Goal: Information Seeking & Learning: Learn about a topic

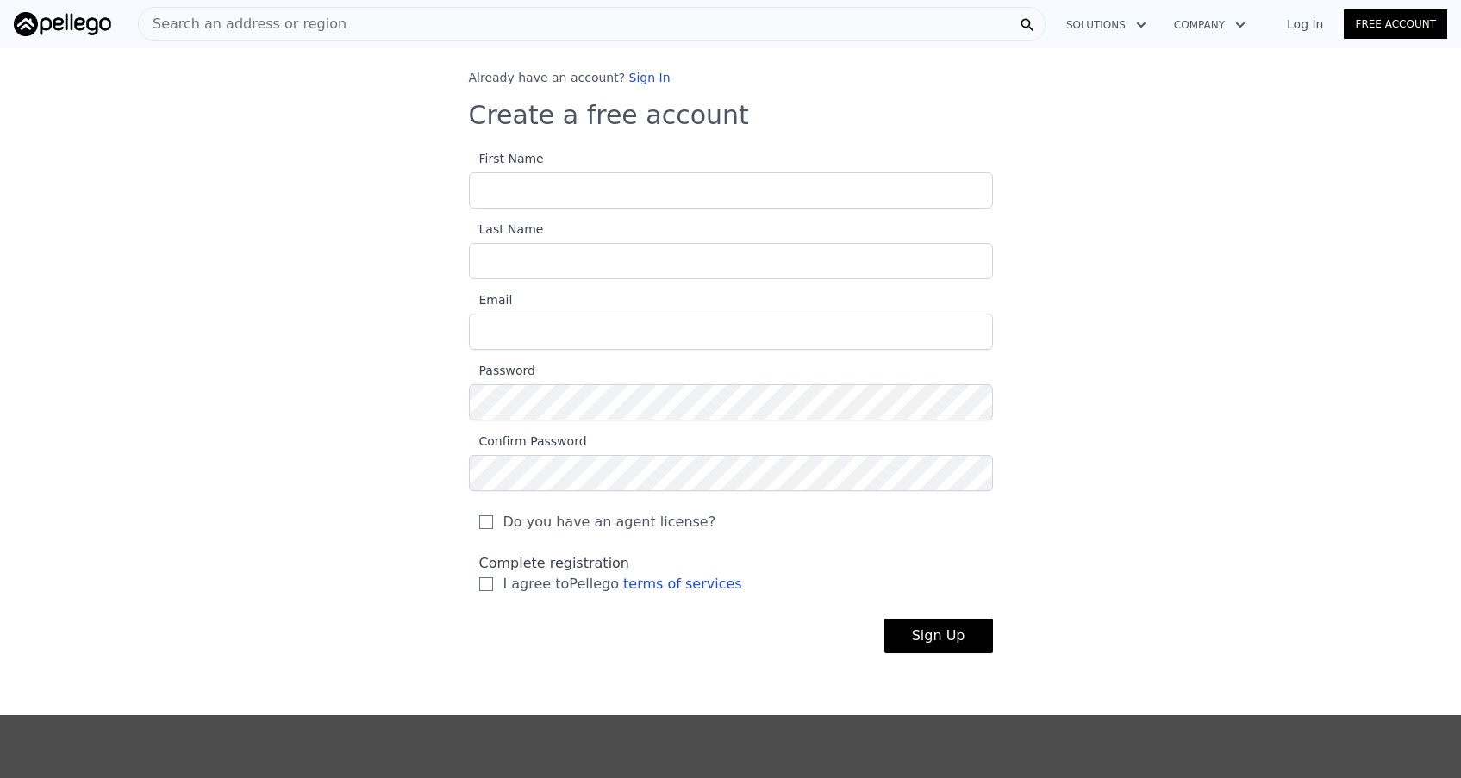
click at [554, 187] on input "First Name" at bounding box center [731, 190] width 524 height 36
type input "Shadi"
type input "Mayasy"
type input "mayasy@me.com"
click at [489, 582] on input "I agree to Pellego terms of services" at bounding box center [486, 584] width 14 height 14
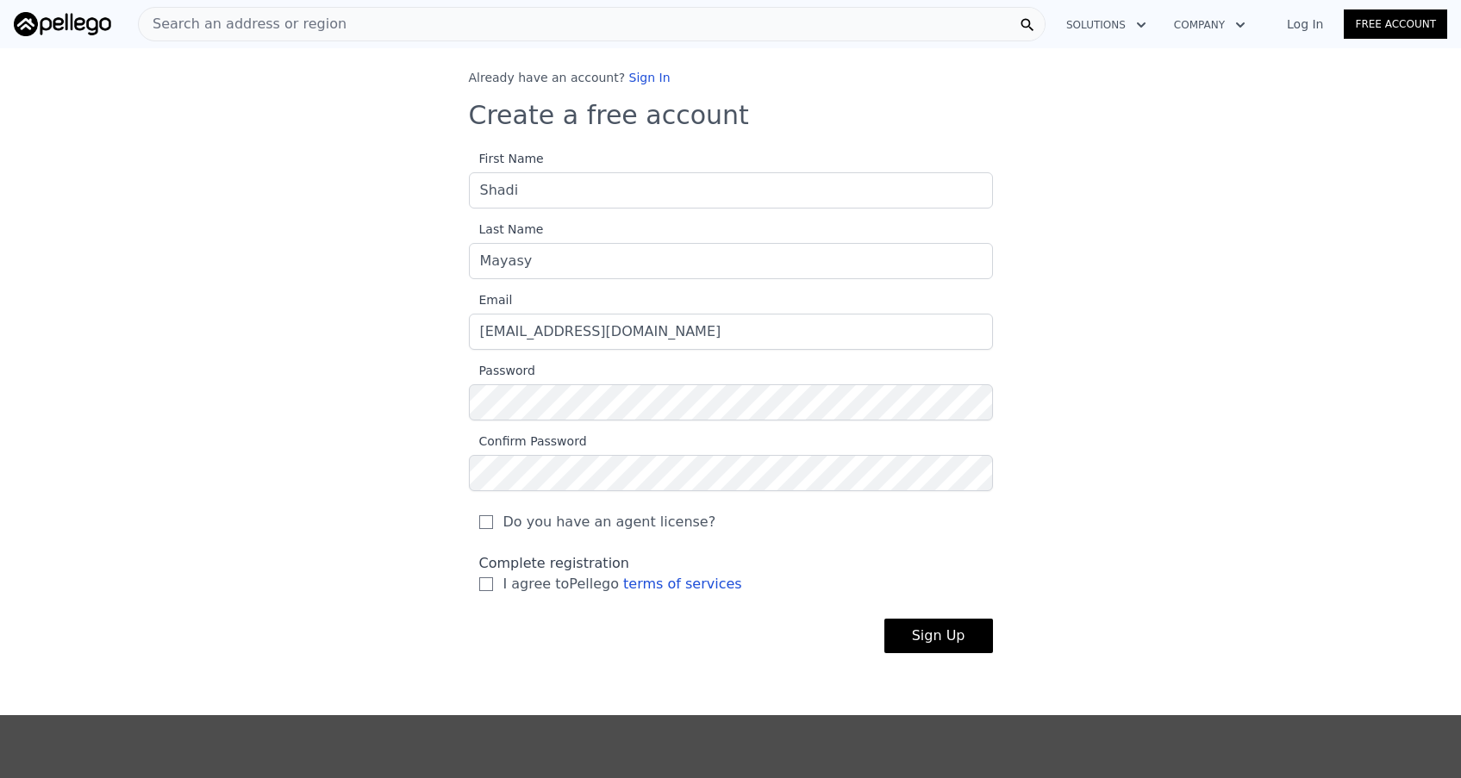
checkbox input "true"
click at [948, 641] on button "Sign Up" at bounding box center [938, 636] width 109 height 34
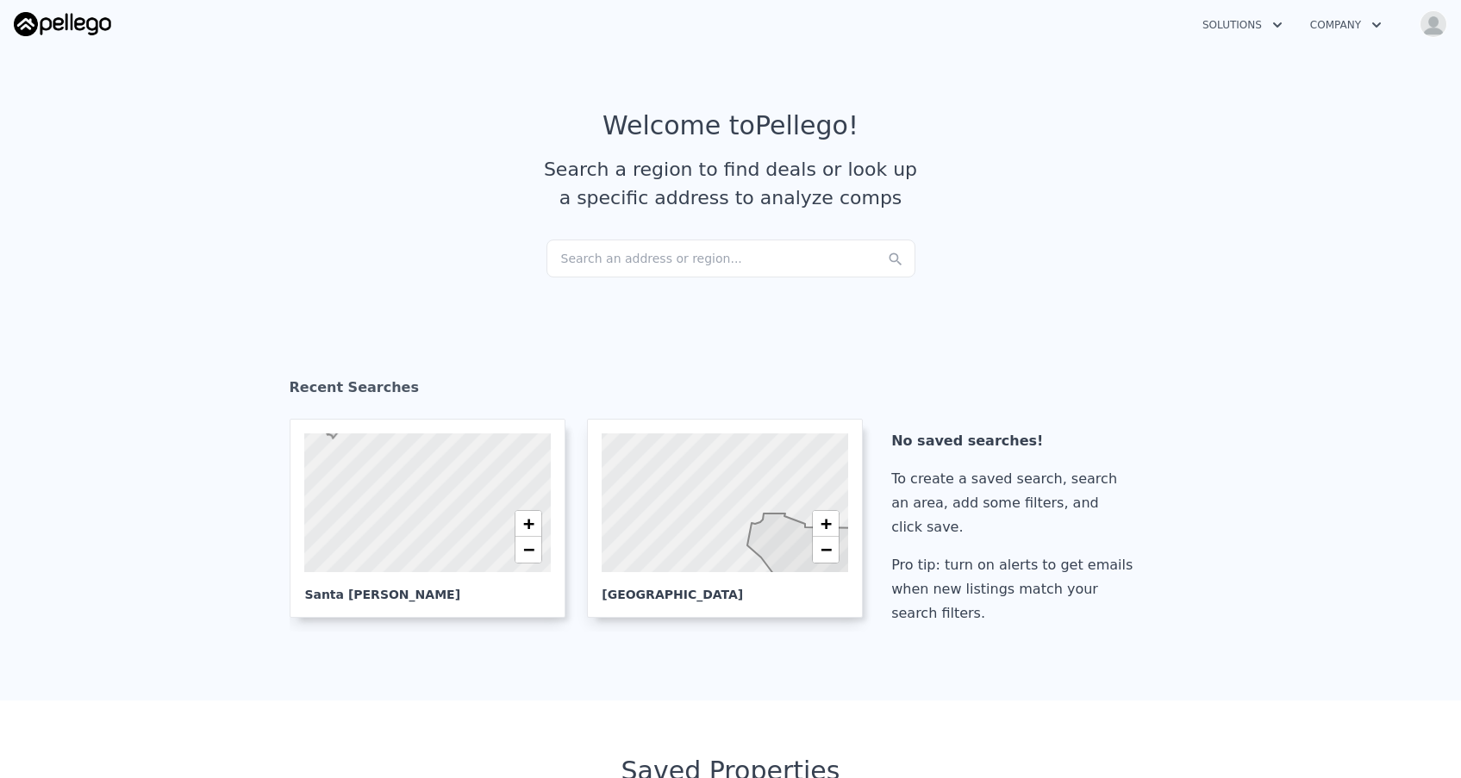
checkbox input "true"
click at [1382, 23] on icon "button" at bounding box center [1376, 25] width 17 height 21
click at [1381, 23] on icon "button" at bounding box center [1376, 25] width 17 height 21
click at [1278, 22] on icon "button" at bounding box center [1276, 25] width 17 height 21
click at [1277, 22] on icon "button" at bounding box center [1276, 25] width 17 height 21
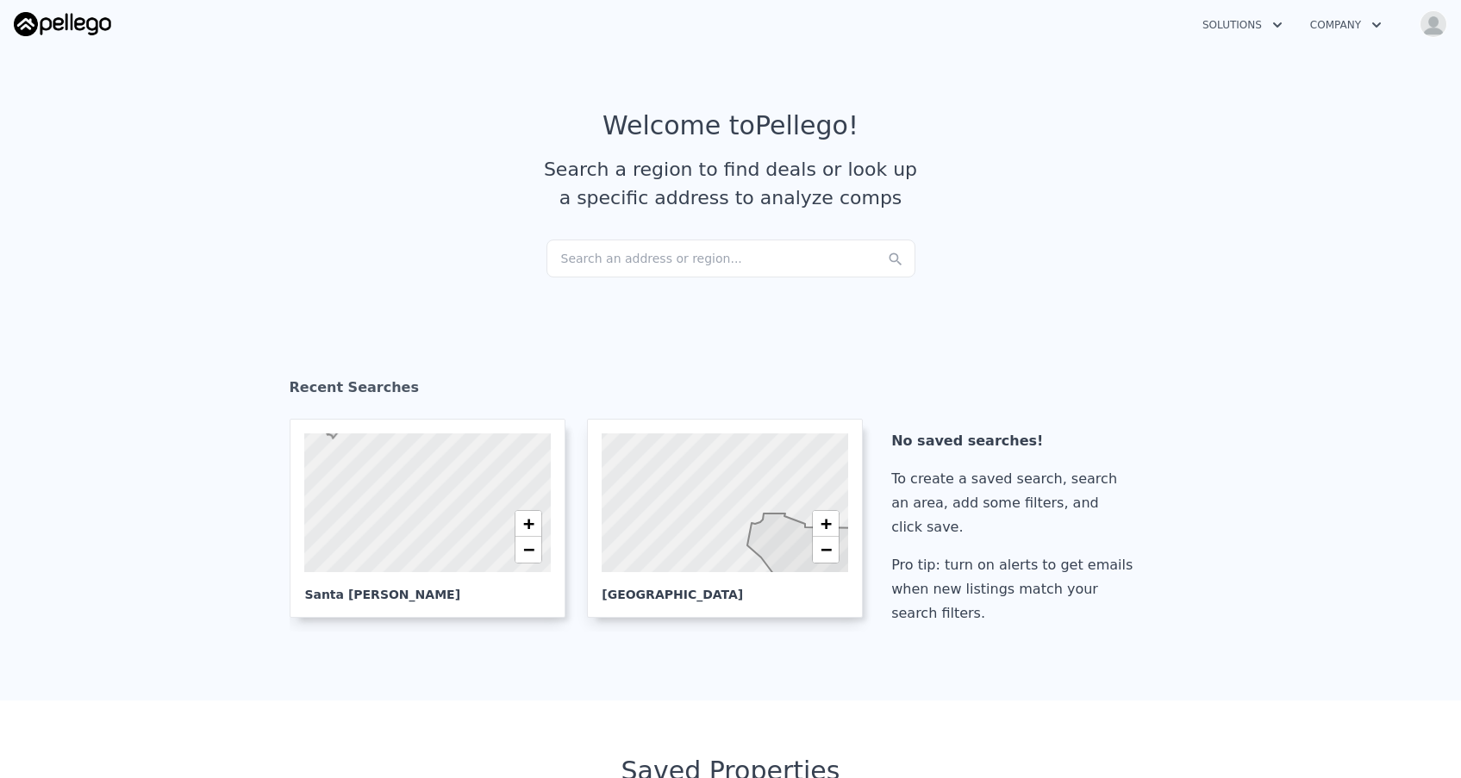
click at [1273, 24] on icon "button" at bounding box center [1277, 24] width 9 height 5
click at [1275, 22] on icon "button" at bounding box center [1276, 25] width 17 height 21
click at [1276, 25] on icon "button" at bounding box center [1277, 24] width 9 height 5
click at [1261, 128] on link "Wholesaler Solutions" at bounding box center [1284, 128] width 193 height 31
click at [82, 25] on img at bounding box center [62, 24] width 97 height 24
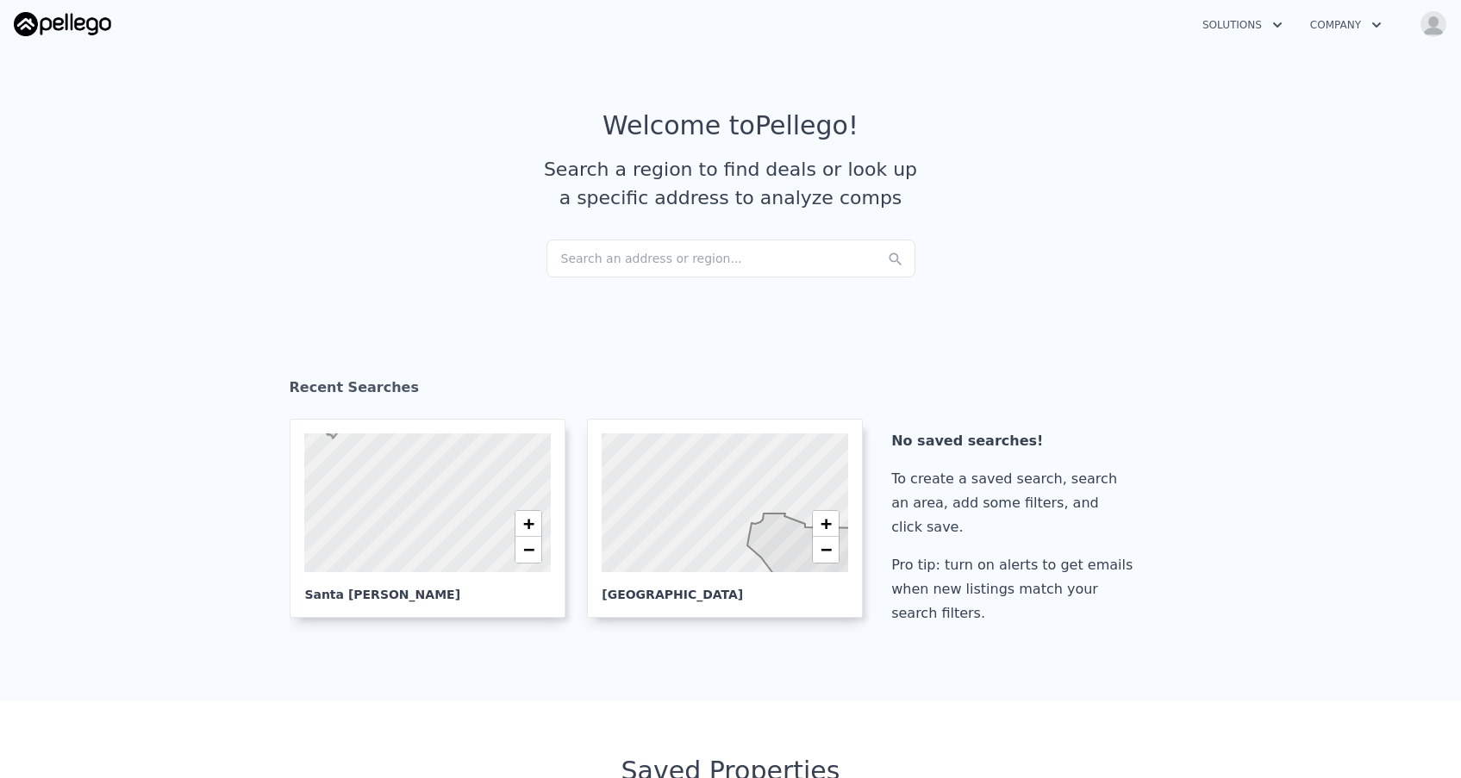
click at [78, 24] on img at bounding box center [62, 24] width 97 height 24
click at [1437, 26] on img "button" at bounding box center [1433, 24] width 28 height 28
click at [1358, 228] on link "Buyer Solutions" at bounding box center [1354, 229] width 119 height 14
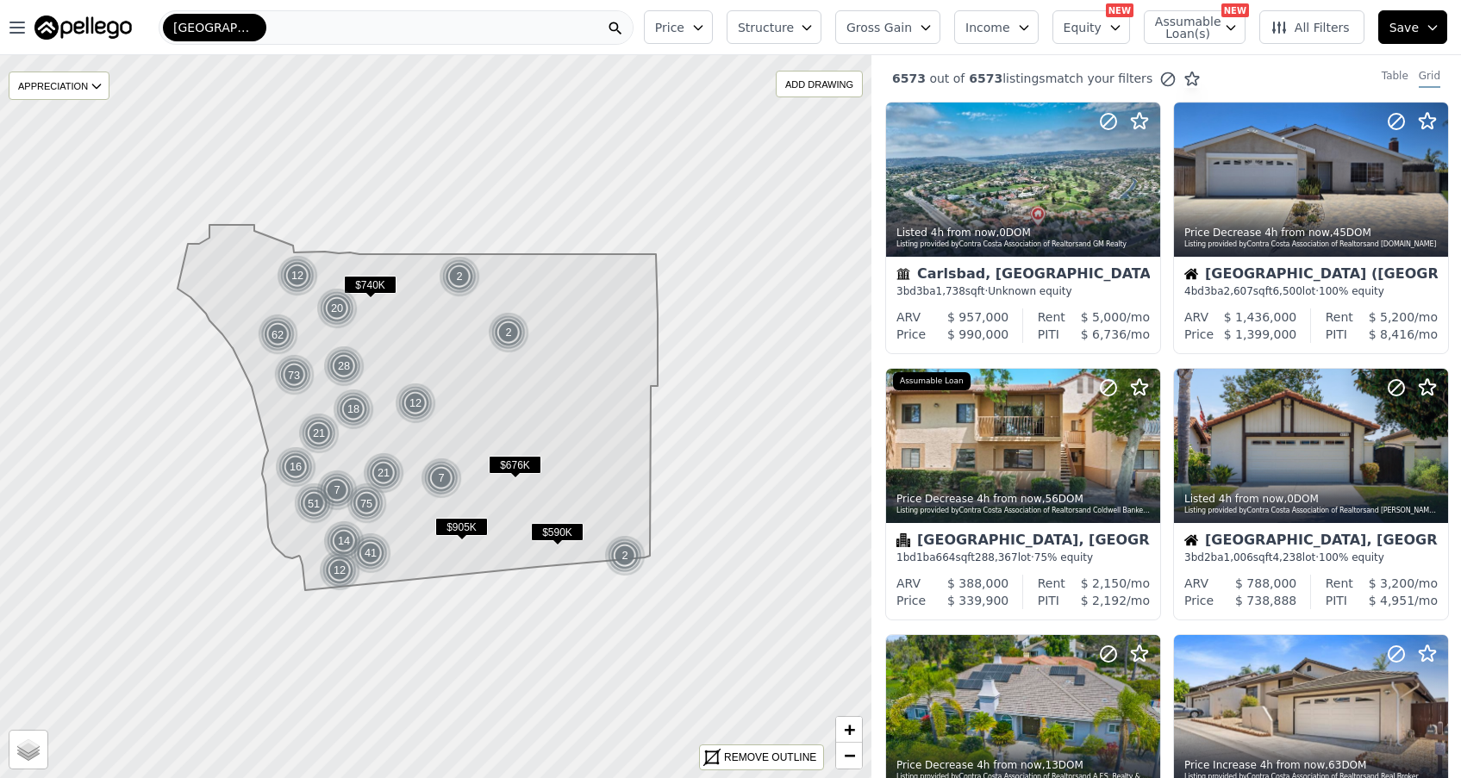
click at [1111, 27] on button "Equity" at bounding box center [1091, 27] width 78 height 34
click at [1121, 95] on button "Min" at bounding box center [1095, 100] width 65 height 21
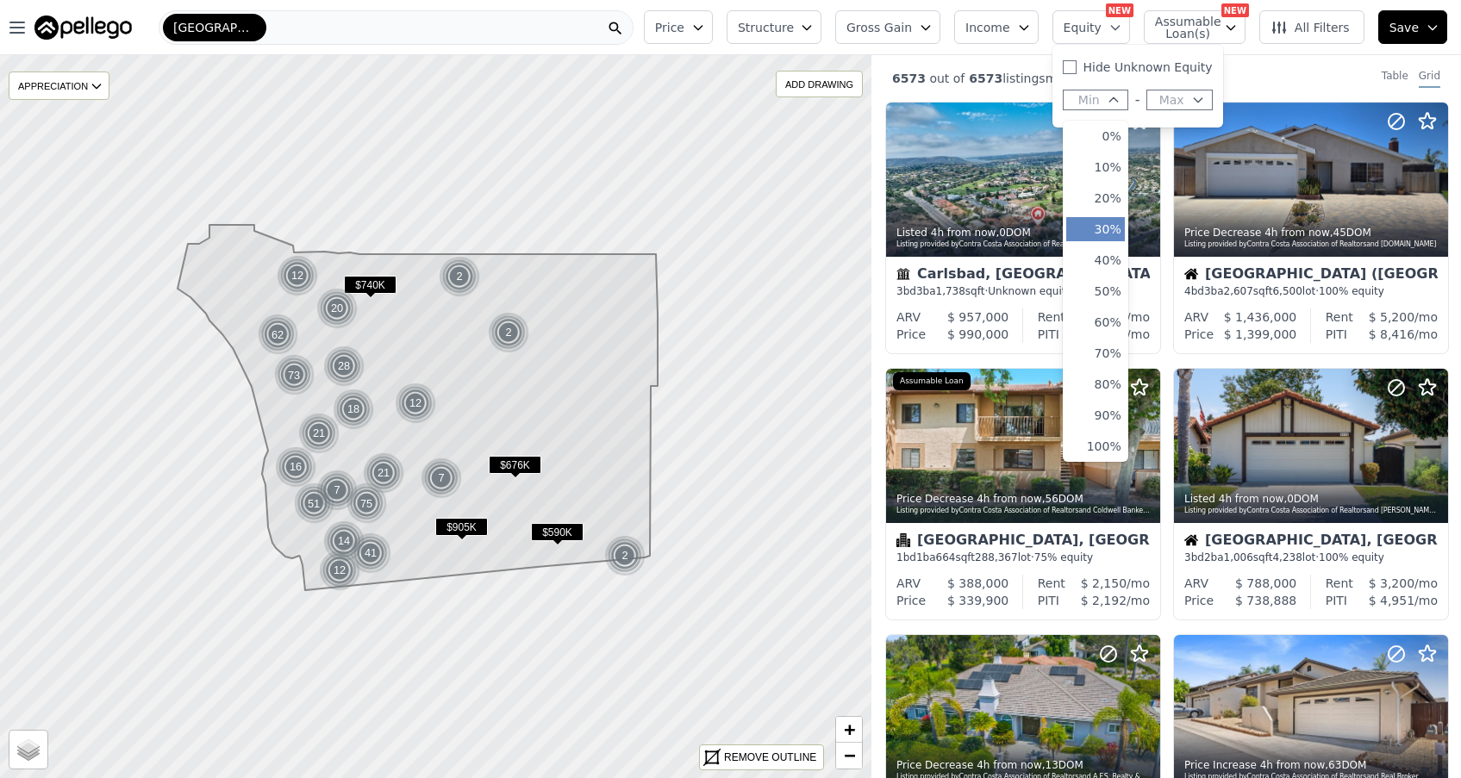
click at [1106, 228] on button "30%" at bounding box center [1095, 229] width 59 height 24
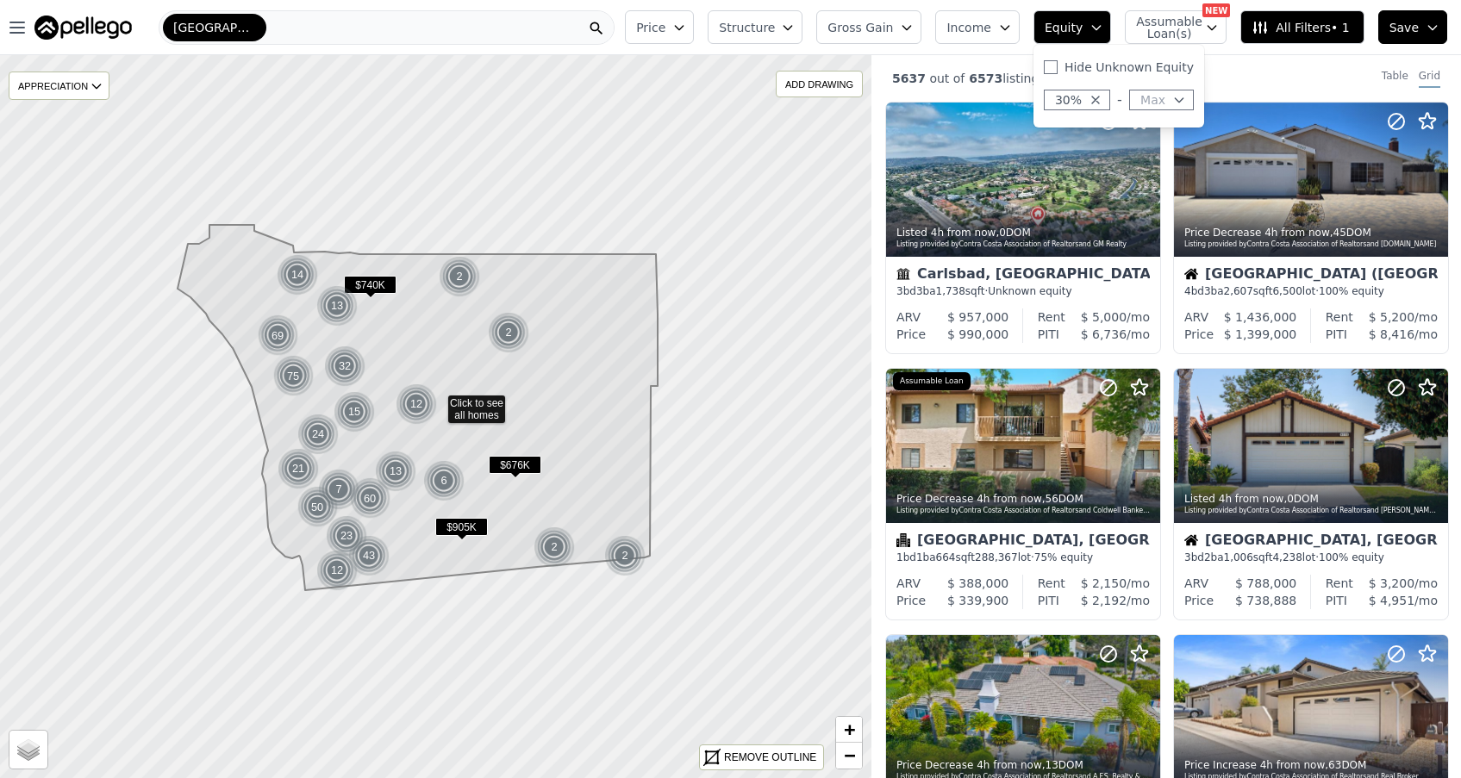
click at [1186, 99] on icon "button" at bounding box center [1179, 100] width 14 height 14
click at [1187, 167] on button "50%" at bounding box center [1161, 167] width 58 height 24
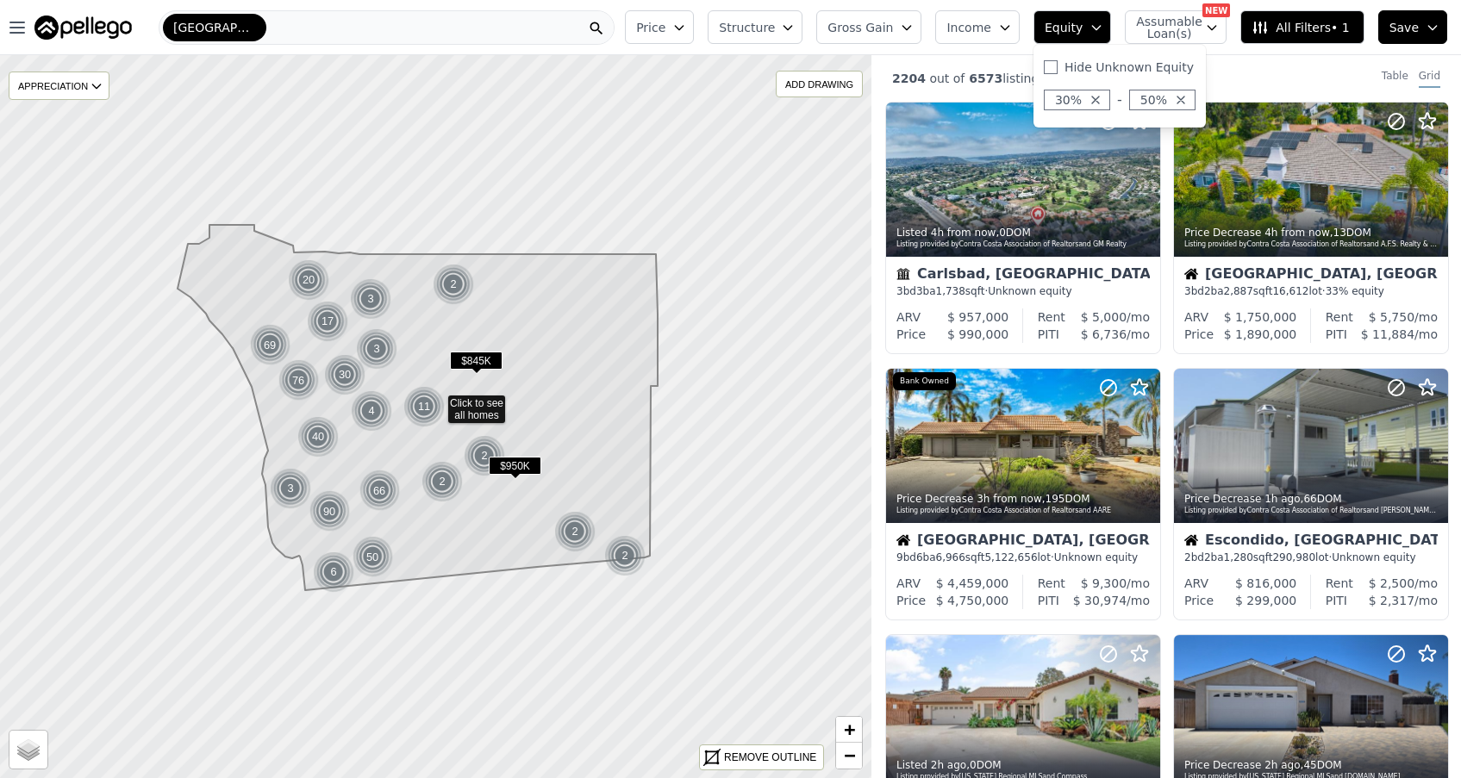
click at [517, 464] on span "$950K" at bounding box center [515, 466] width 53 height 18
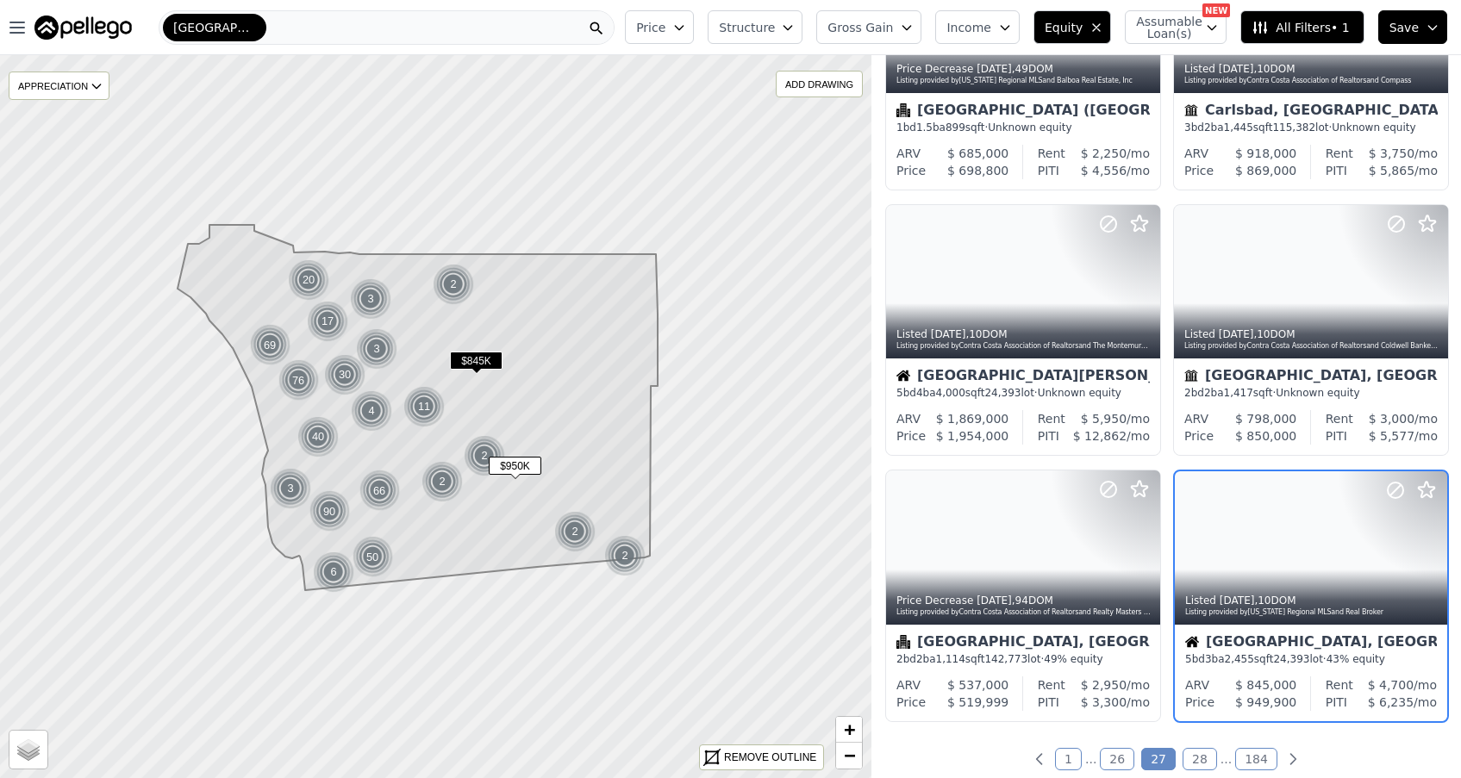
scroll to position [1120, 0]
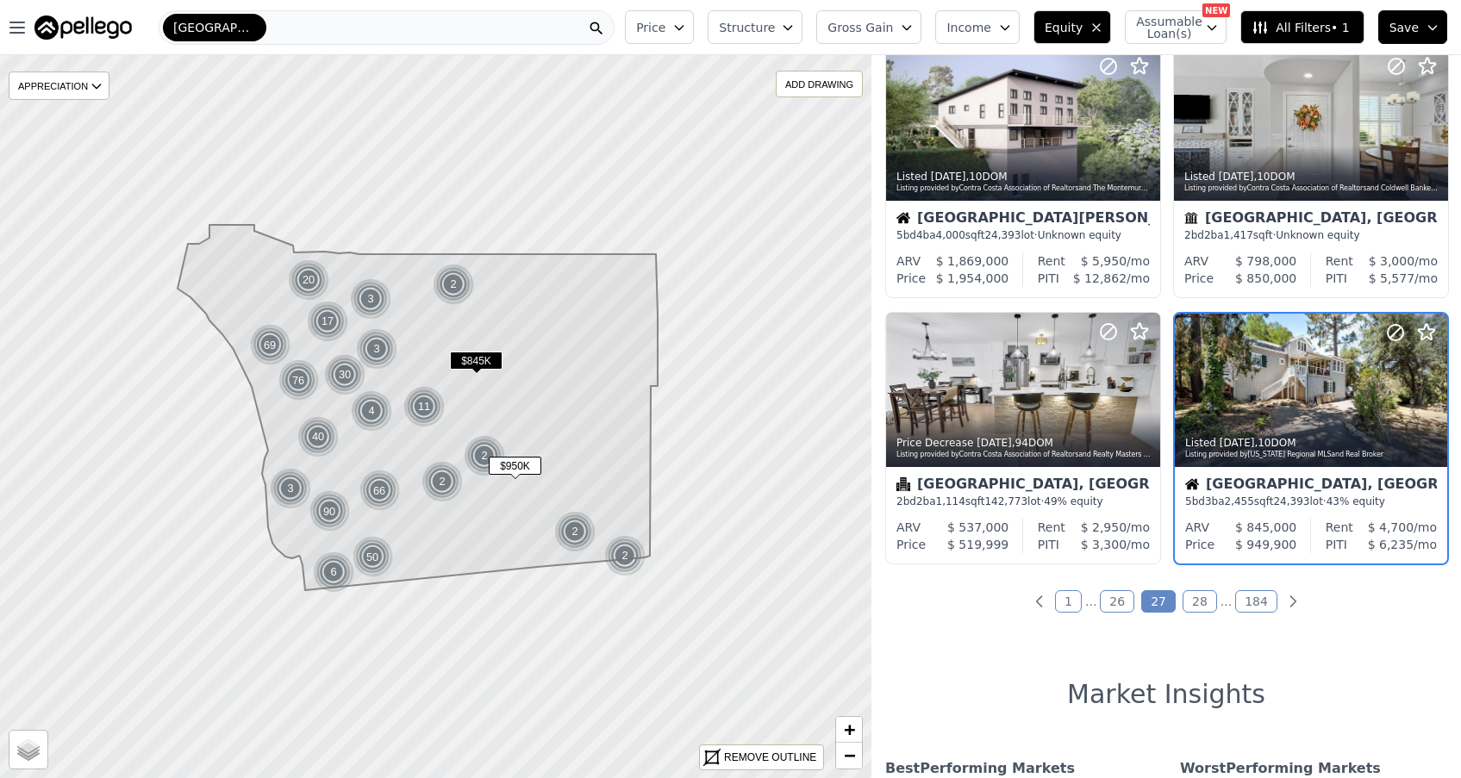
click at [1214, 22] on icon "button" at bounding box center [1212, 28] width 14 height 14
click at [1166, 56] on label "Has Assumable Loan(s)" at bounding box center [1229, 60] width 141 height 17
click at [1152, 56] on input "Has Assumable Loan(s)" at bounding box center [1145, 60] width 14 height 14
checkbox input "true"
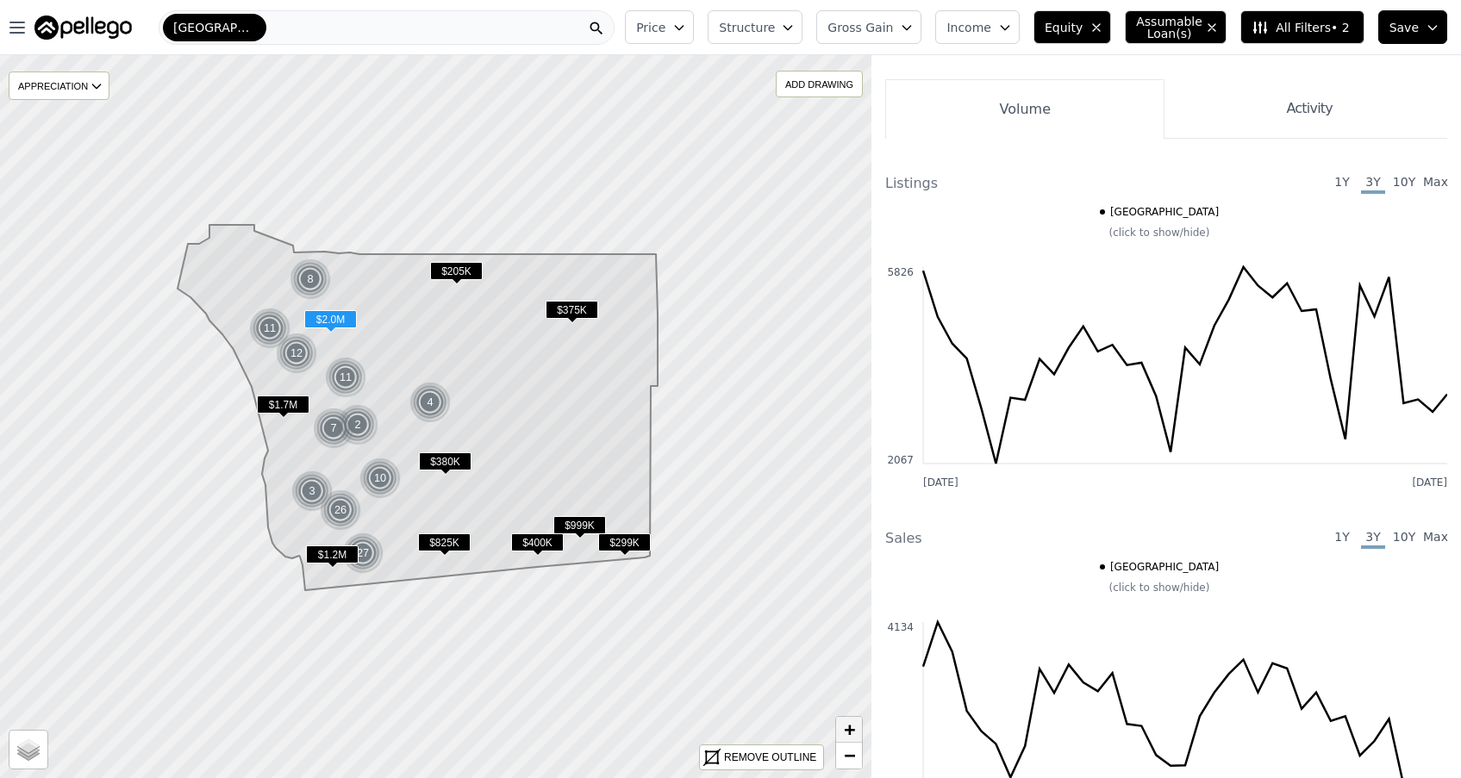
click at [844, 730] on span "+" at bounding box center [849, 730] width 11 height 22
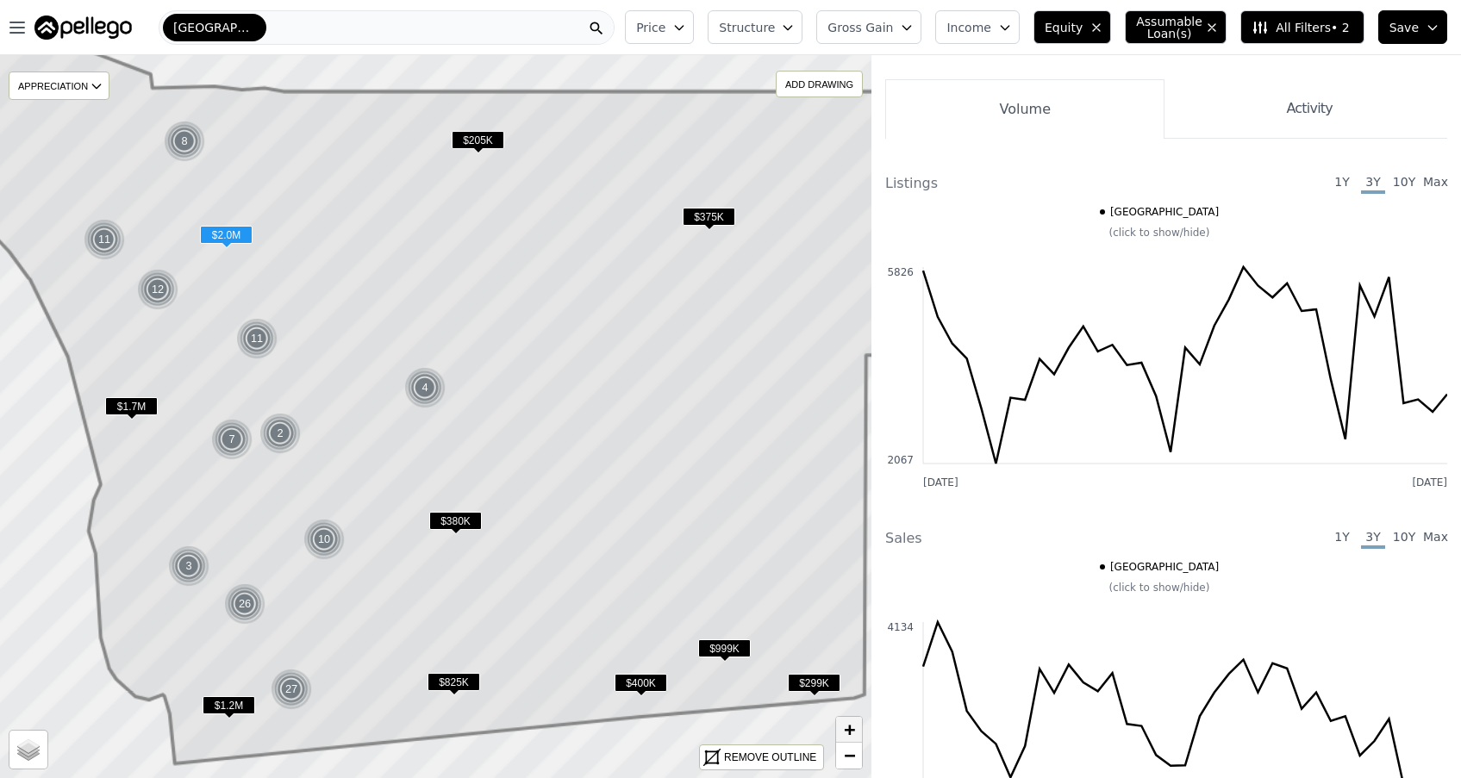
click at [844, 730] on span "+" at bounding box center [849, 730] width 11 height 22
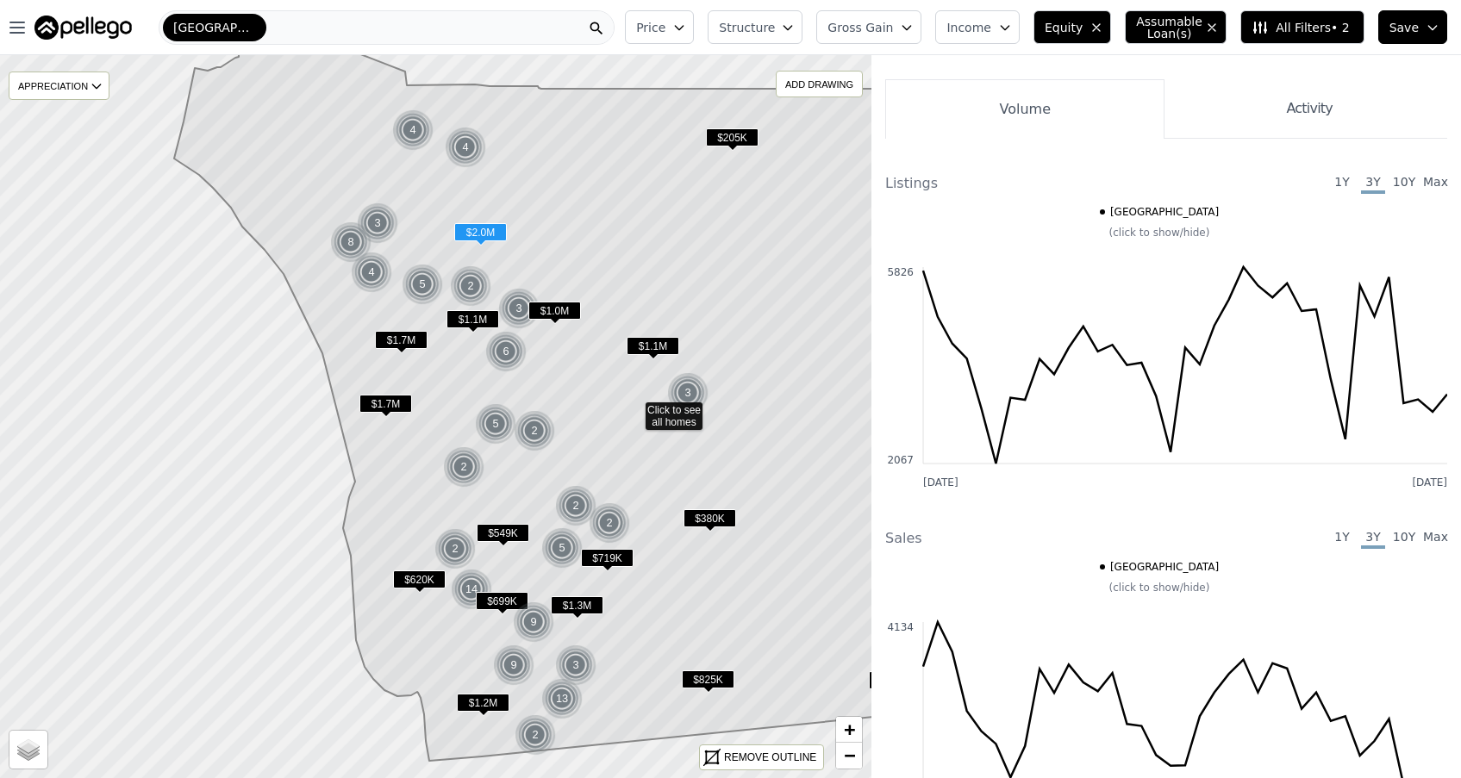
drag, startPoint x: 433, startPoint y: 550, endPoint x: 688, endPoint y: 548, distance: 255.1
click at [464, 471] on div "2" at bounding box center [463, 466] width 41 height 41
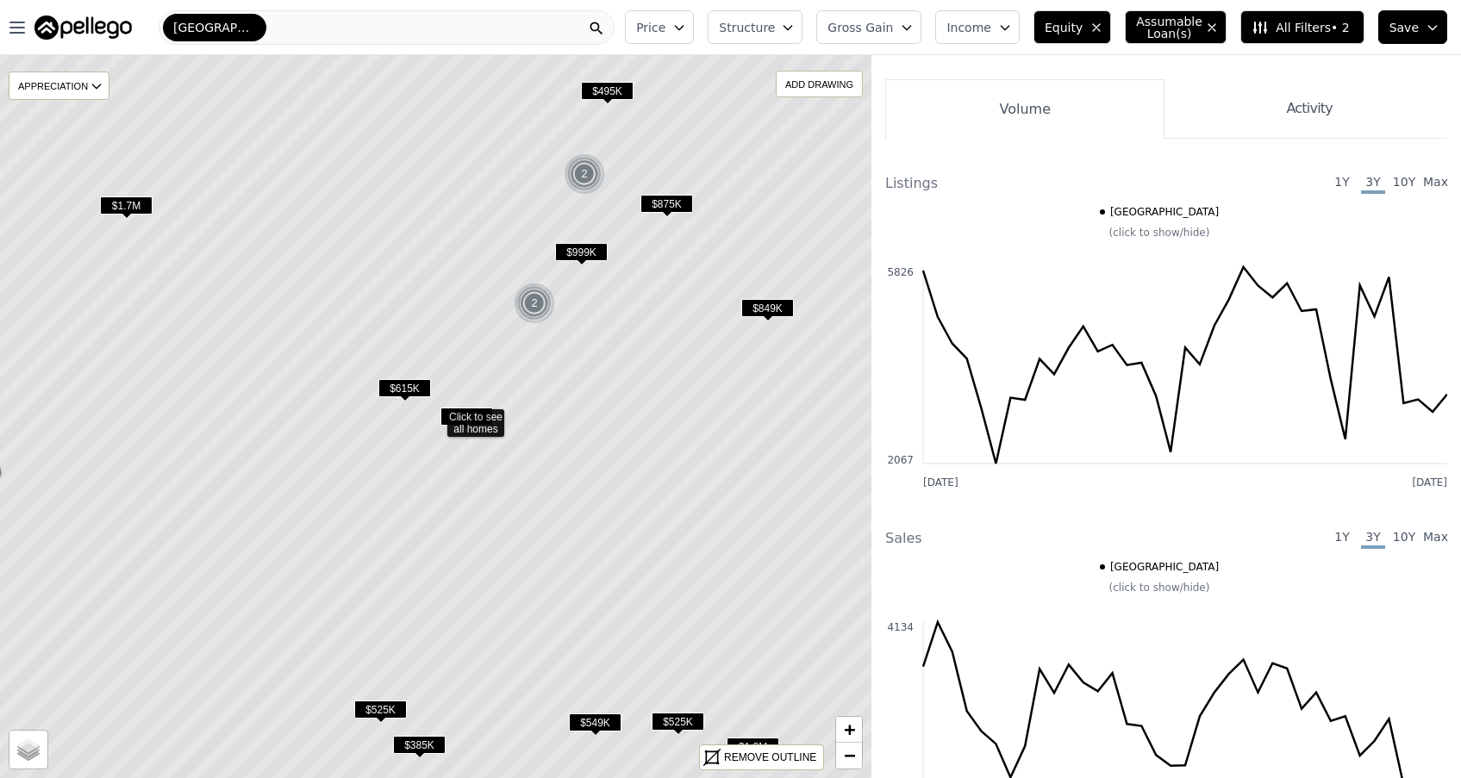
click at [401, 386] on span "$615K" at bounding box center [404, 388] width 53 height 18
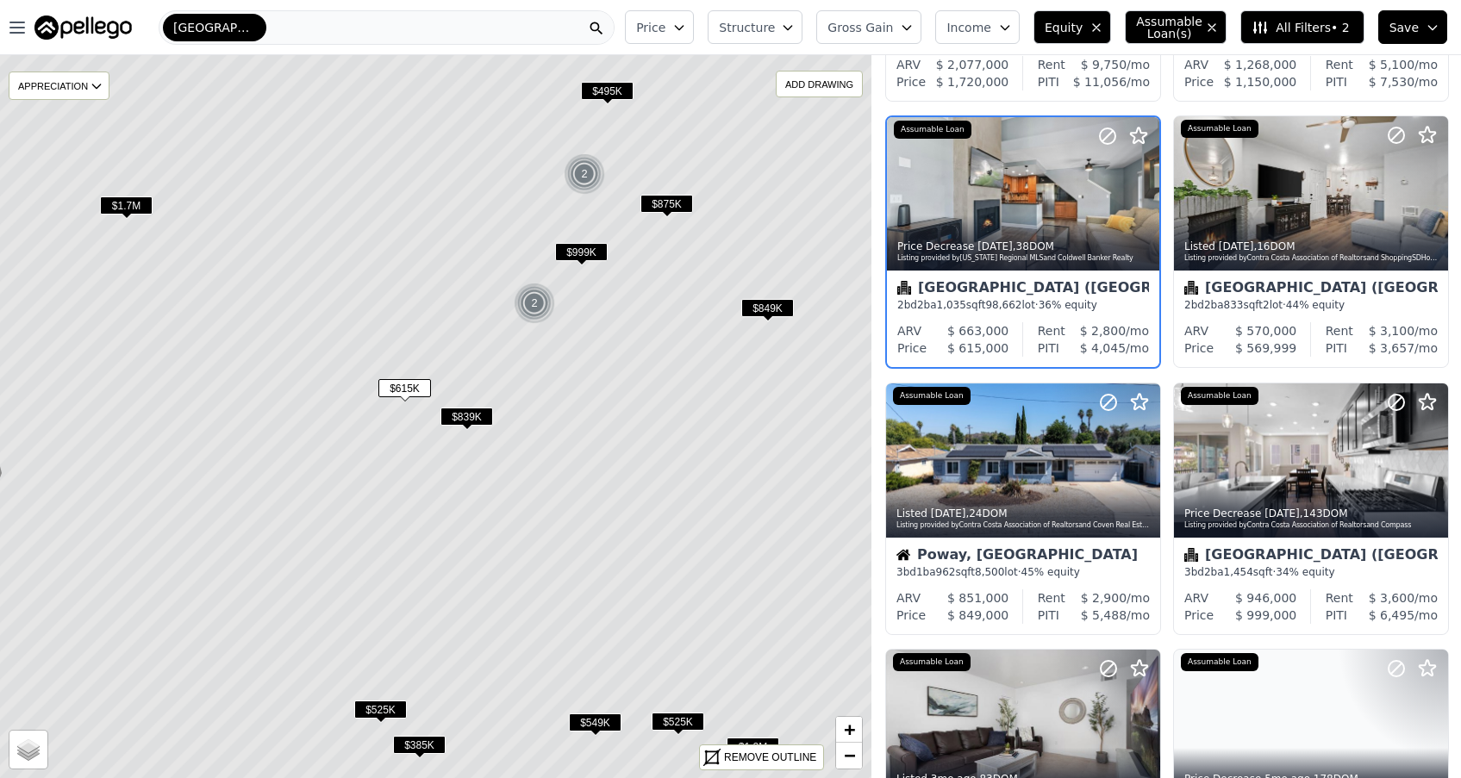
scroll to position [52, 0]
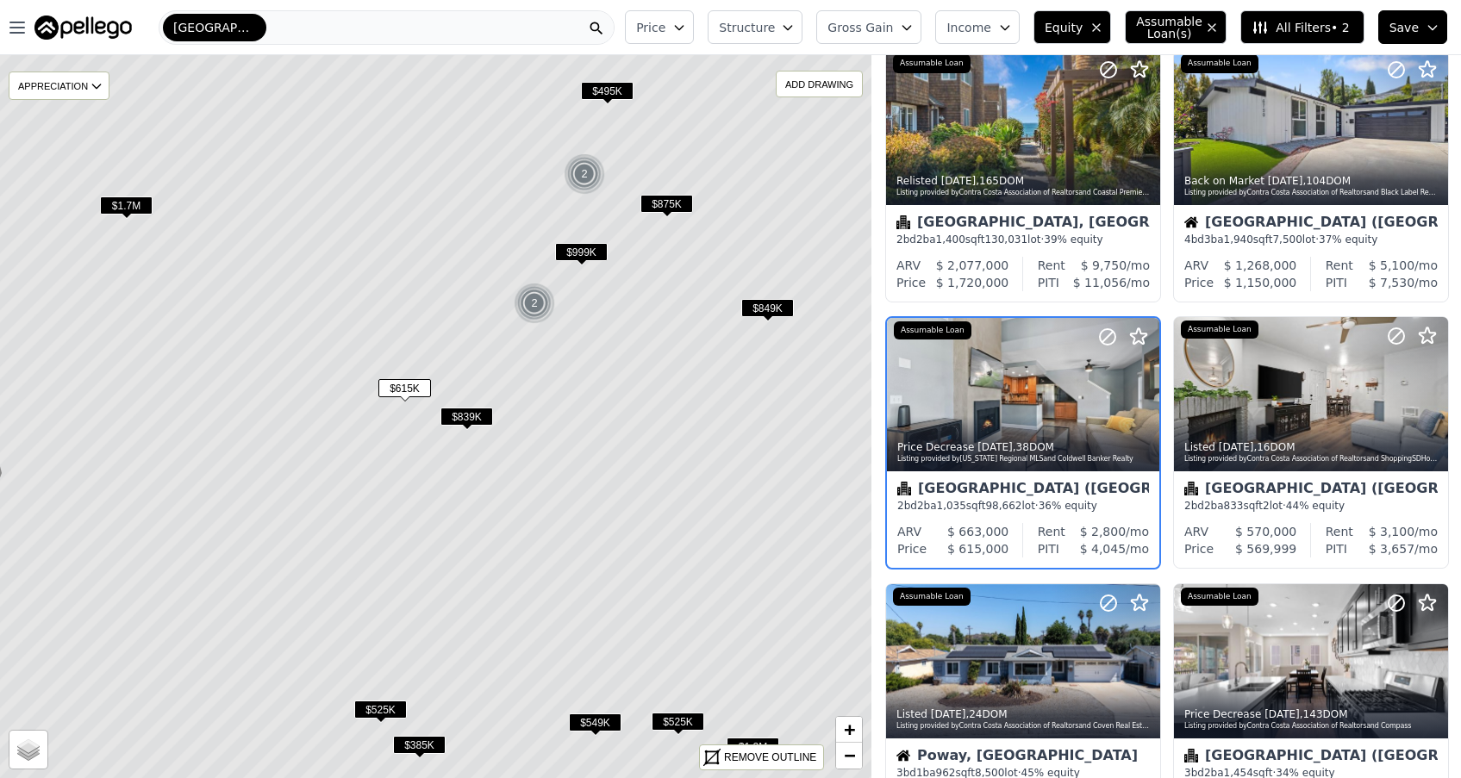
click at [408, 387] on span "$615K" at bounding box center [404, 388] width 53 height 18
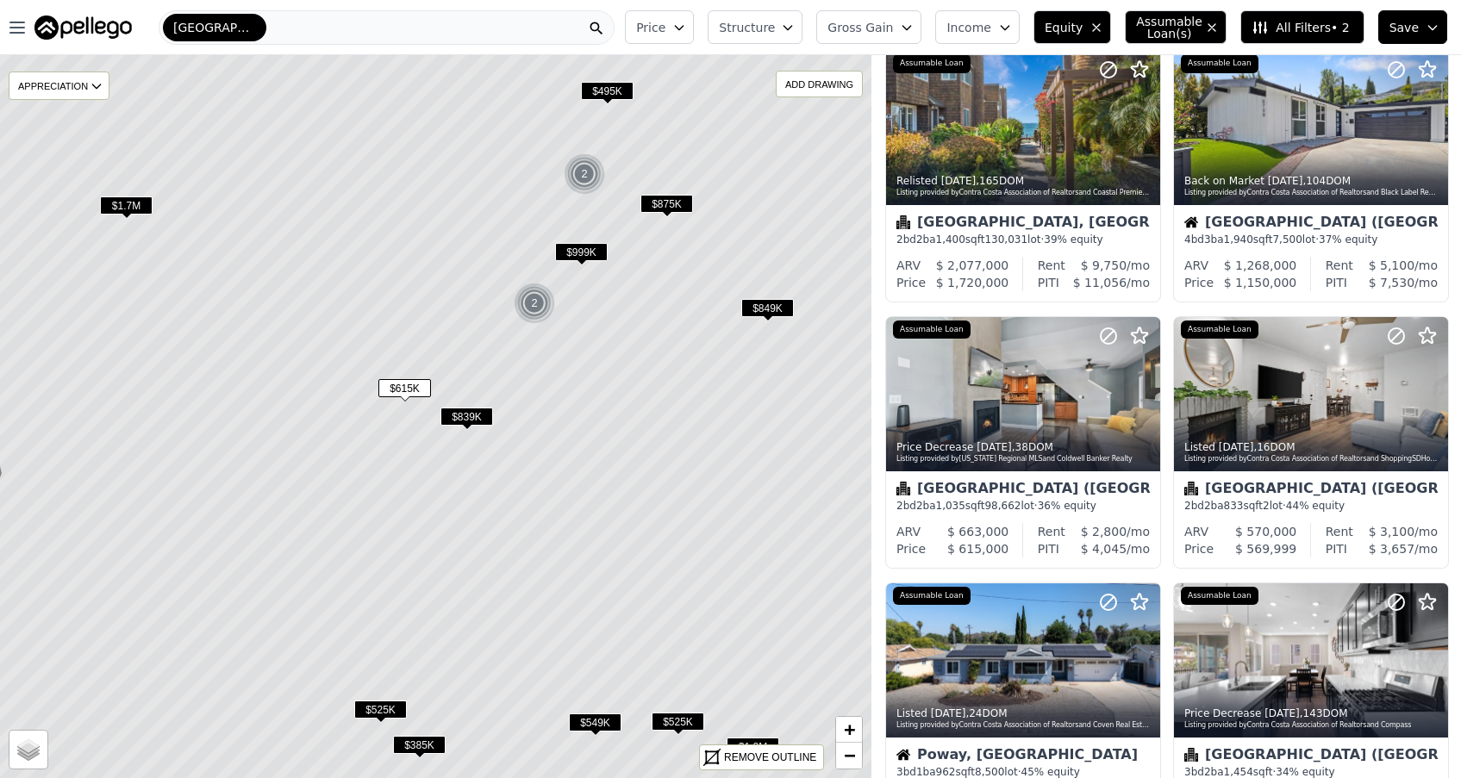
click at [408, 387] on span "$615K" at bounding box center [404, 388] width 53 height 18
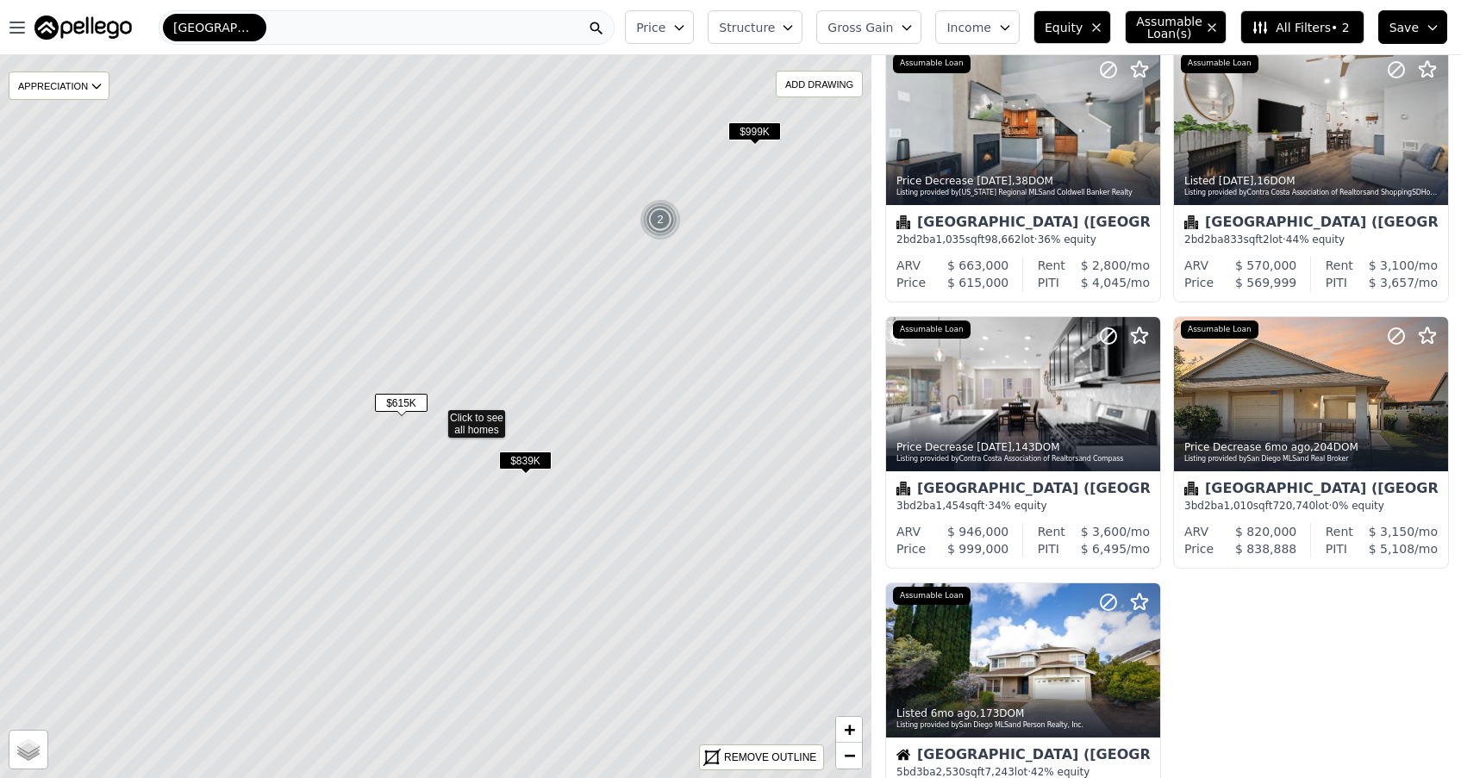
click at [402, 402] on span "$615K" at bounding box center [401, 403] width 53 height 18
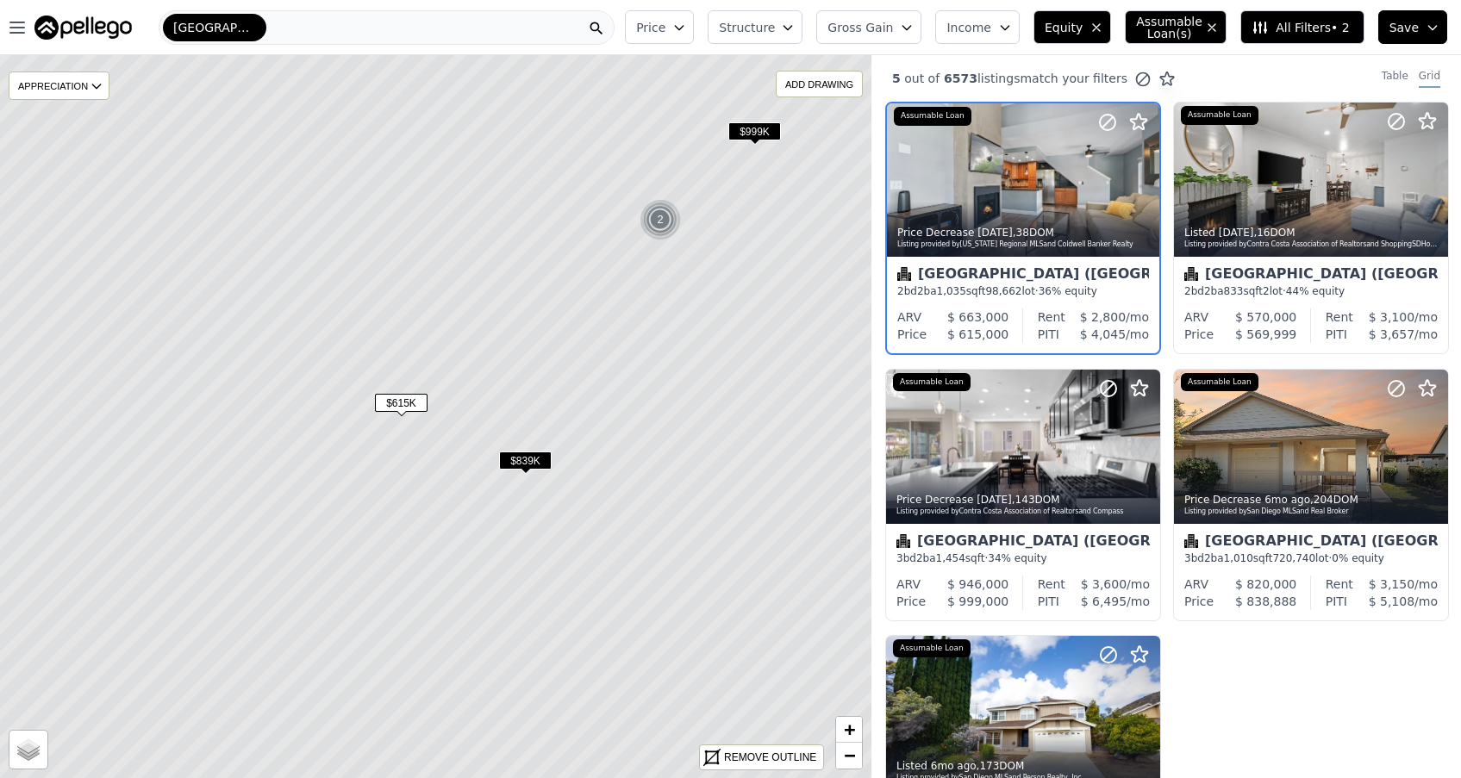
click at [528, 460] on span "$839K" at bounding box center [525, 461] width 53 height 18
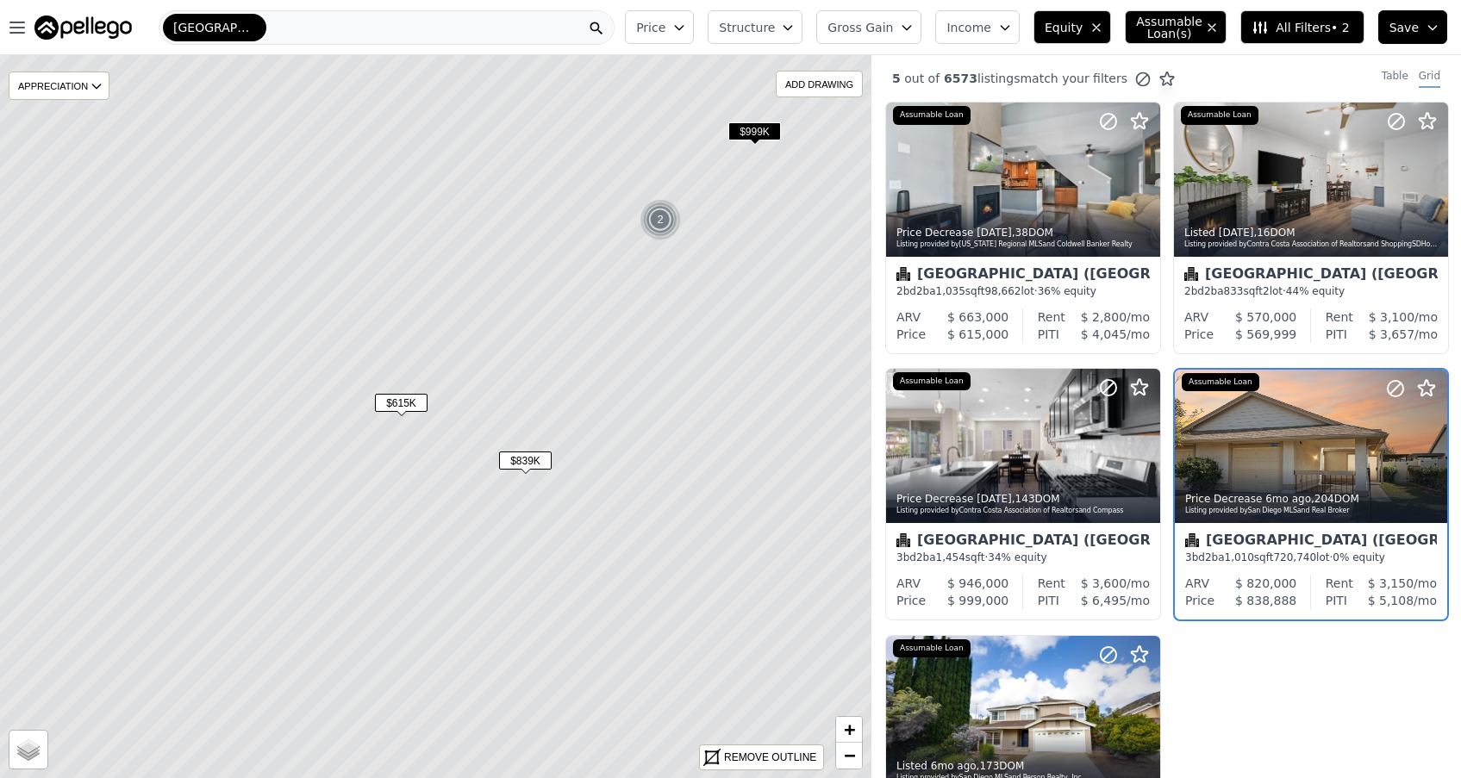
scroll to position [52, 0]
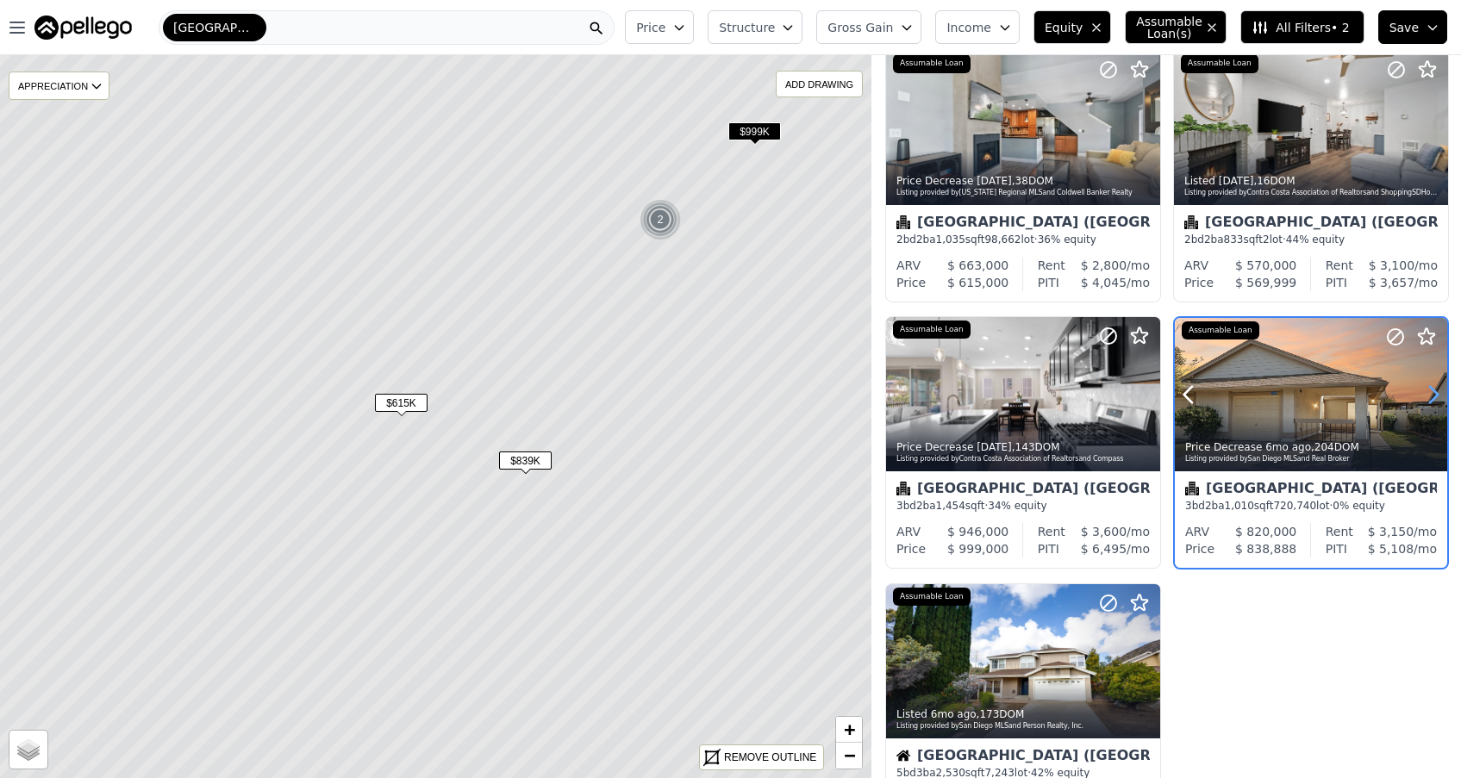
click at [1430, 398] on icon at bounding box center [1433, 395] width 28 height 28
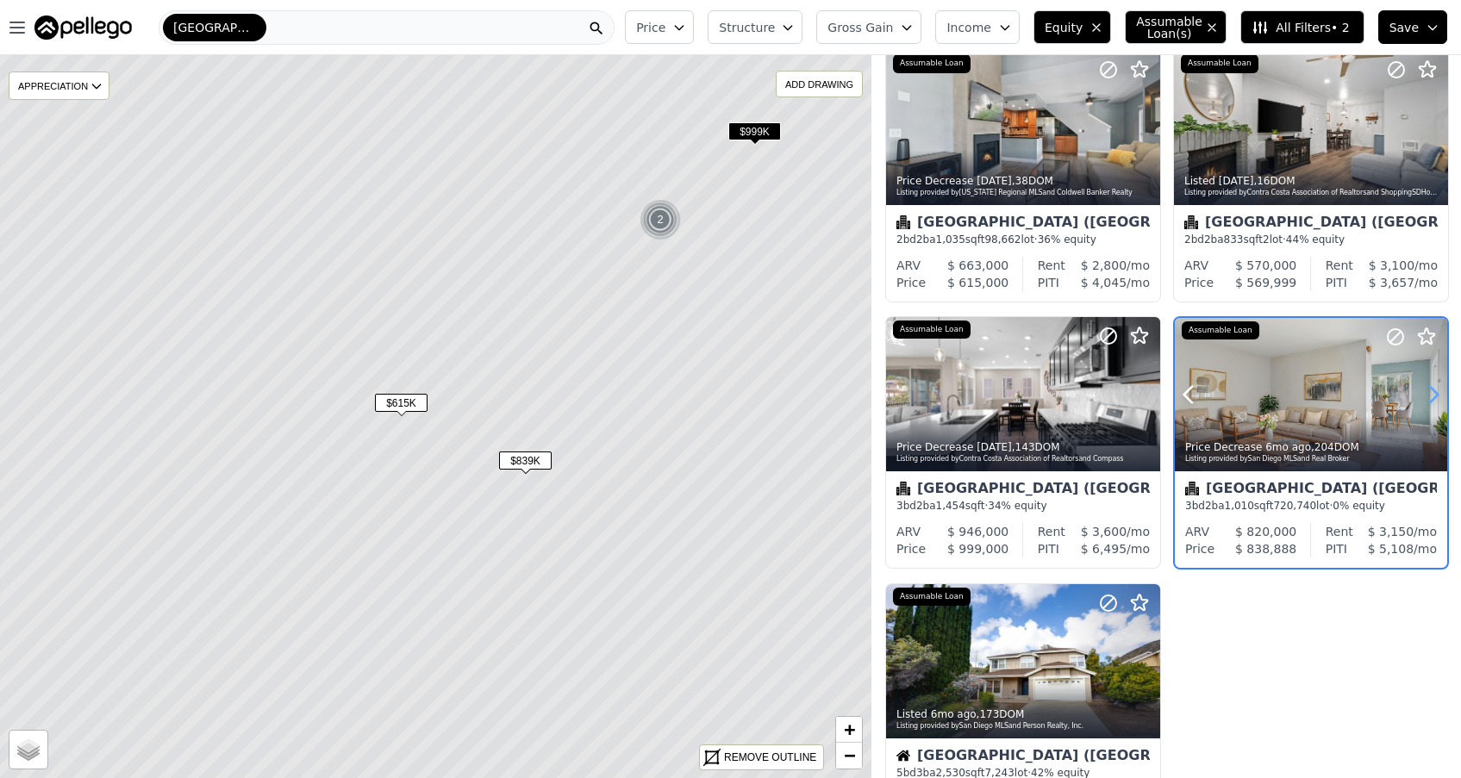
click at [1430, 398] on icon at bounding box center [1433, 395] width 28 height 28
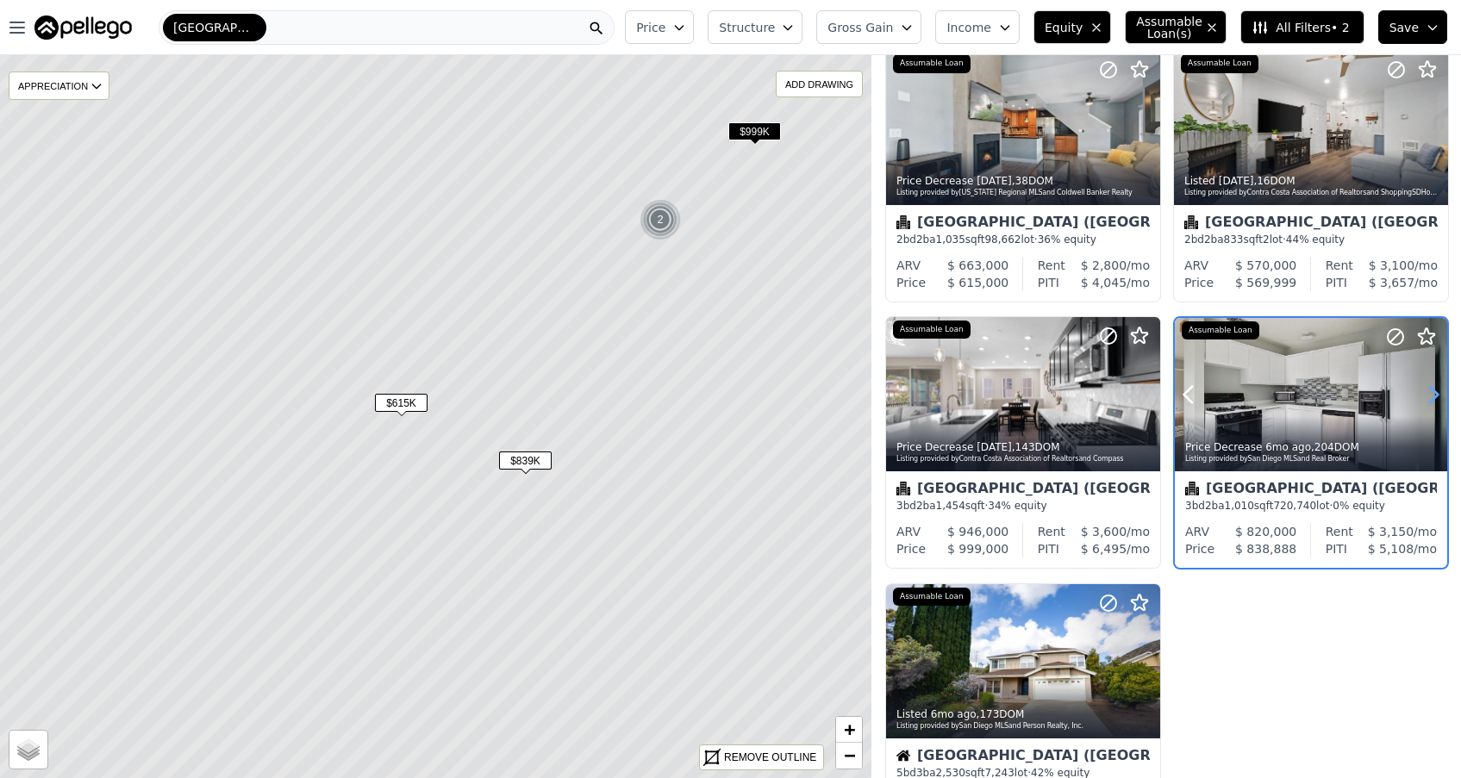
click at [1432, 397] on icon at bounding box center [1433, 395] width 28 height 28
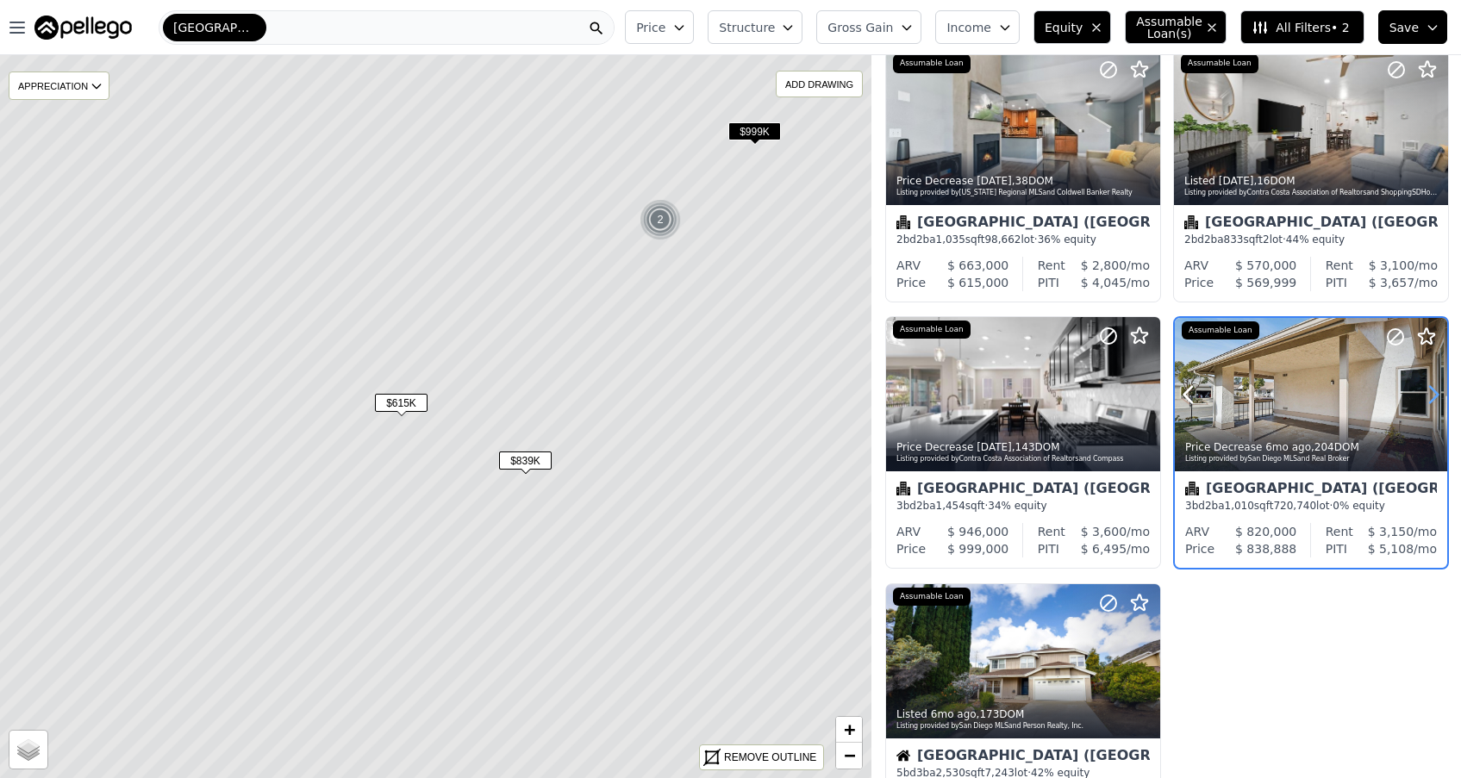
click at [1432, 397] on icon at bounding box center [1433, 395] width 28 height 28
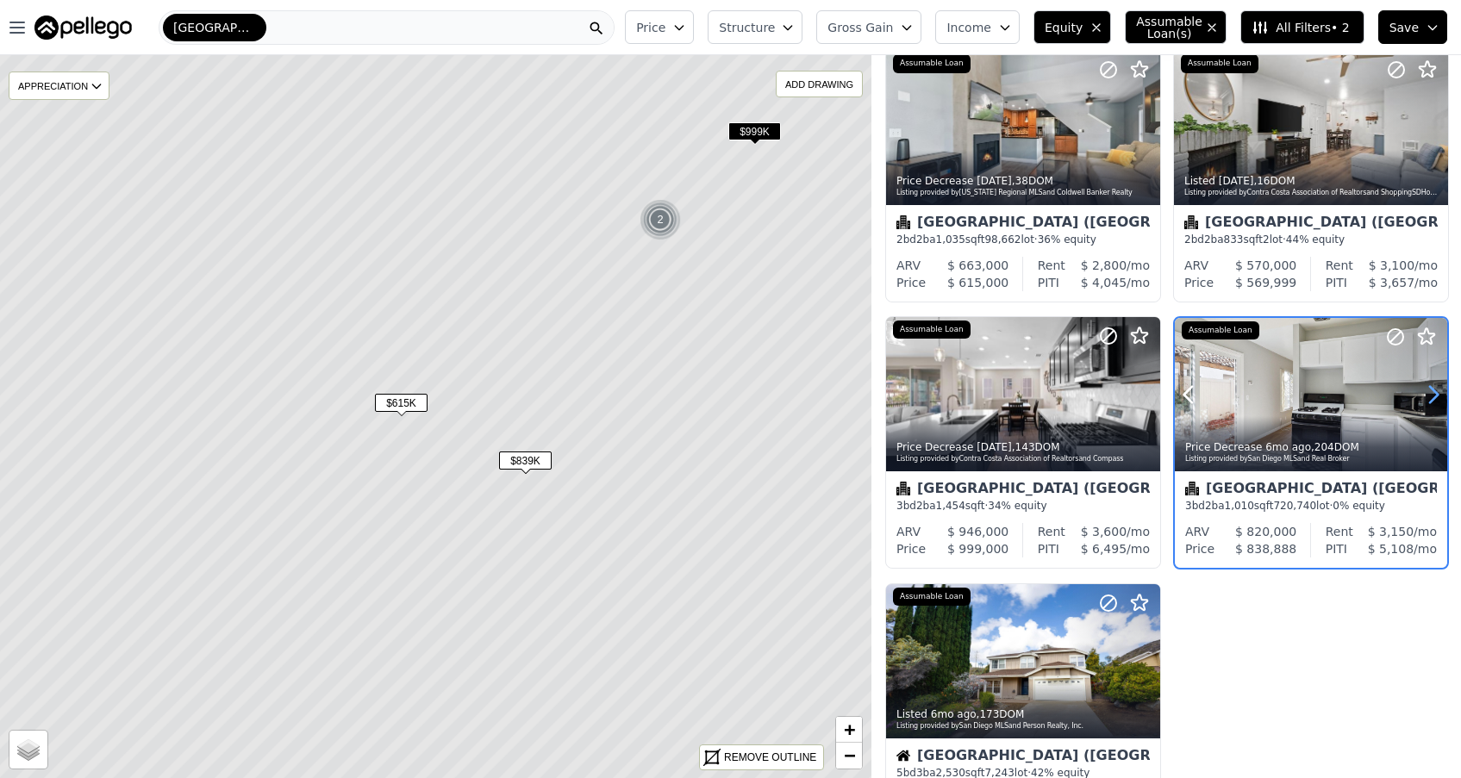
click at [1429, 389] on icon at bounding box center [1433, 395] width 28 height 28
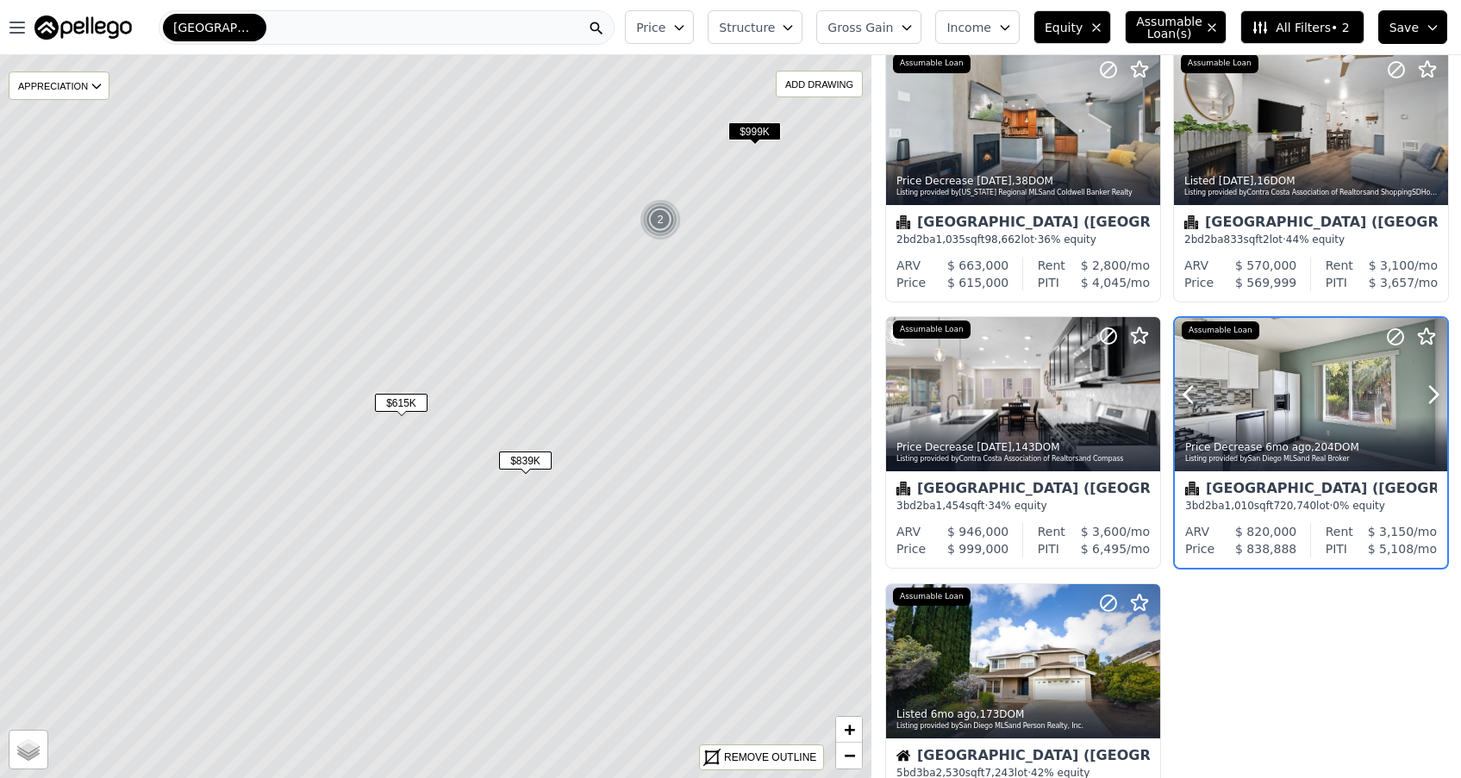
click at [1187, 401] on icon at bounding box center [1188, 394] width 8 height 16
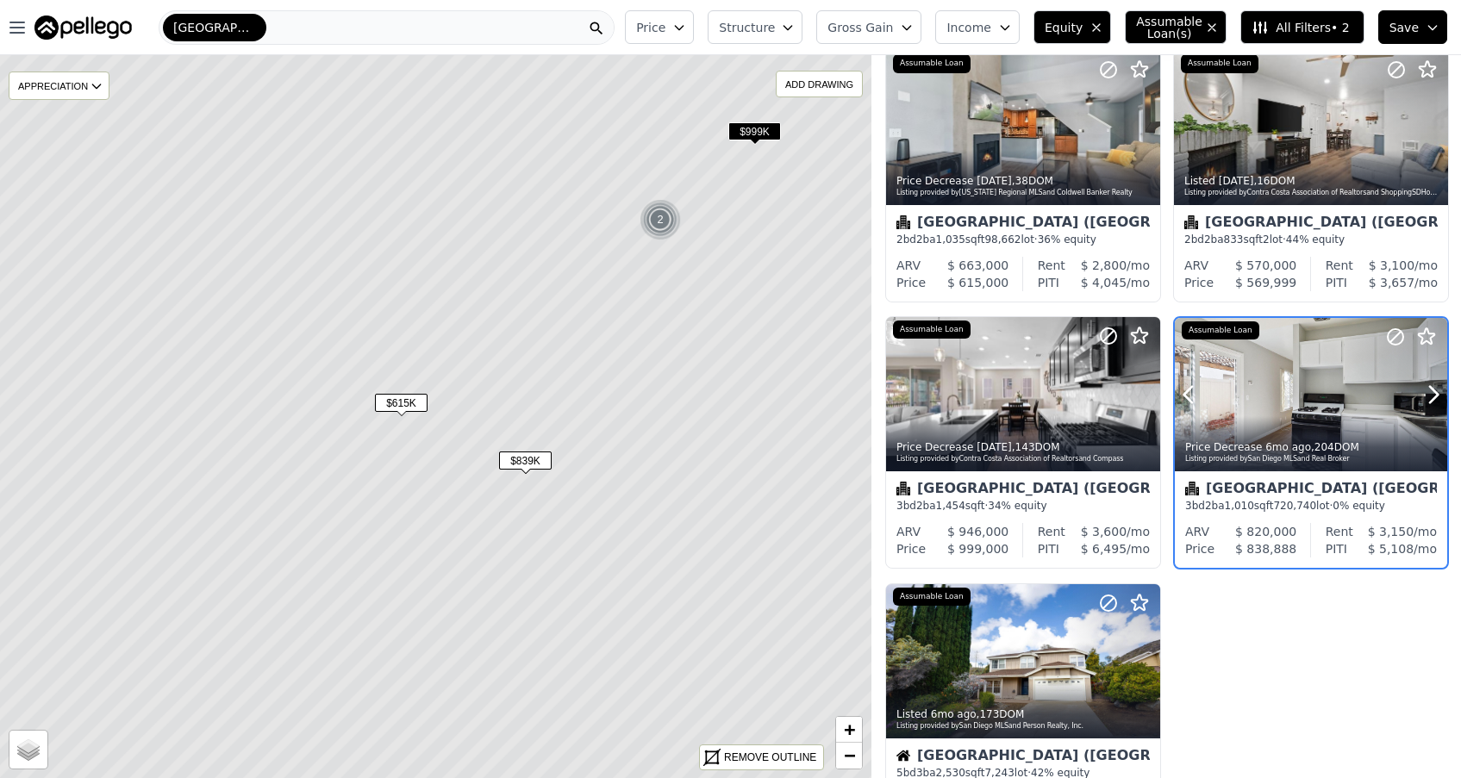
click at [1187, 401] on icon at bounding box center [1188, 394] width 8 height 16
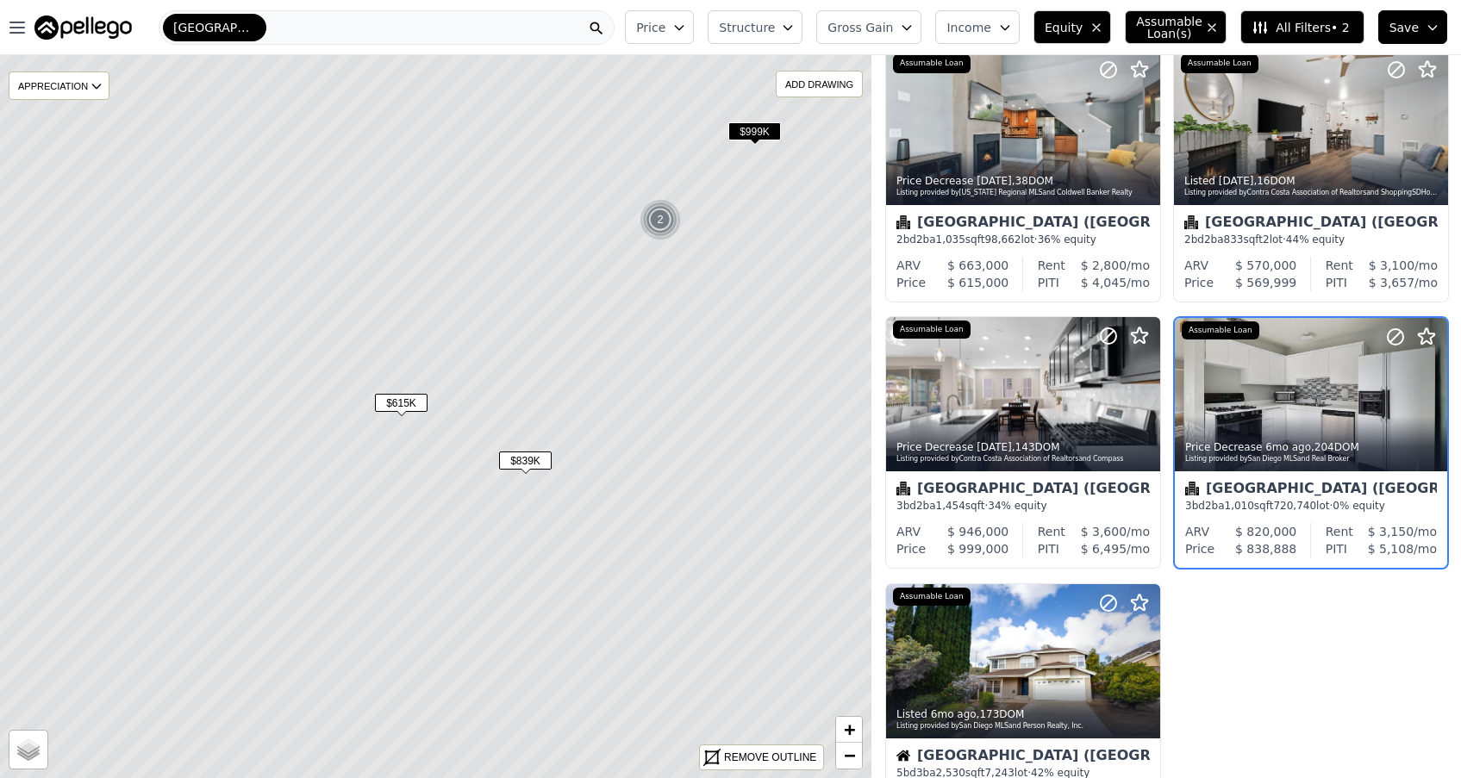
click at [1212, 24] on icon "button" at bounding box center [1212, 28] width 14 height 14
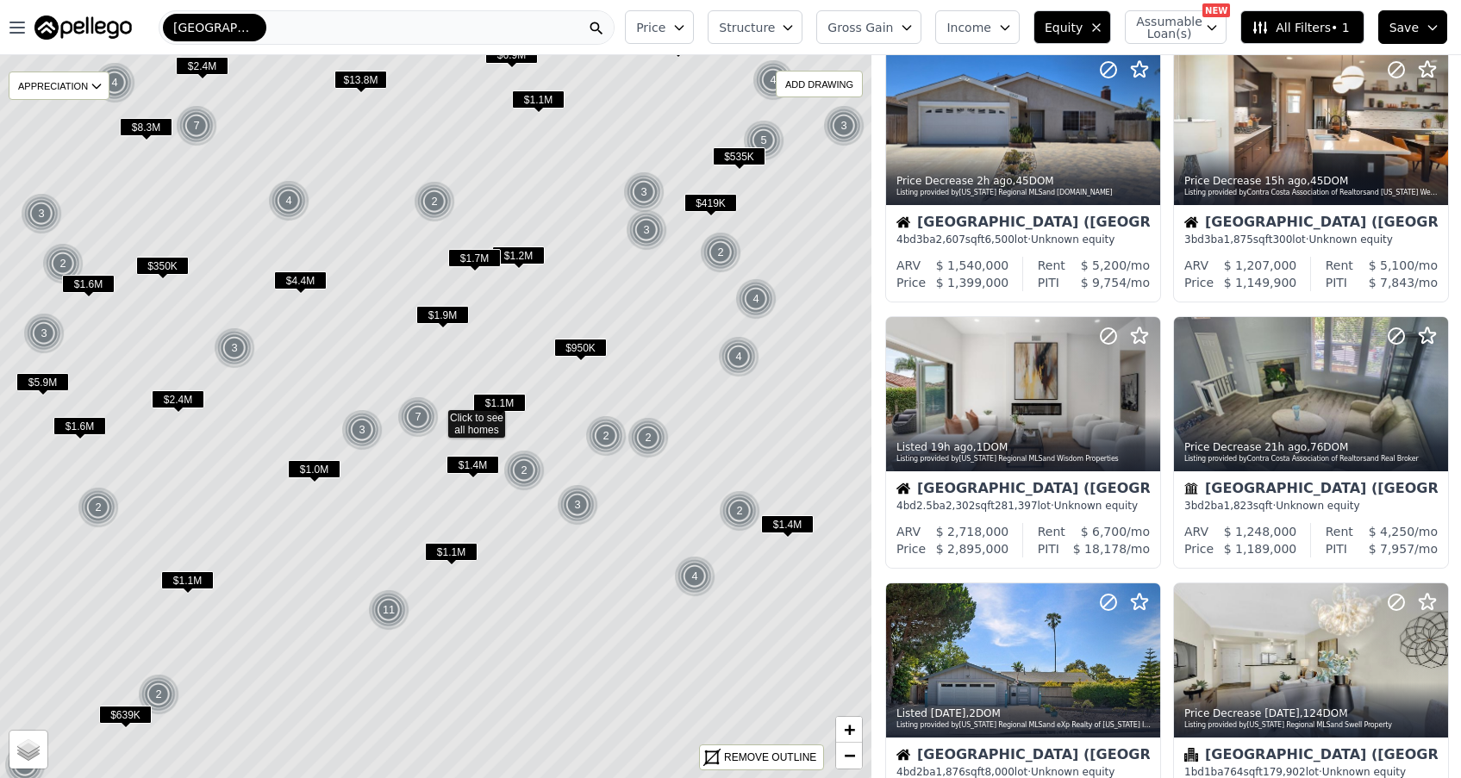
click at [1076, 26] on span "Equity" at bounding box center [1063, 27] width 38 height 17
click at [161, 263] on span "$350K" at bounding box center [162, 266] width 53 height 18
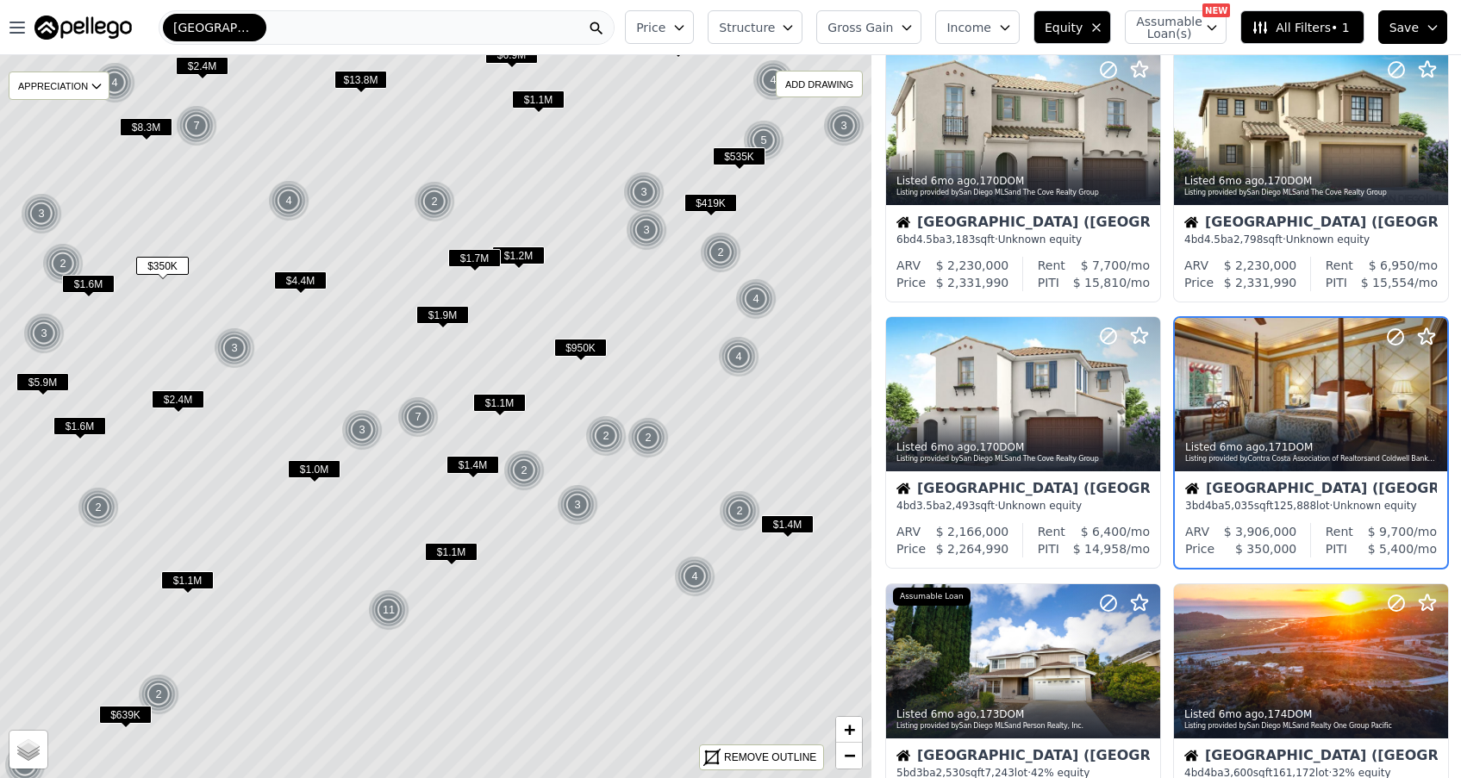
click at [165, 265] on span "$350K" at bounding box center [162, 266] width 53 height 18
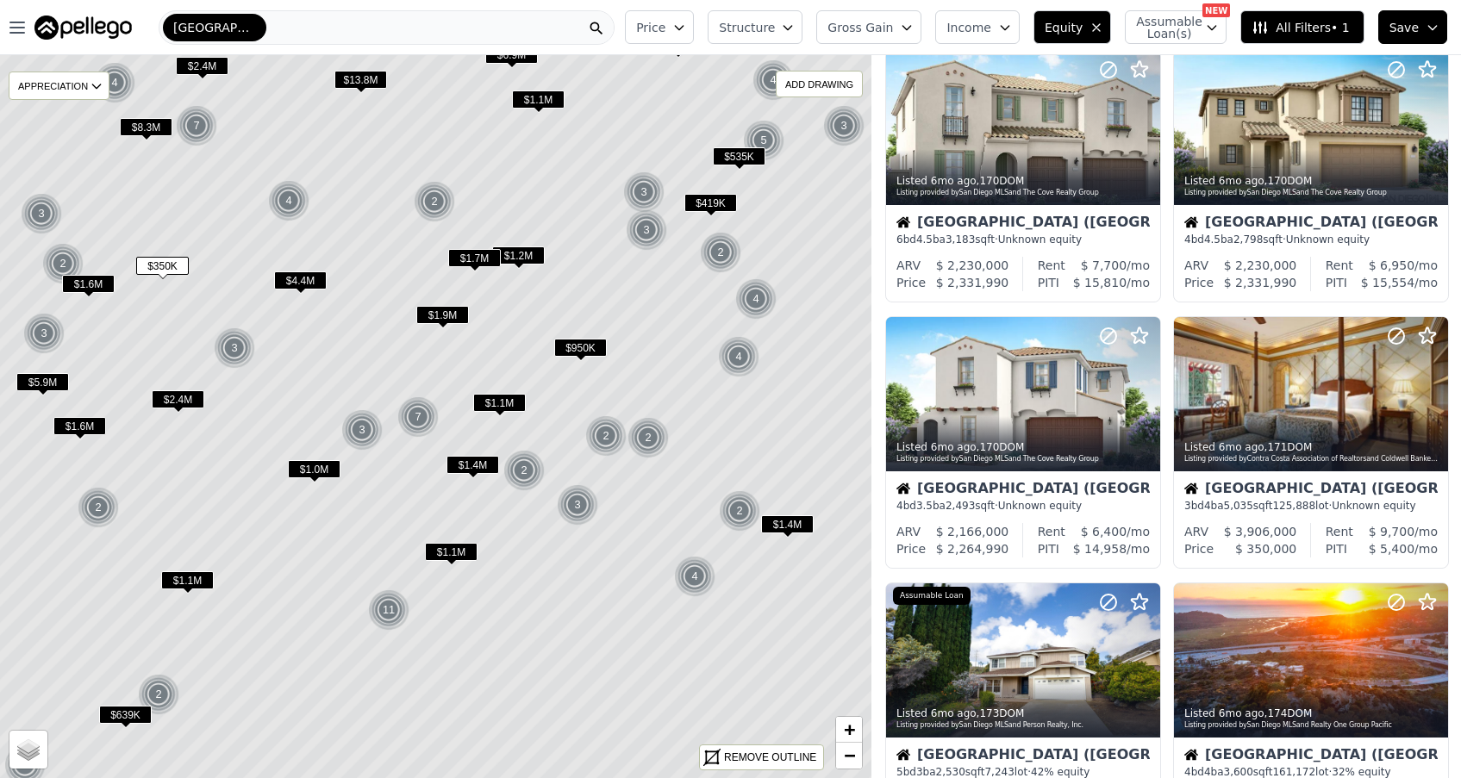
click at [165, 265] on span "$350K" at bounding box center [162, 266] width 53 height 18
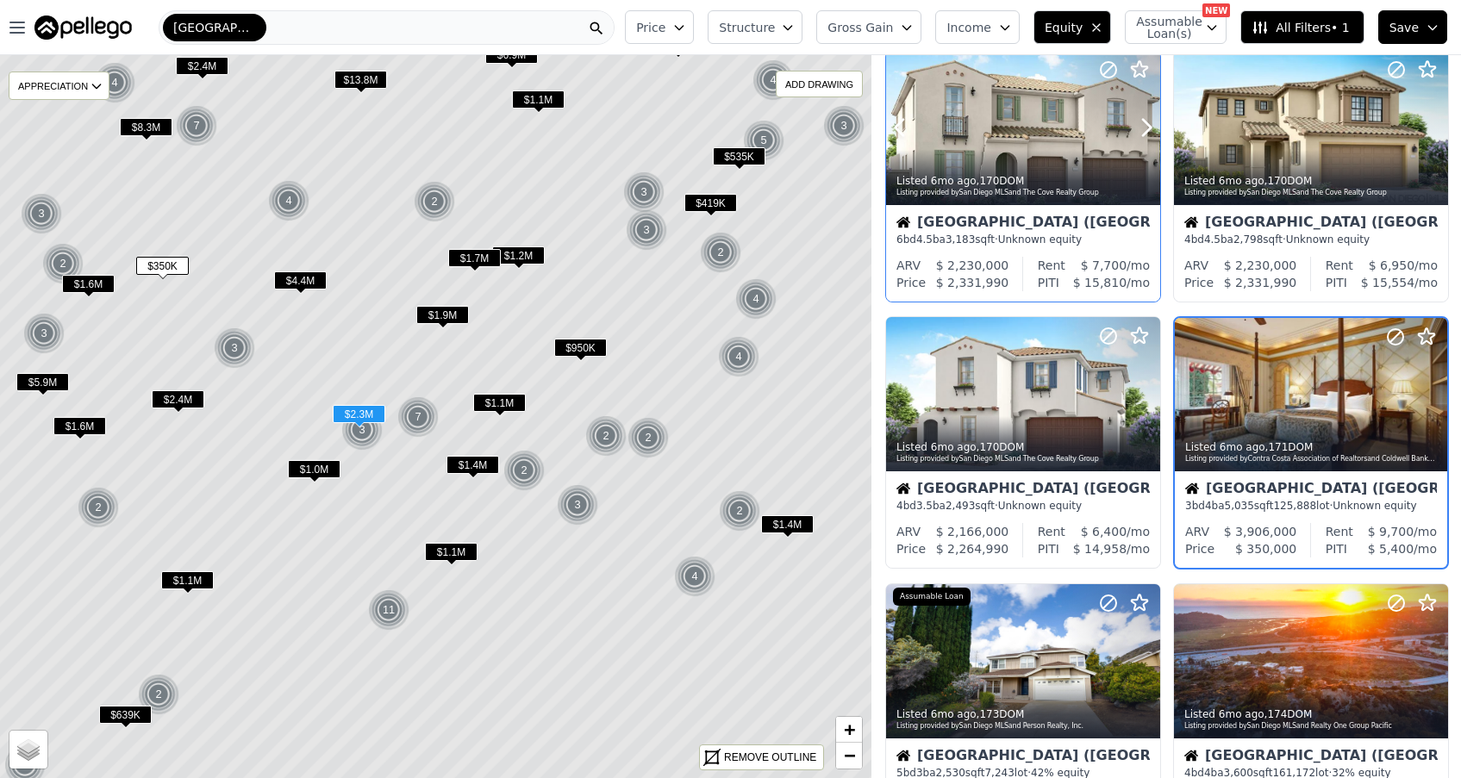
click at [1030, 146] on div at bounding box center [1023, 128] width 274 height 154
click at [845, 757] on span "−" at bounding box center [849, 756] width 11 height 22
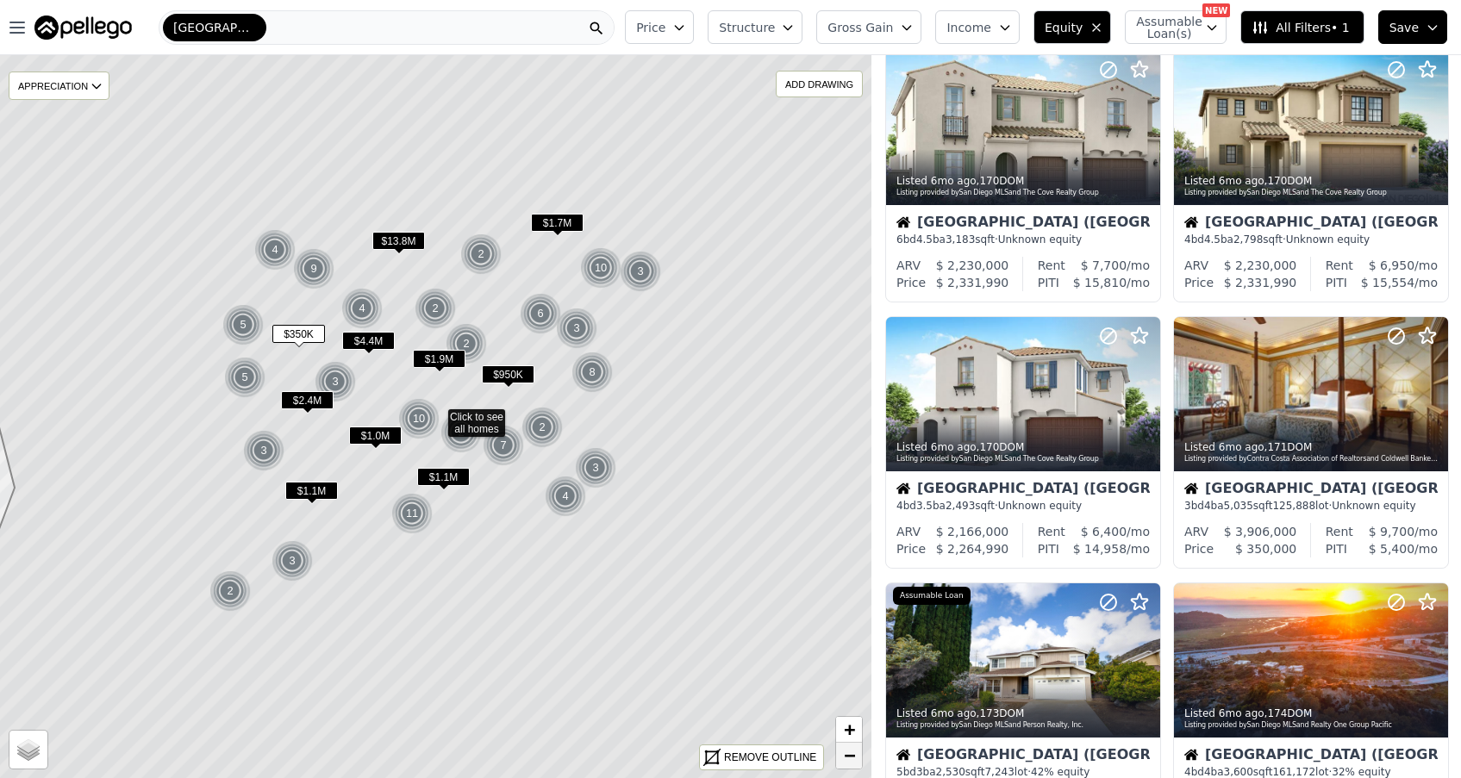
click at [845, 757] on span "−" at bounding box center [849, 756] width 11 height 22
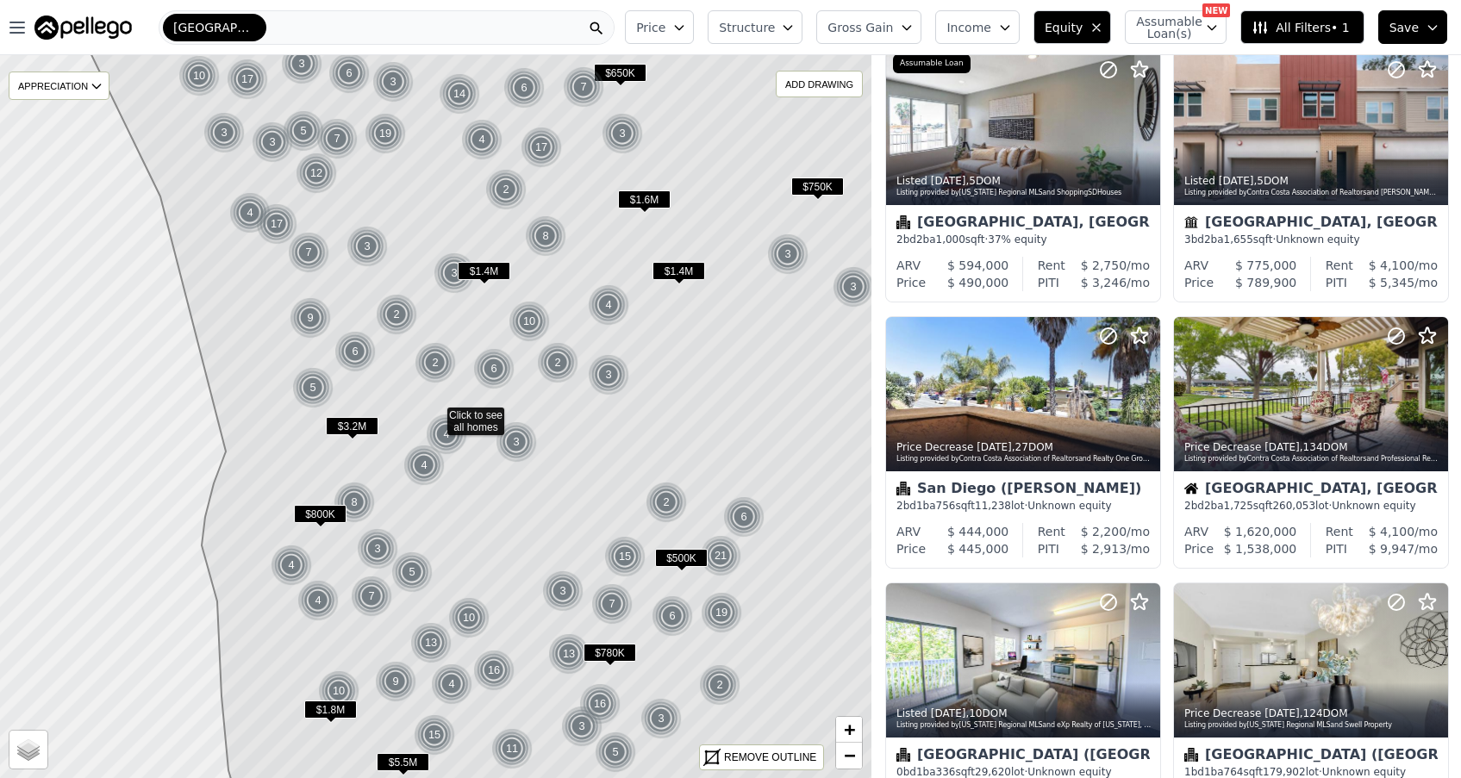
click at [1100, 26] on icon "button" at bounding box center [1096, 27] width 7 height 7
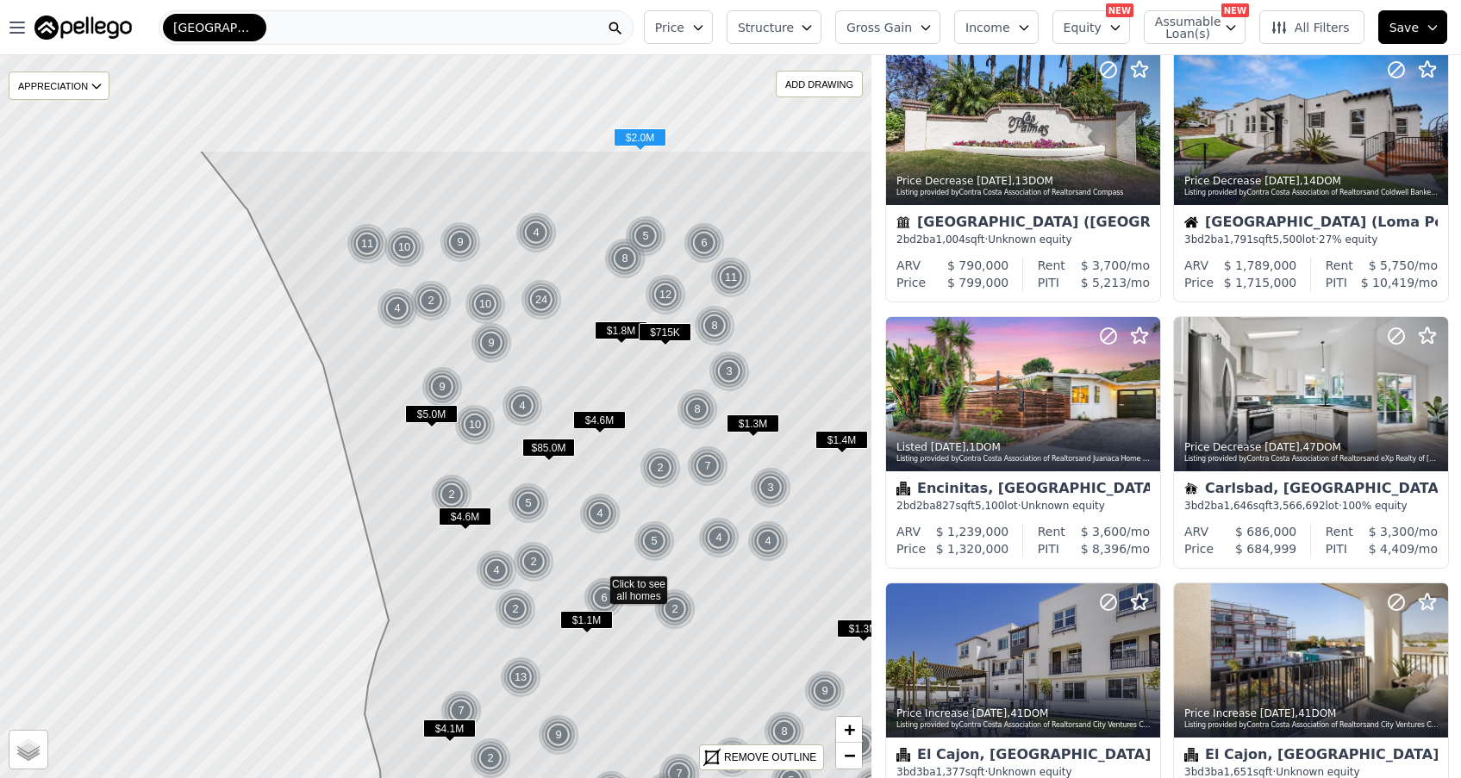
drag, startPoint x: 553, startPoint y: 421, endPoint x: 716, endPoint y: 590, distance: 235.3
click at [716, 590] on icon at bounding box center [661, 585] width 923 height 871
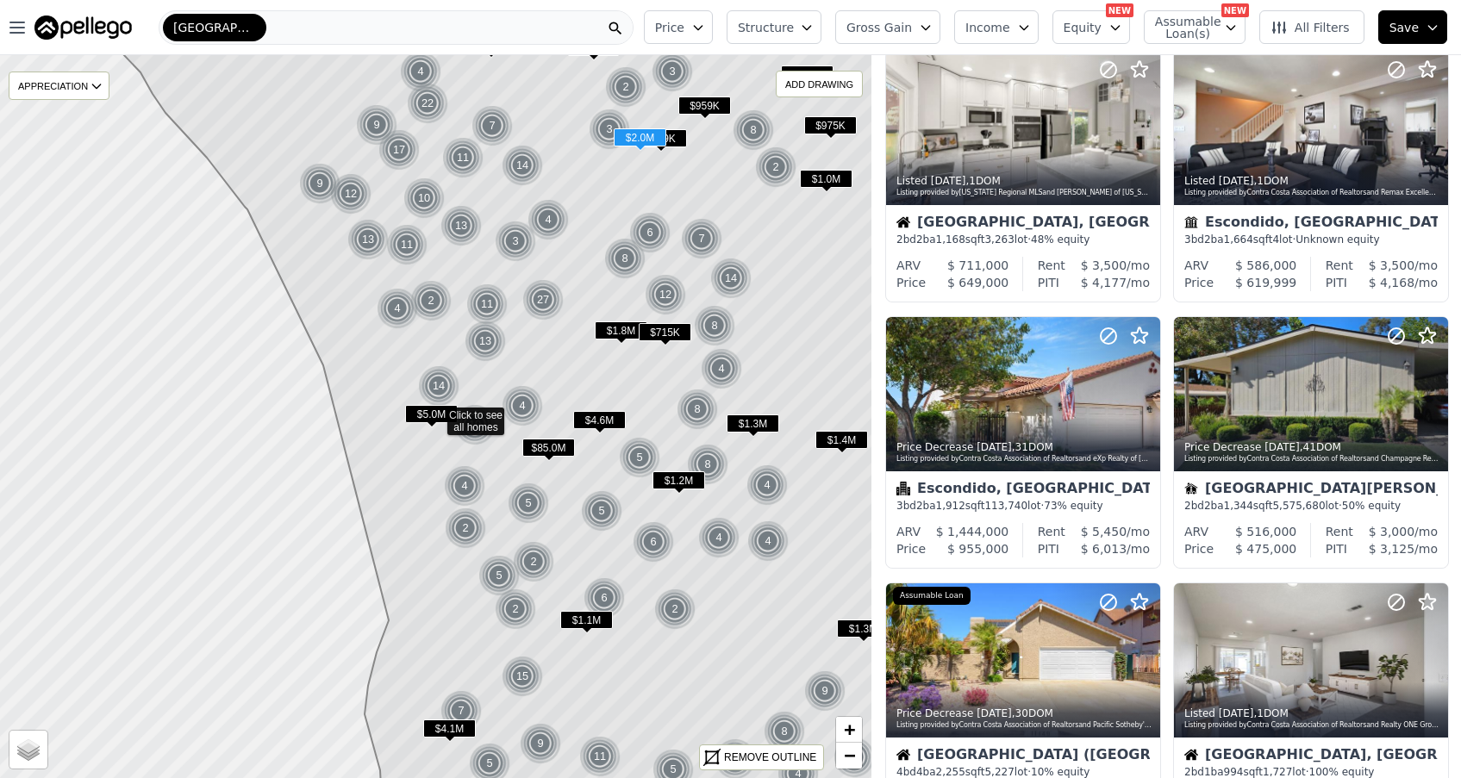
click at [1119, 28] on icon "button" at bounding box center [1115, 28] width 14 height 14
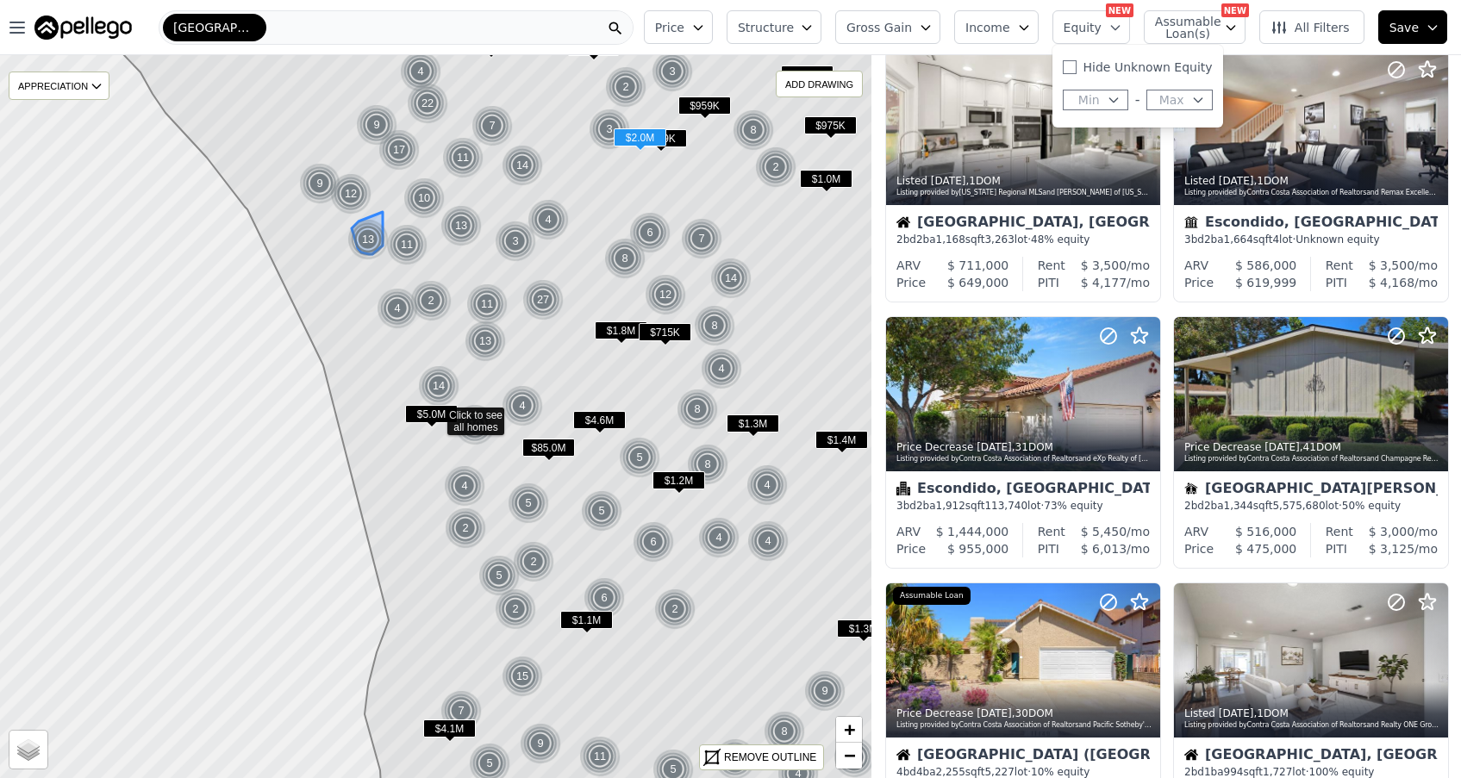
click at [369, 240] on div "13" at bounding box center [367, 239] width 41 height 41
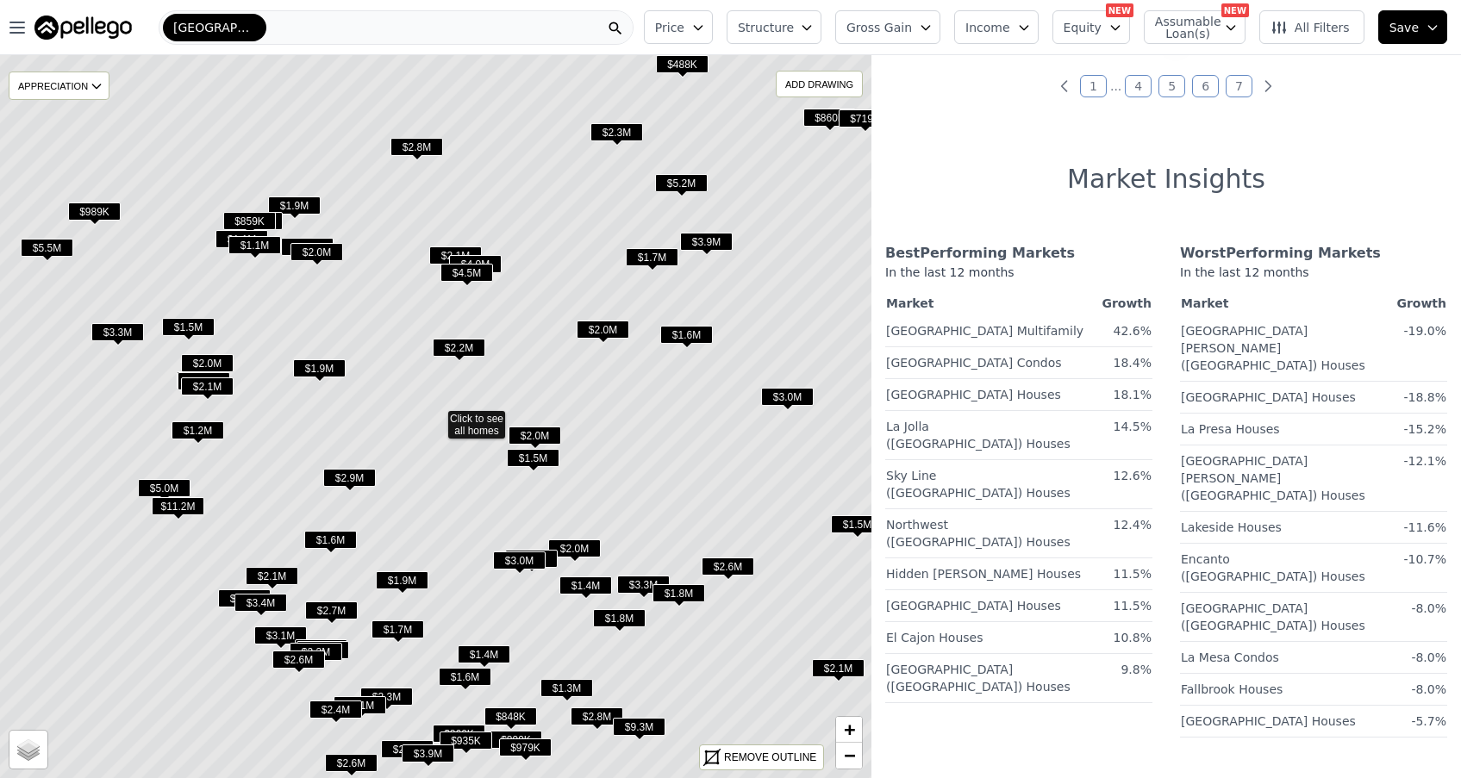
click at [497, 28] on div "[GEOGRAPHIC_DATA]" at bounding box center [396, 27] width 475 height 34
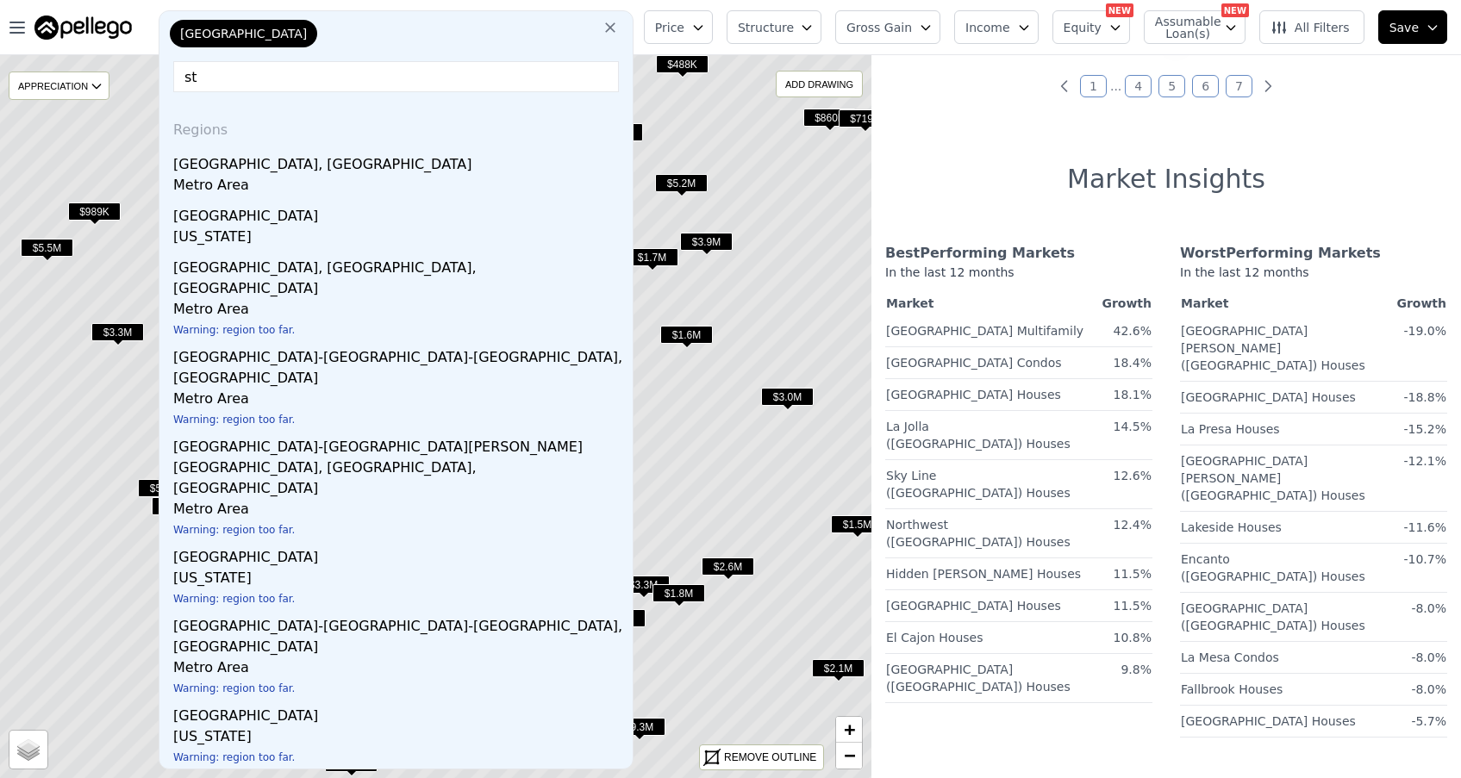
type input "s"
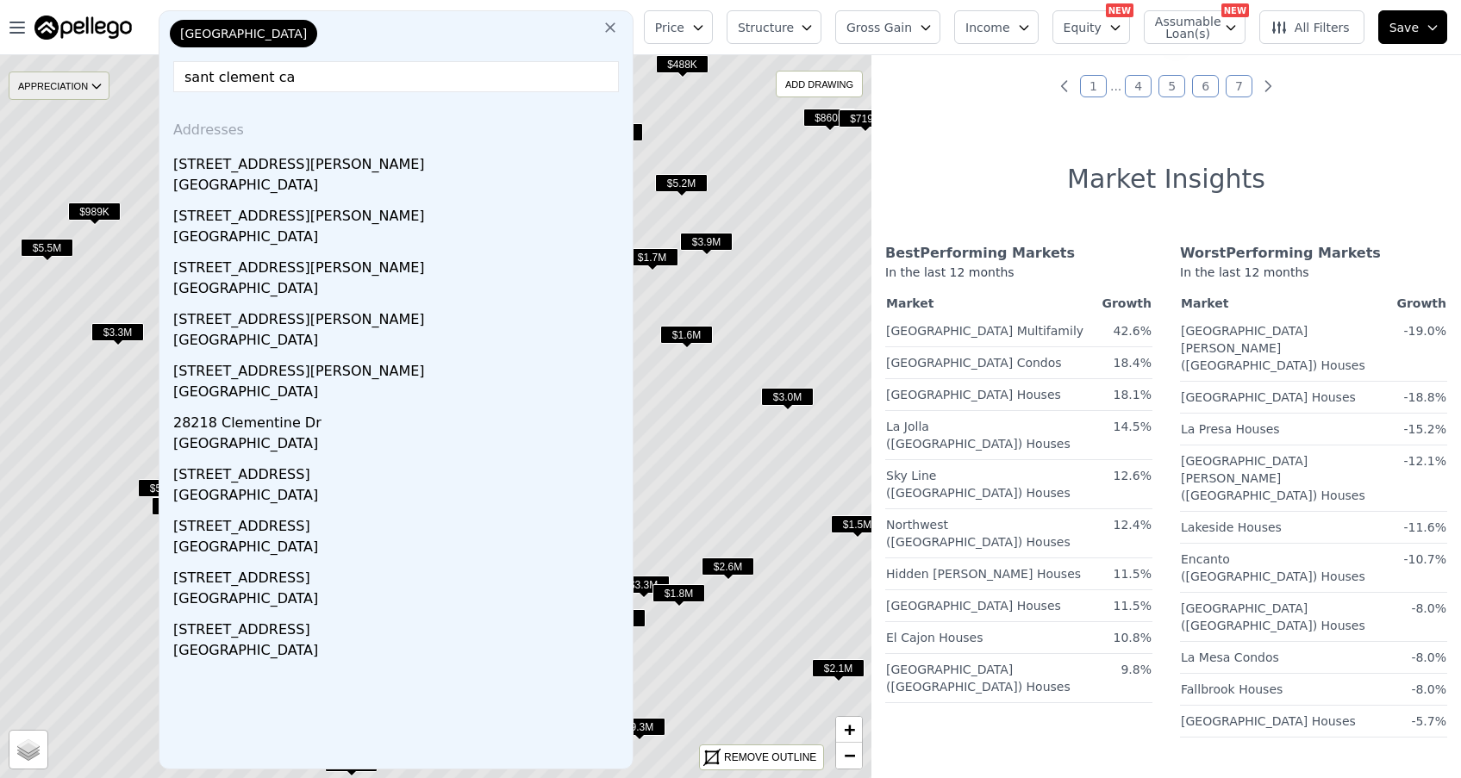
drag, startPoint x: 431, startPoint y: 73, endPoint x: 71, endPoint y: 75, distance: 360.2
click at [71, 75] on div "Open main menu San Diego San Diego sant clement ca Addresses 551 Clement Ave Sa…" at bounding box center [730, 389] width 1461 height 778
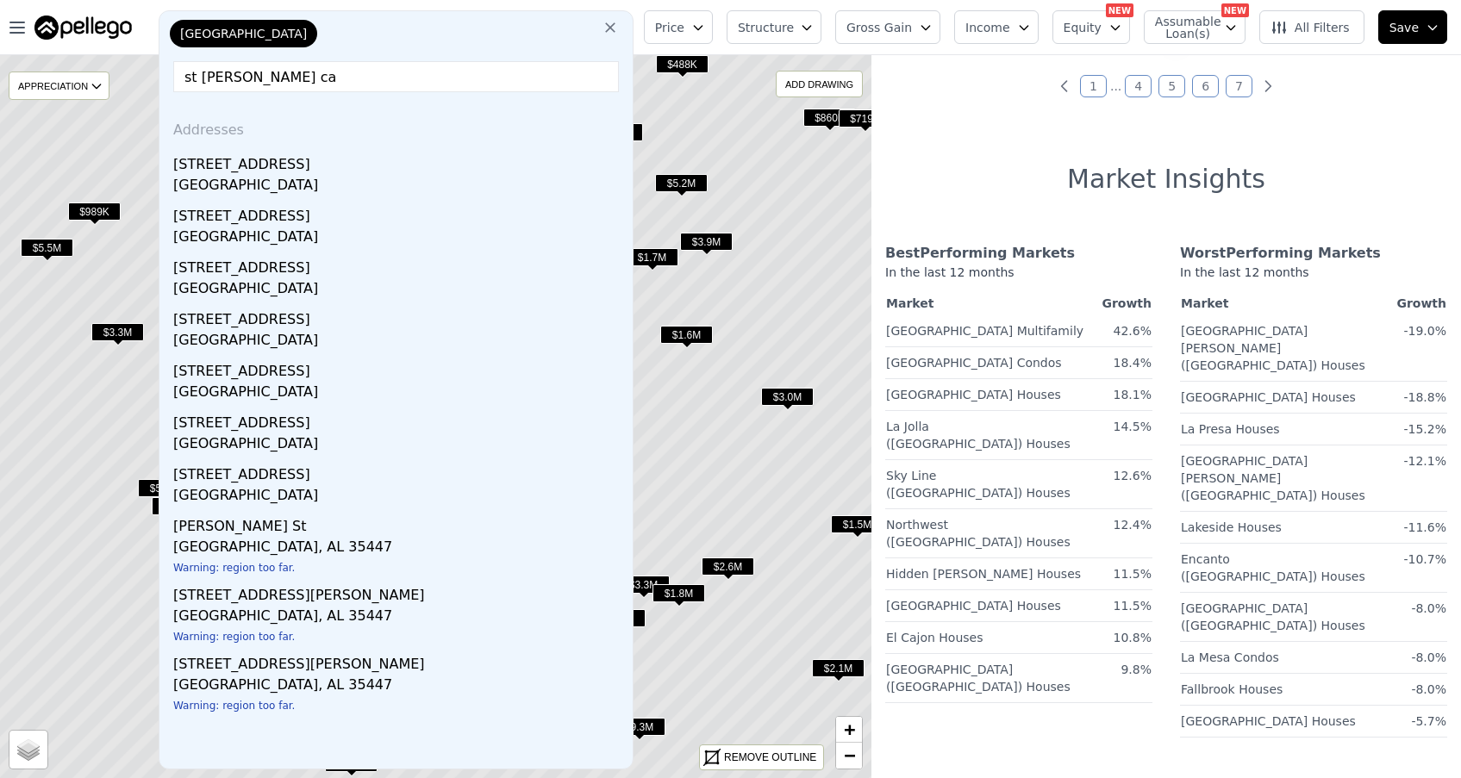
type input "st clement ca"
click at [619, 32] on icon at bounding box center [609, 27] width 17 height 17
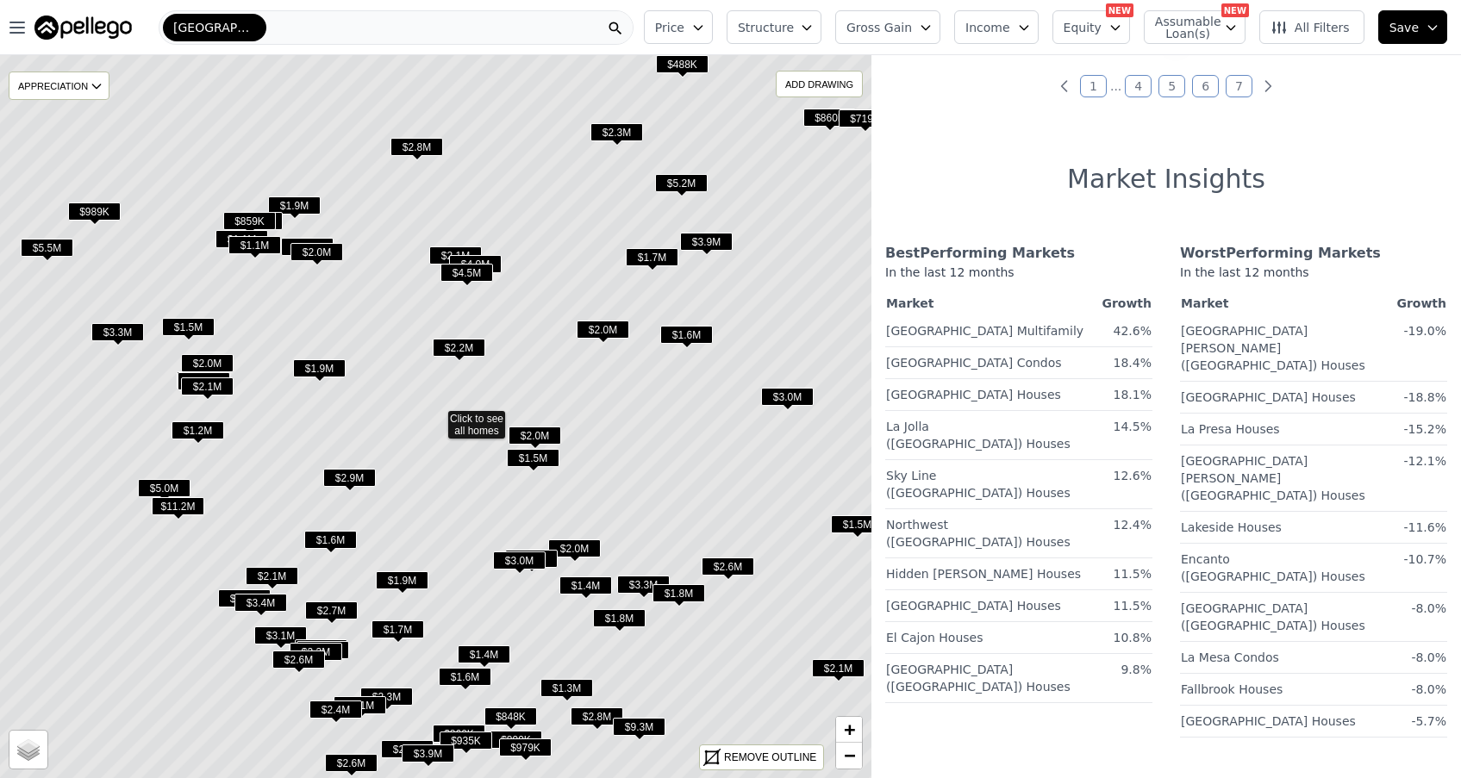
click at [219, 26] on span "[GEOGRAPHIC_DATA]" at bounding box center [214, 27] width 83 height 17
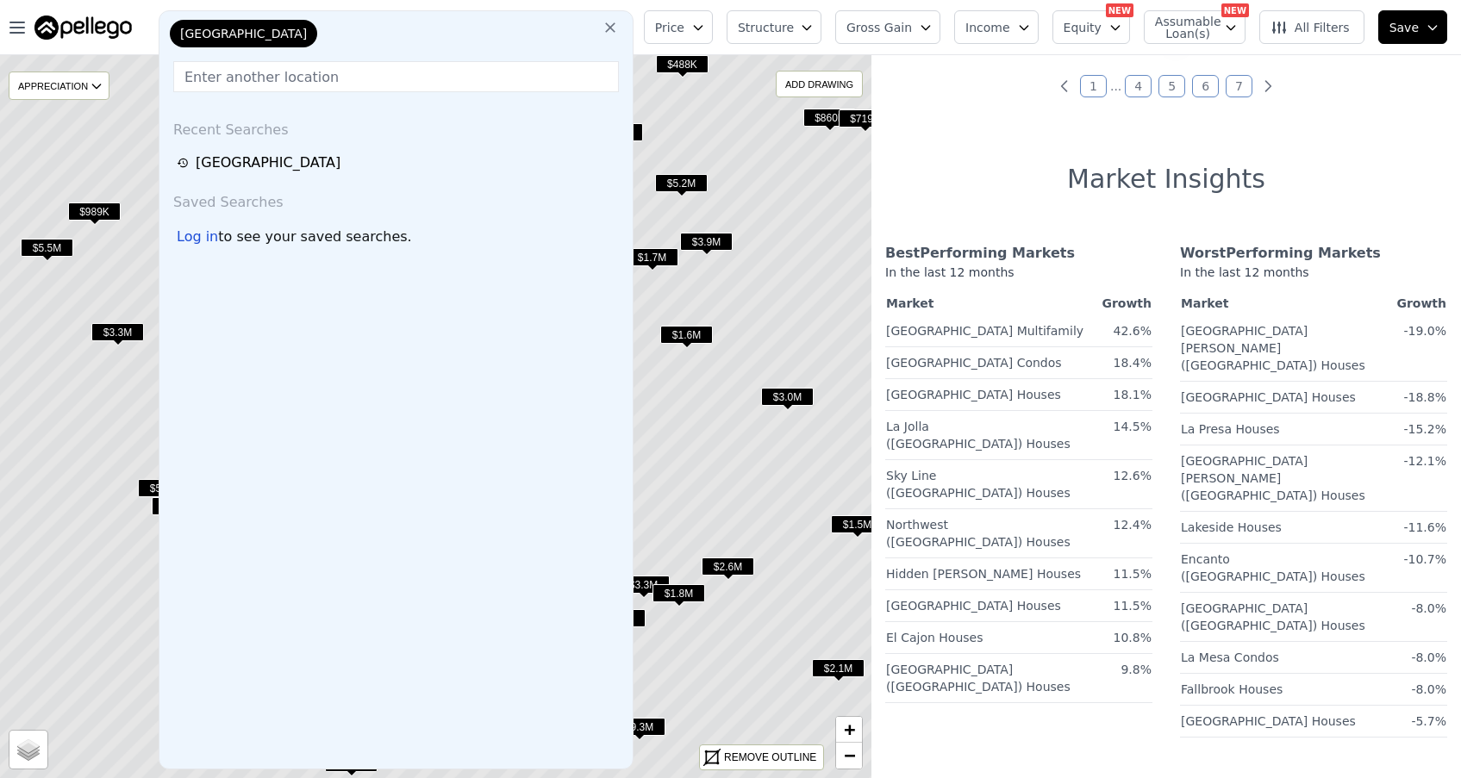
click at [274, 29] on div "[GEOGRAPHIC_DATA]" at bounding box center [252, 37] width 172 height 34
click at [194, 238] on div "Log in" at bounding box center [197, 237] width 41 height 21
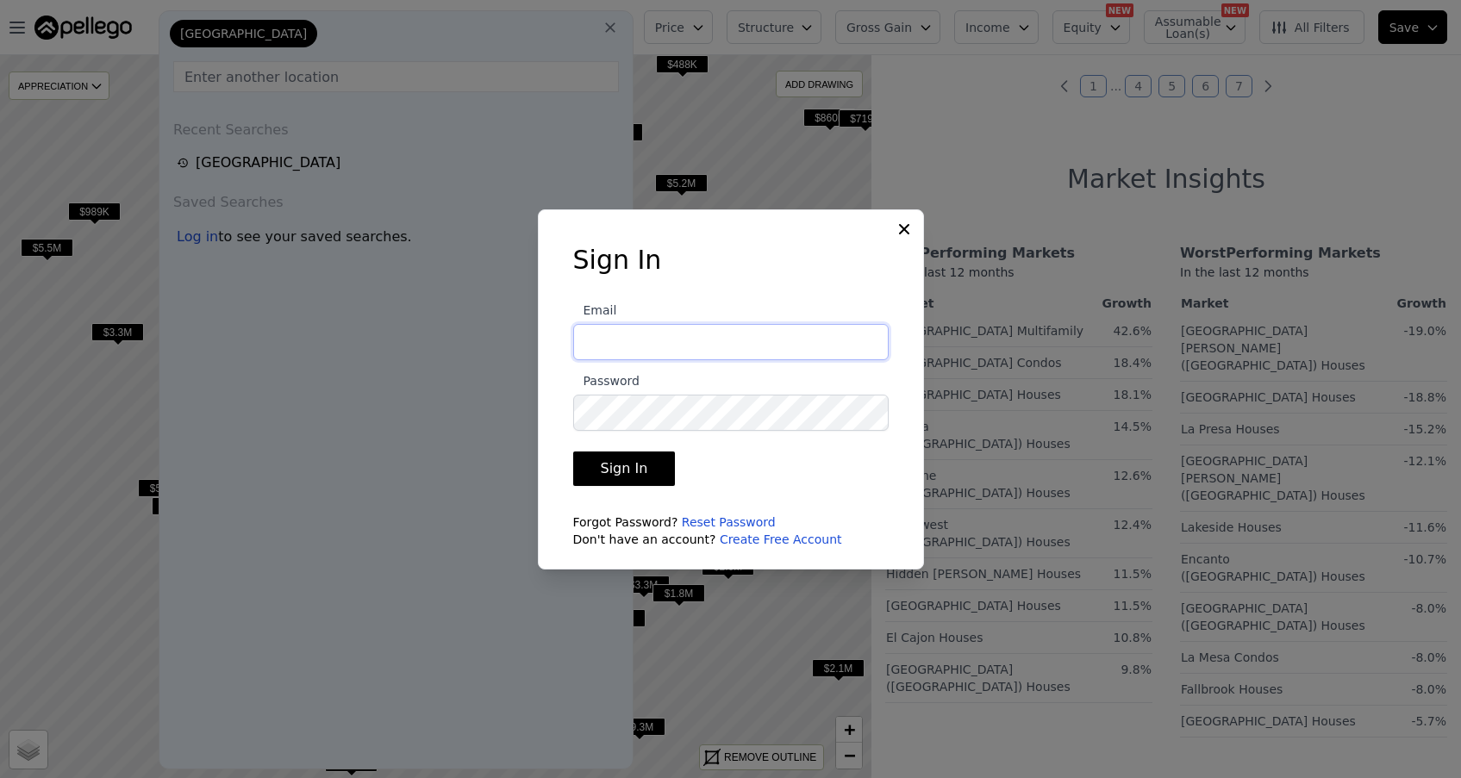
type input "mayasy@me.com"
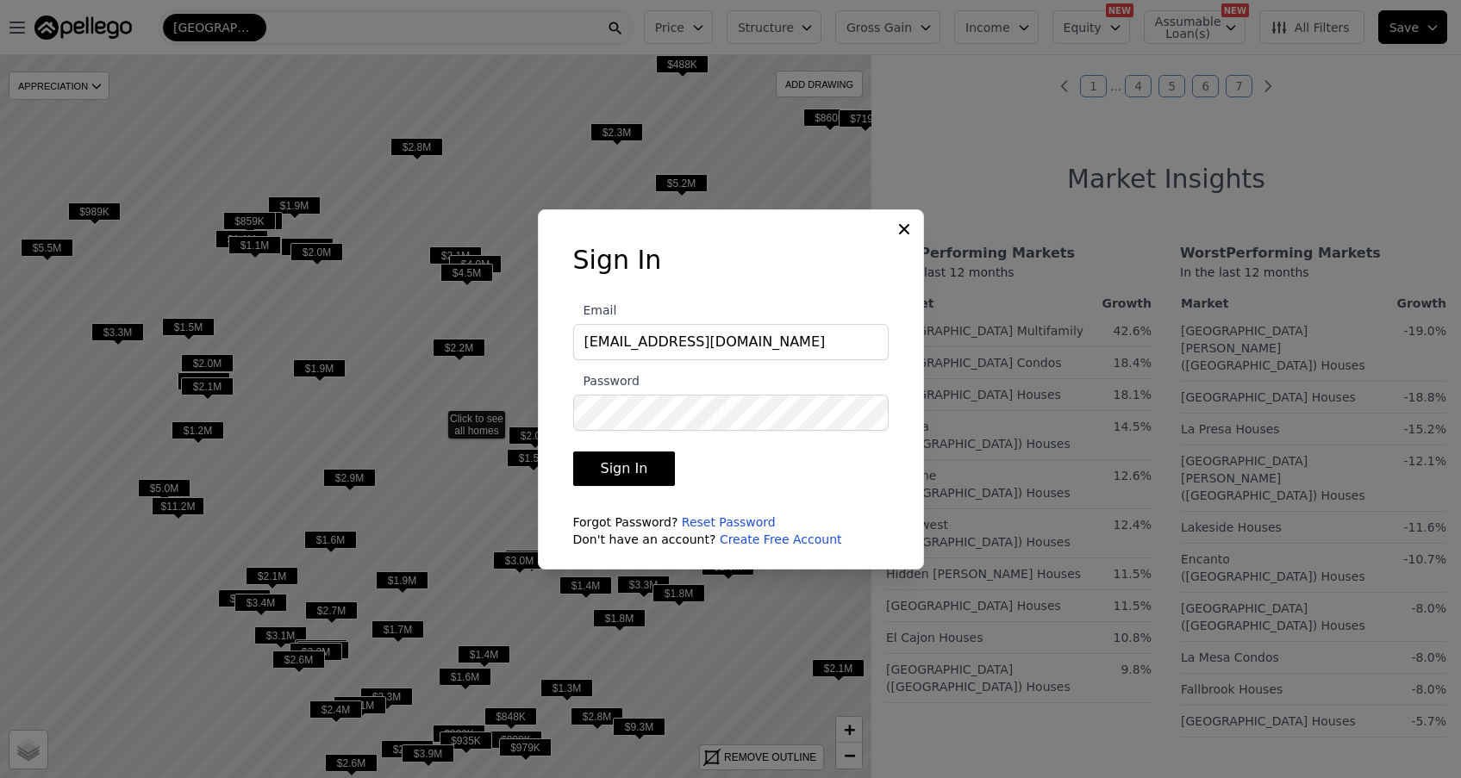
click at [641, 477] on button "Sign In" at bounding box center [624, 469] width 103 height 34
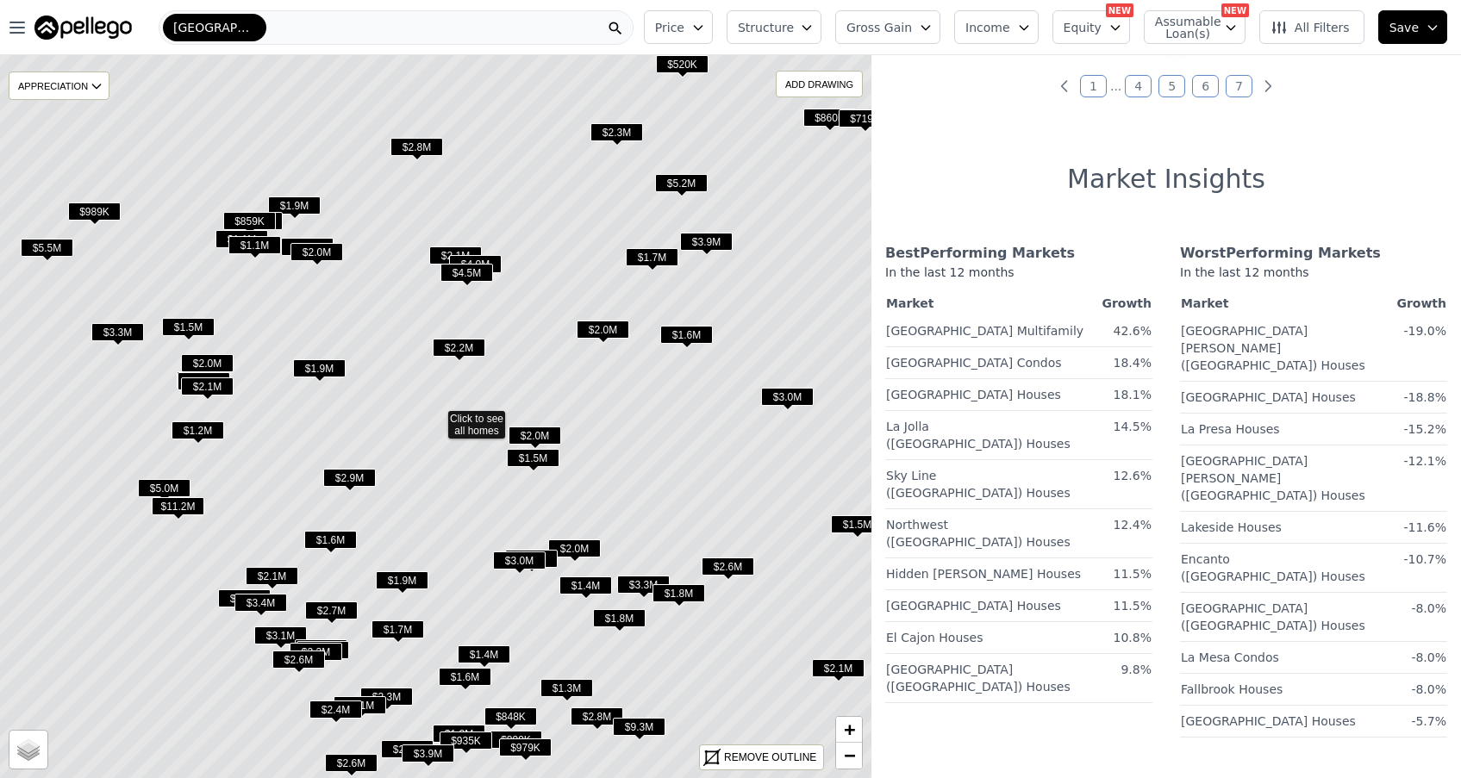
click at [251, 29] on div "[GEOGRAPHIC_DATA]" at bounding box center [396, 27] width 475 height 34
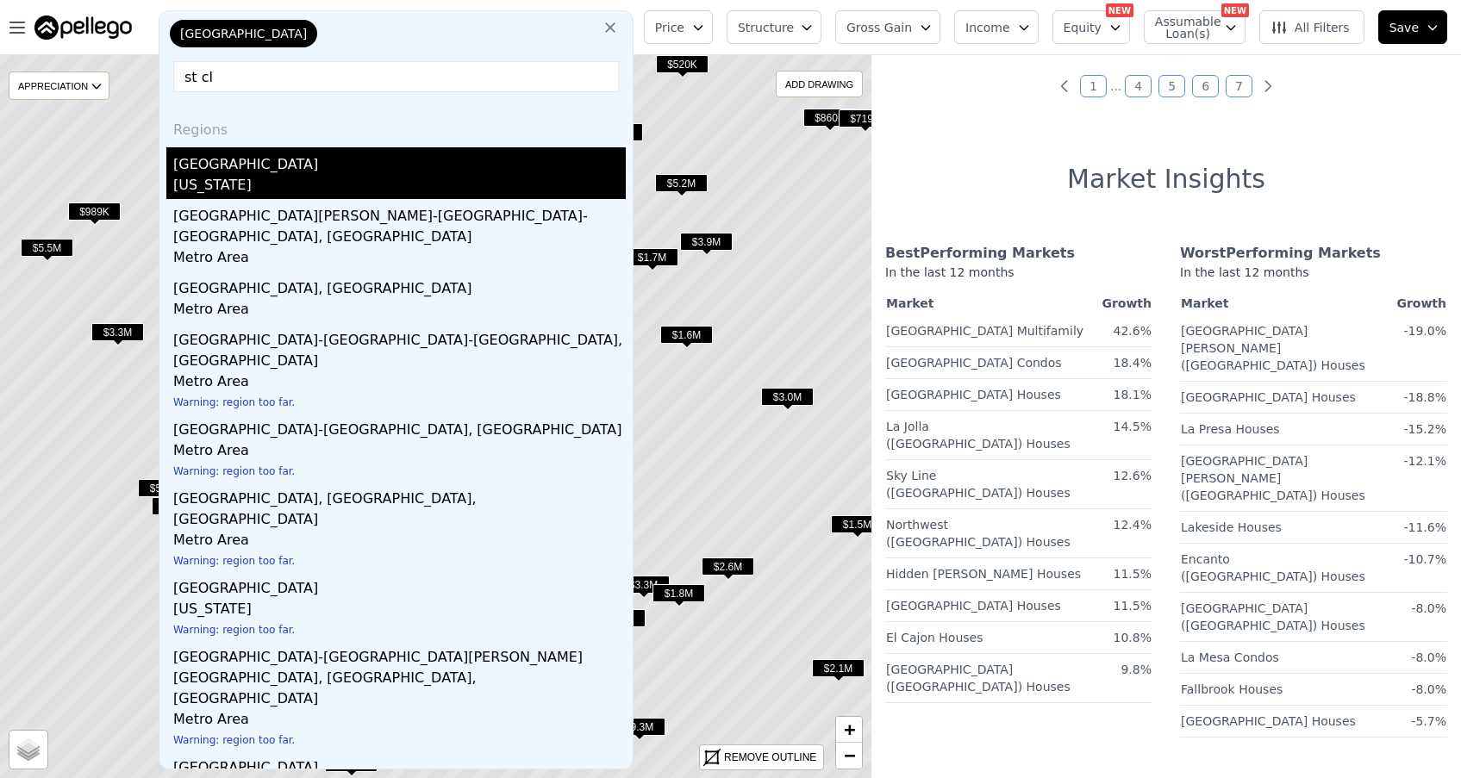
type input "st cl"
click at [198, 183] on div "[US_STATE]" at bounding box center [399, 187] width 452 height 24
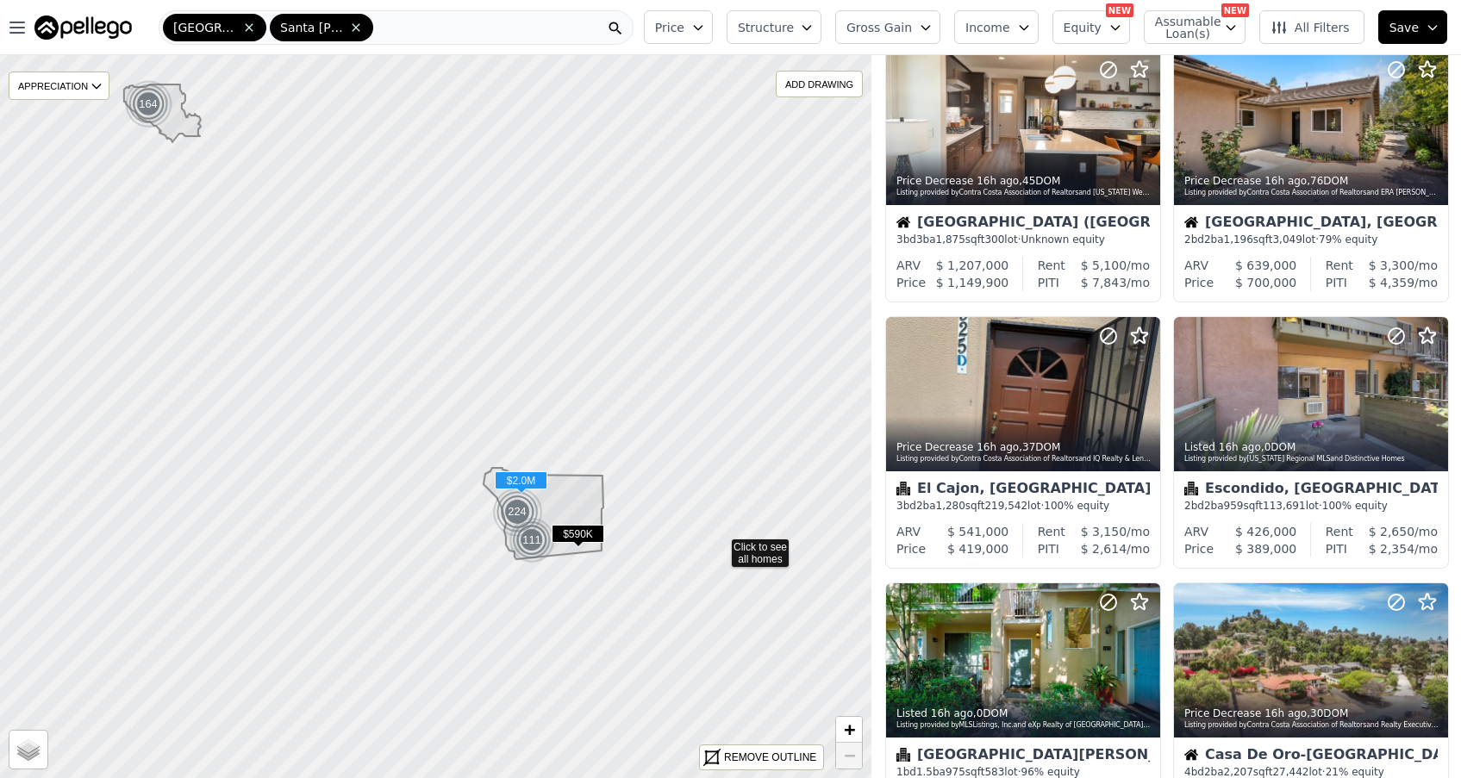
drag, startPoint x: 793, startPoint y: 642, endPoint x: 730, endPoint y: 506, distance: 150.0
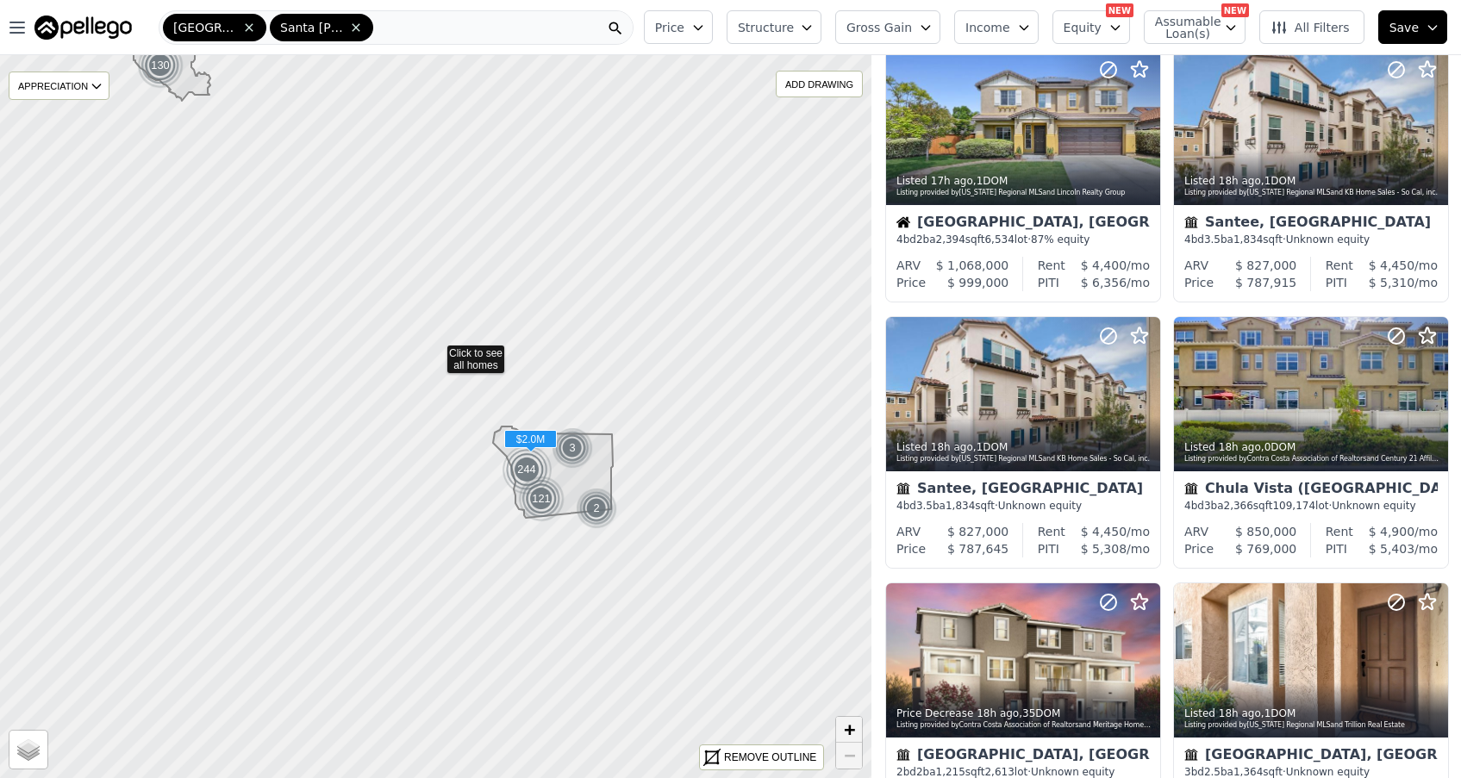
click at [851, 732] on span "+" at bounding box center [849, 730] width 11 height 22
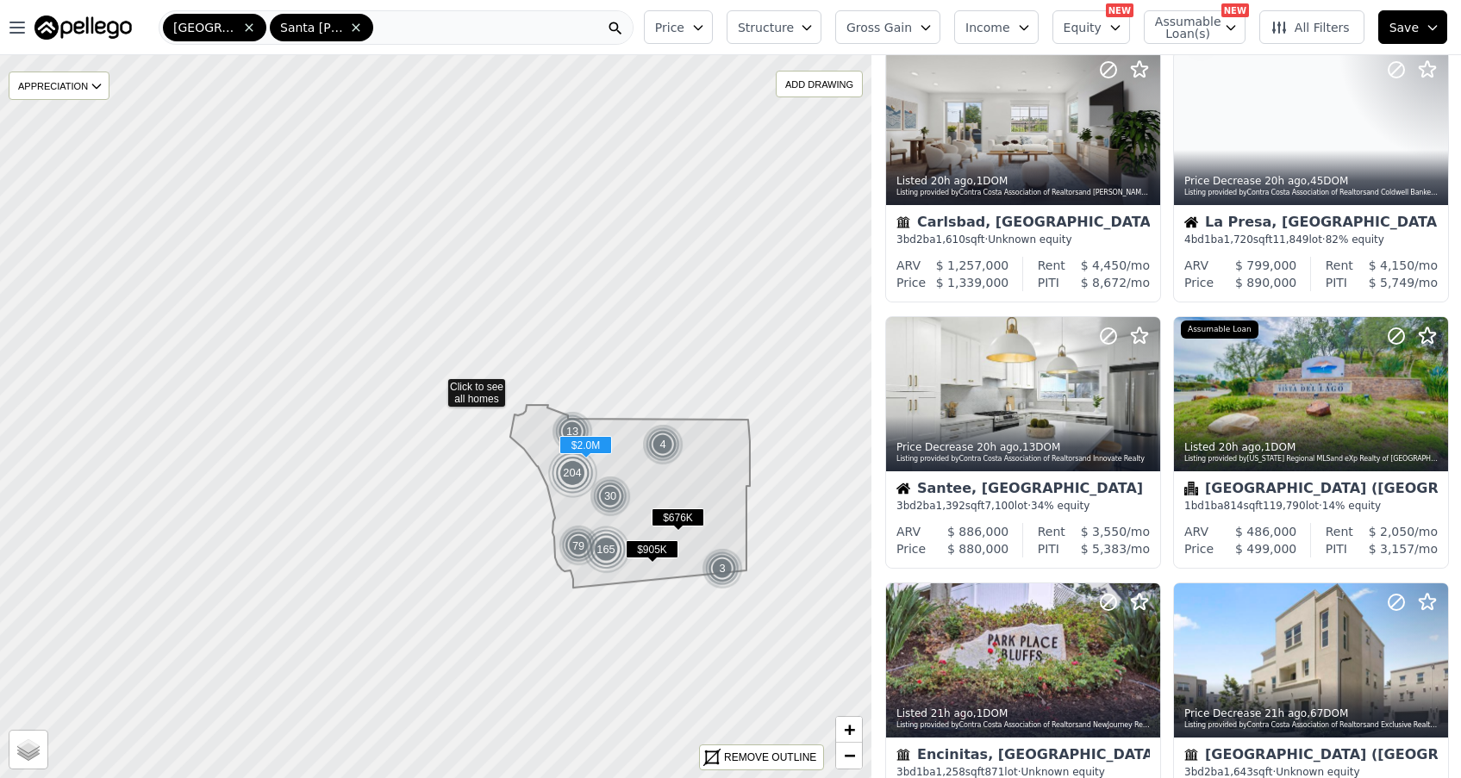
drag, startPoint x: 786, startPoint y: 665, endPoint x: 709, endPoint y: 585, distance: 110.9
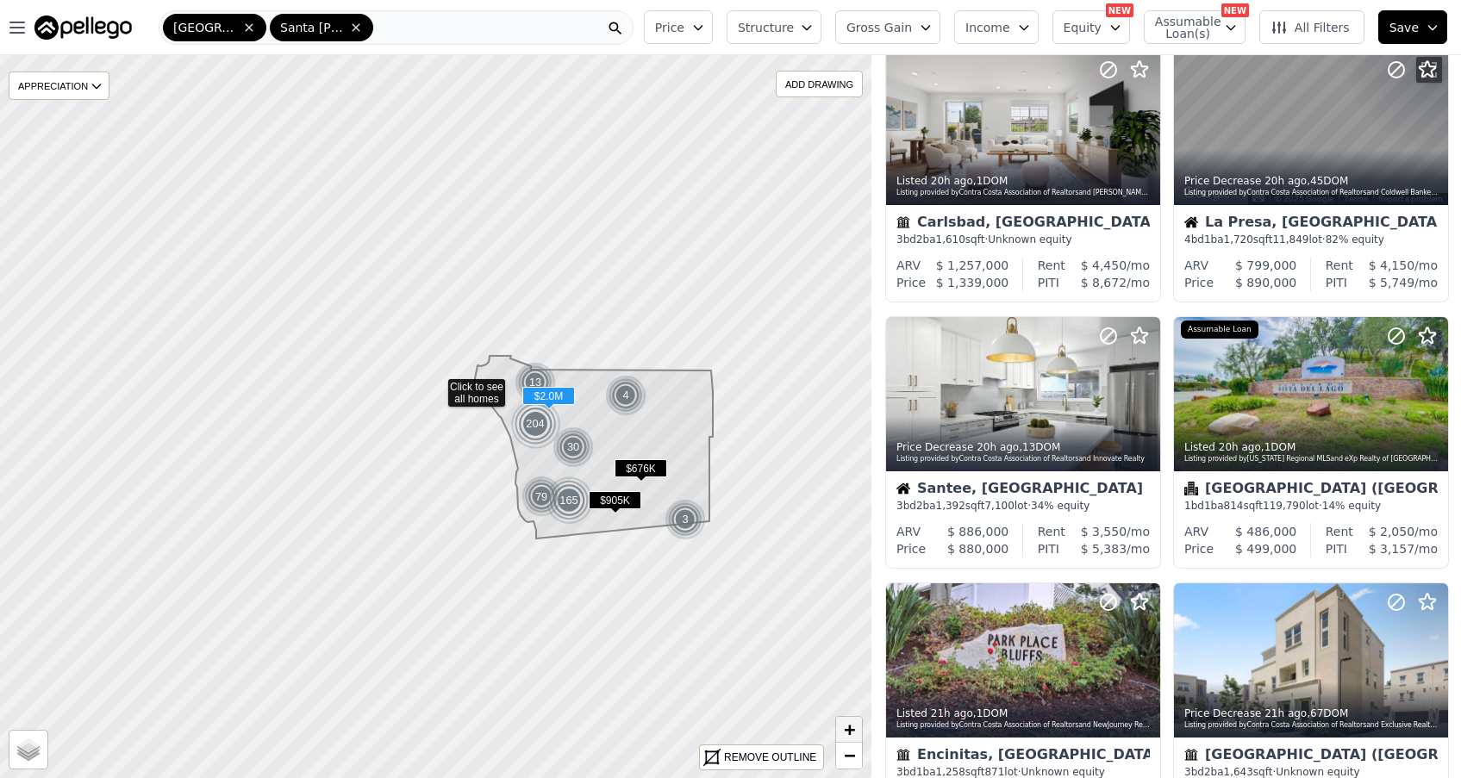
click at [850, 732] on span "+" at bounding box center [849, 730] width 11 height 22
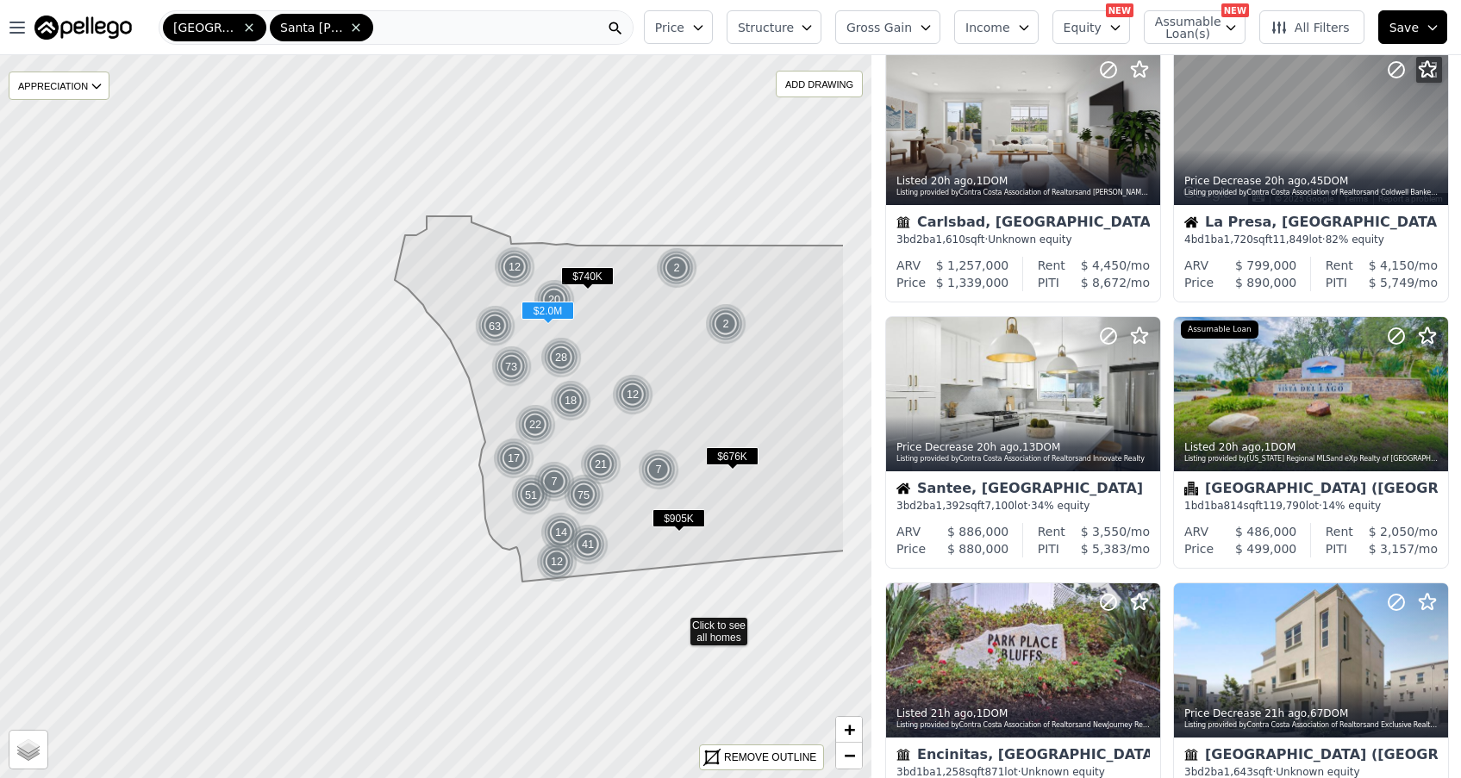
drag, startPoint x: 794, startPoint y: 701, endPoint x: 678, endPoint y: 621, distance: 140.1
click at [851, 727] on span "+" at bounding box center [849, 730] width 11 height 22
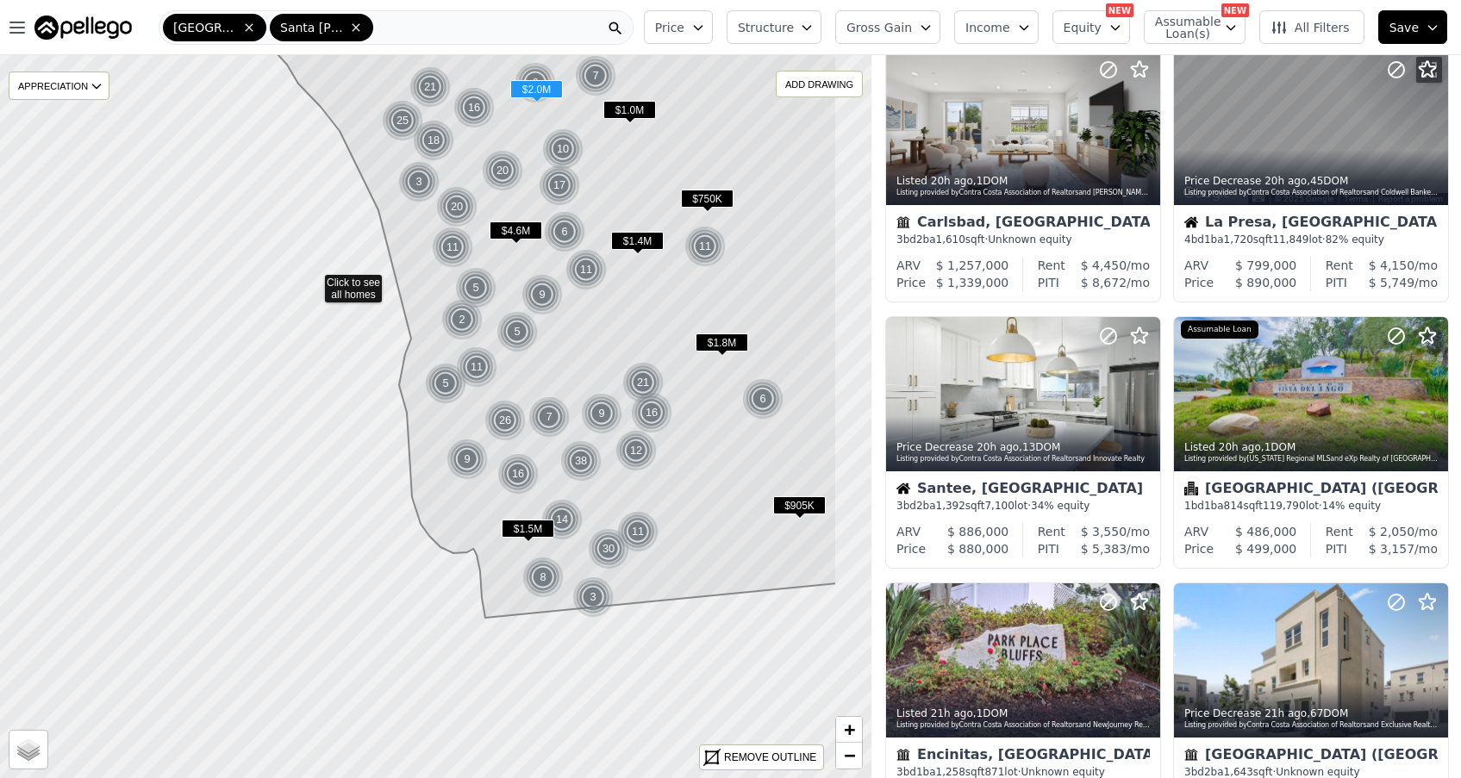
drag, startPoint x: 811, startPoint y: 696, endPoint x: 664, endPoint y: 539, distance: 215.2
click at [663, 539] on icon at bounding box center [533, 252] width 607 height 731
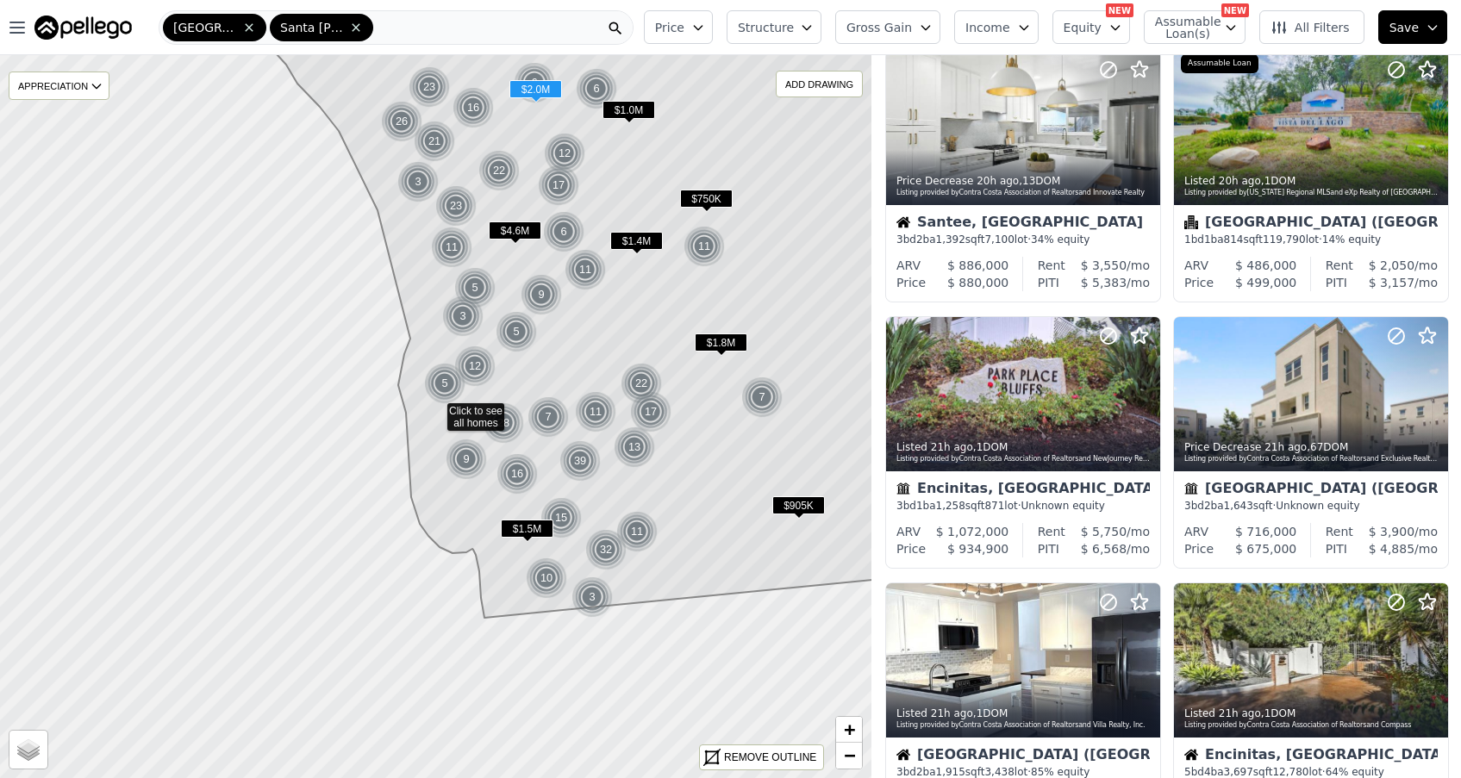
click at [1118, 21] on icon "button" at bounding box center [1115, 28] width 14 height 14
click at [1118, 23] on icon "button" at bounding box center [1115, 28] width 14 height 14
click at [850, 733] on span "+" at bounding box center [849, 730] width 11 height 22
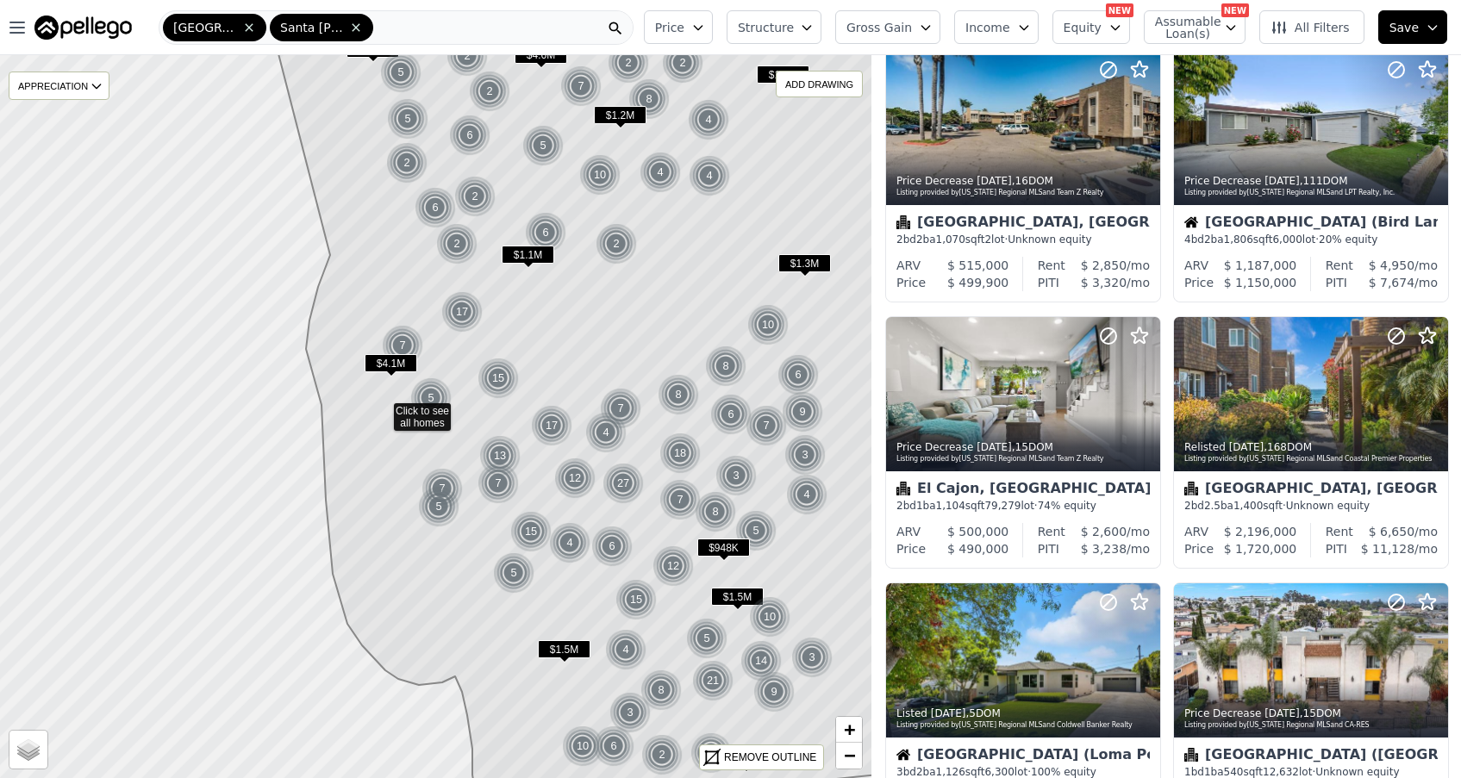
drag, startPoint x: 491, startPoint y: 453, endPoint x: 390, endPoint y: 442, distance: 102.3
click at [390, 442] on icon at bounding box center [579, 395] width 651 height 837
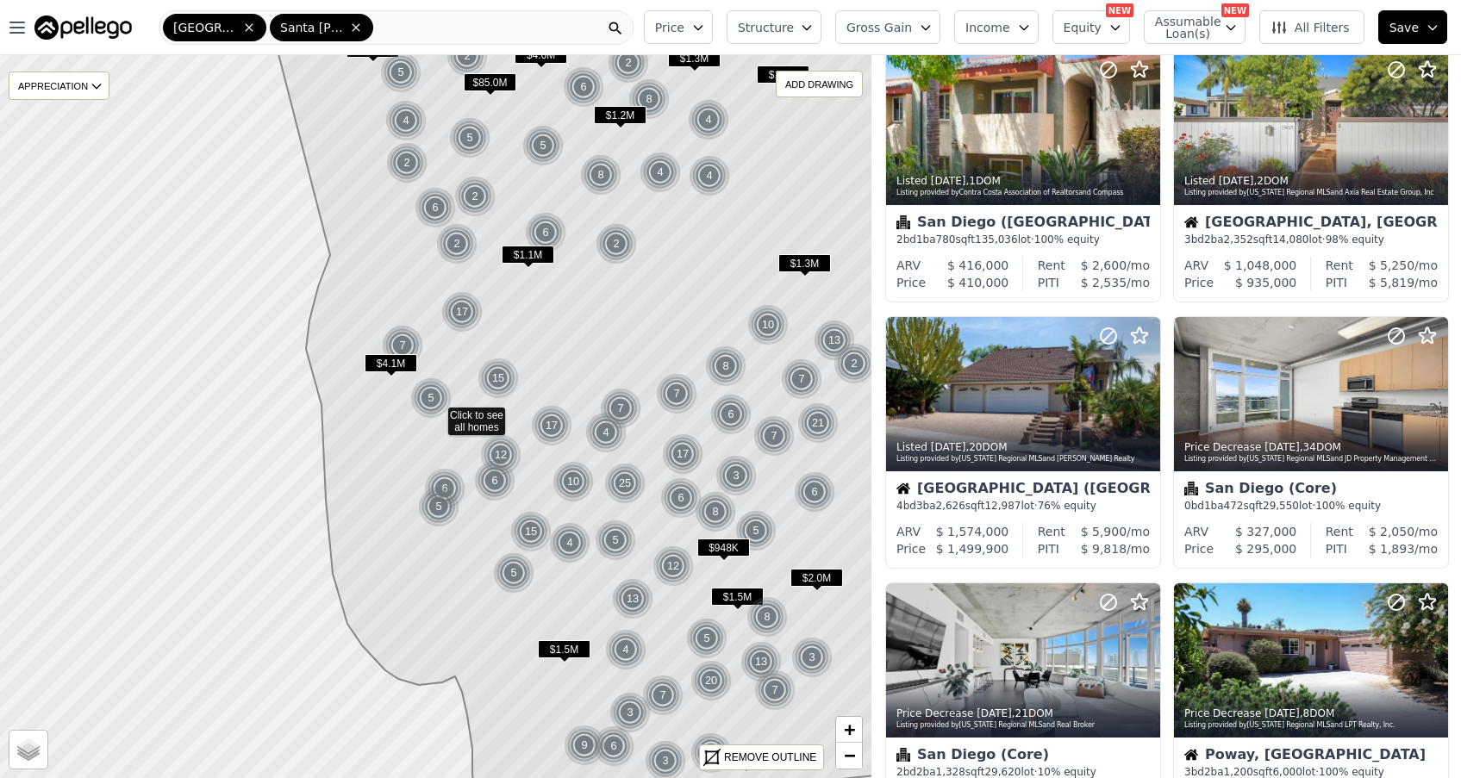
drag, startPoint x: 606, startPoint y: 354, endPoint x: 637, endPoint y: 620, distance: 267.2
click at [637, 620] on icon at bounding box center [608, 397] width 704 height 832
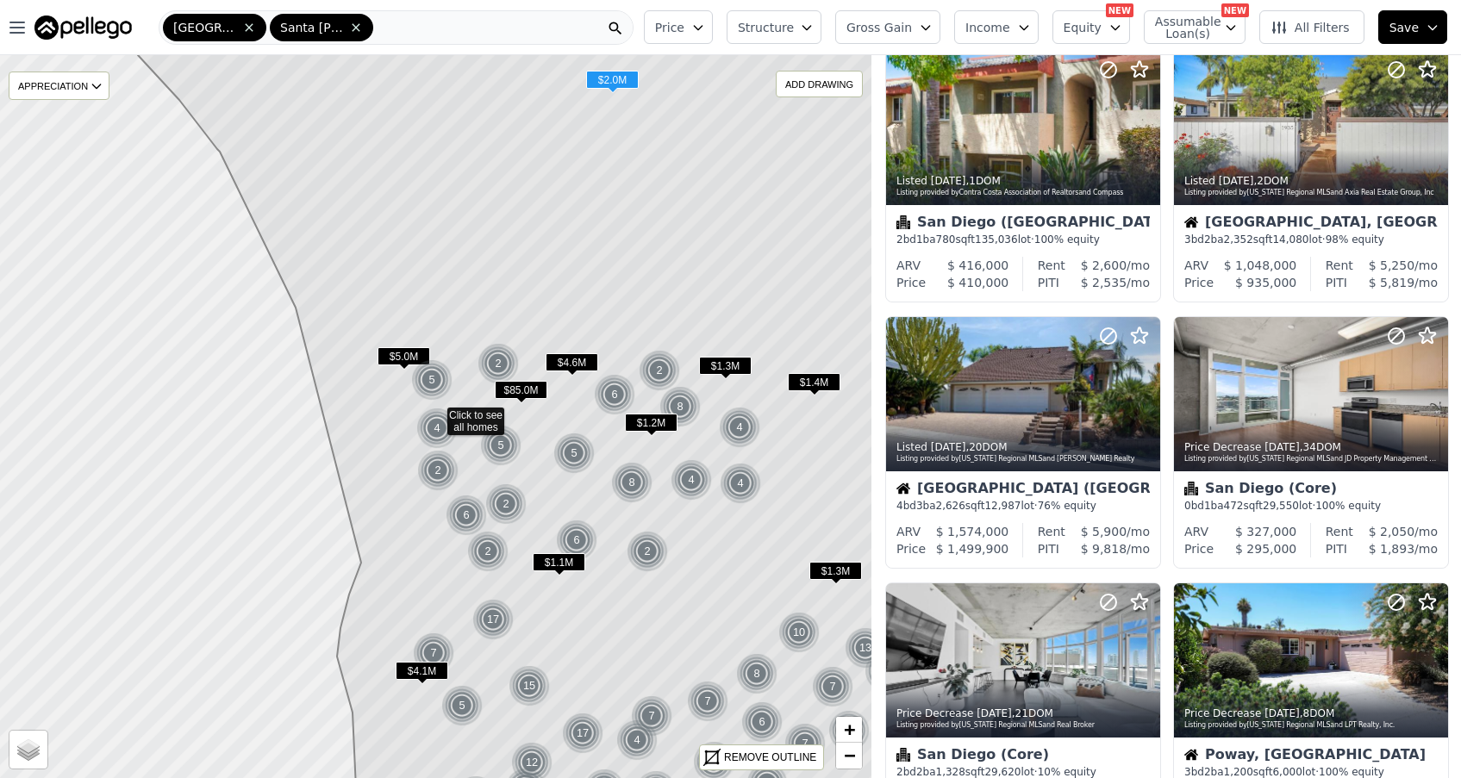
drag, startPoint x: 556, startPoint y: 252, endPoint x: 667, endPoint y: 518, distance: 287.8
click at [667, 518] on icon at bounding box center [520, 416] width 879 height 871
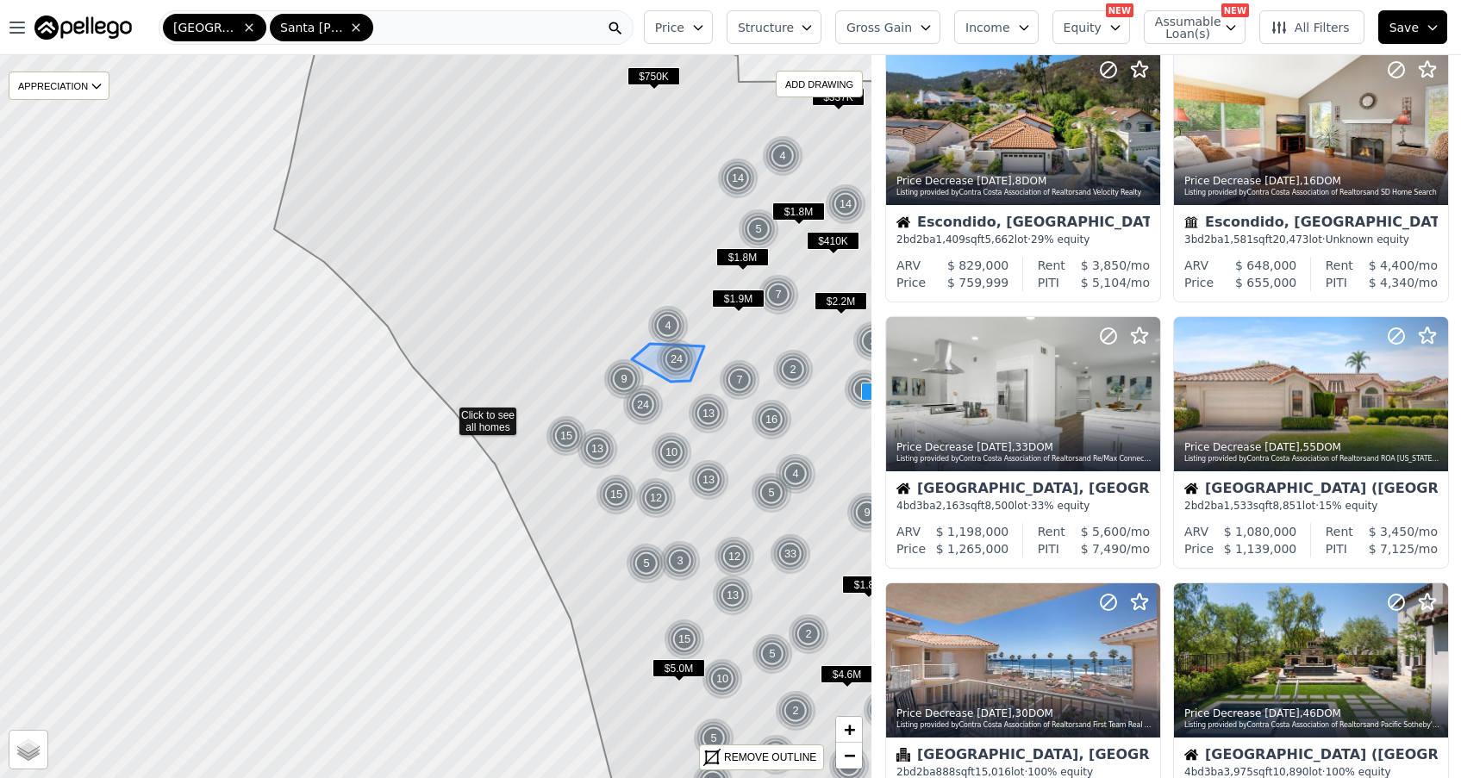
drag, startPoint x: 514, startPoint y: 356, endPoint x: 651, endPoint y: 339, distance: 139.0
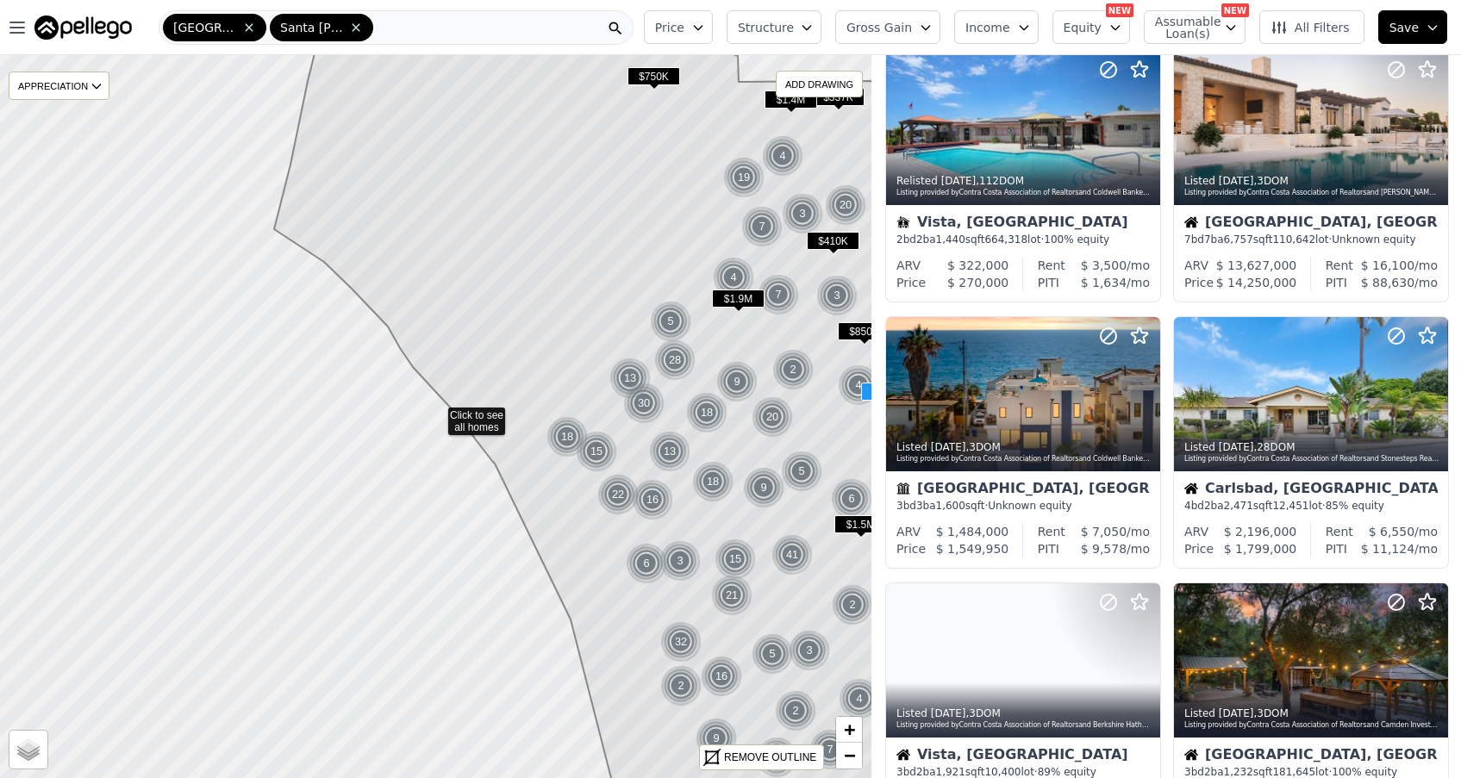
drag, startPoint x: 545, startPoint y: 254, endPoint x: 709, endPoint y: 502, distance: 297.3
click at [693, 476] on icon at bounding box center [617, 416] width 686 height 871
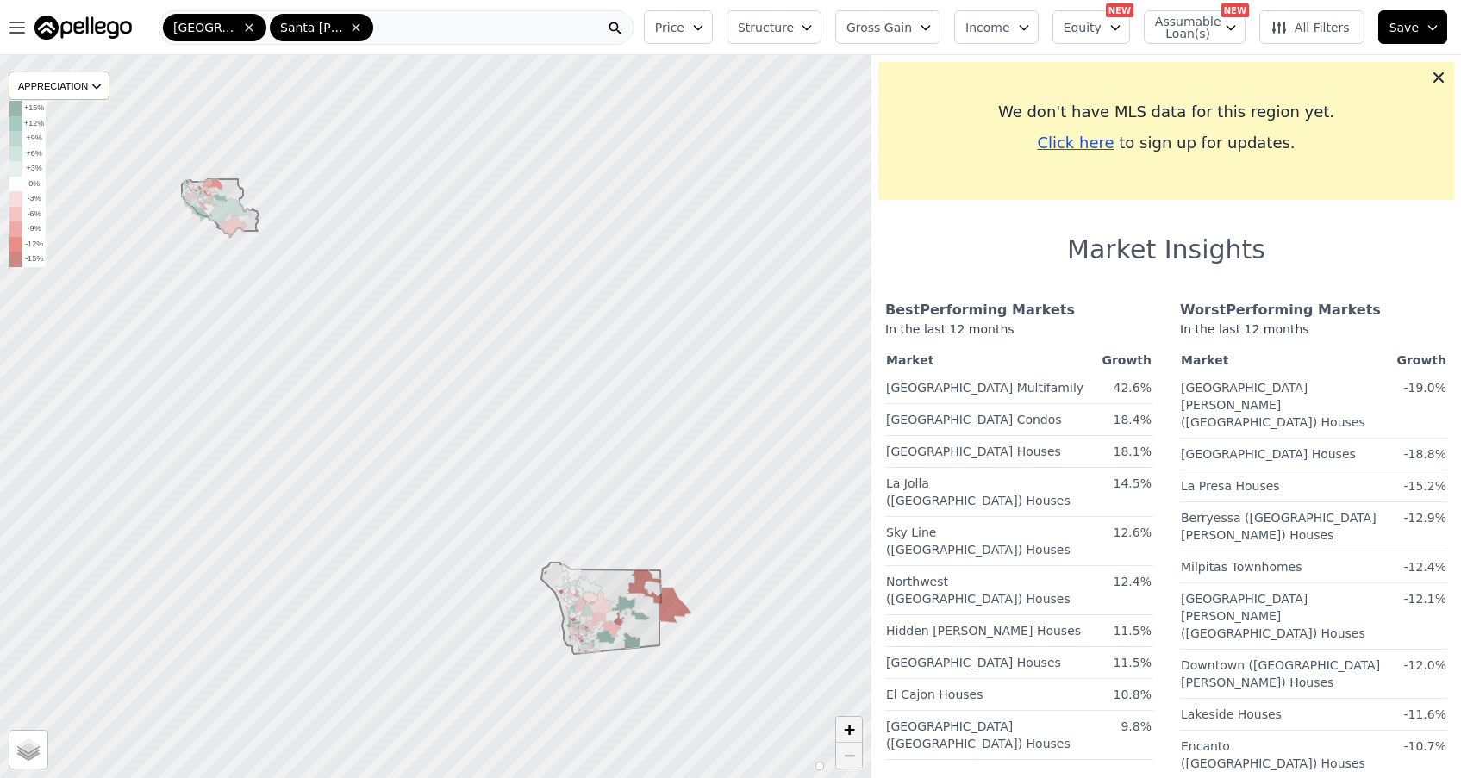
click at [852, 737] on span "+" at bounding box center [849, 730] width 11 height 22
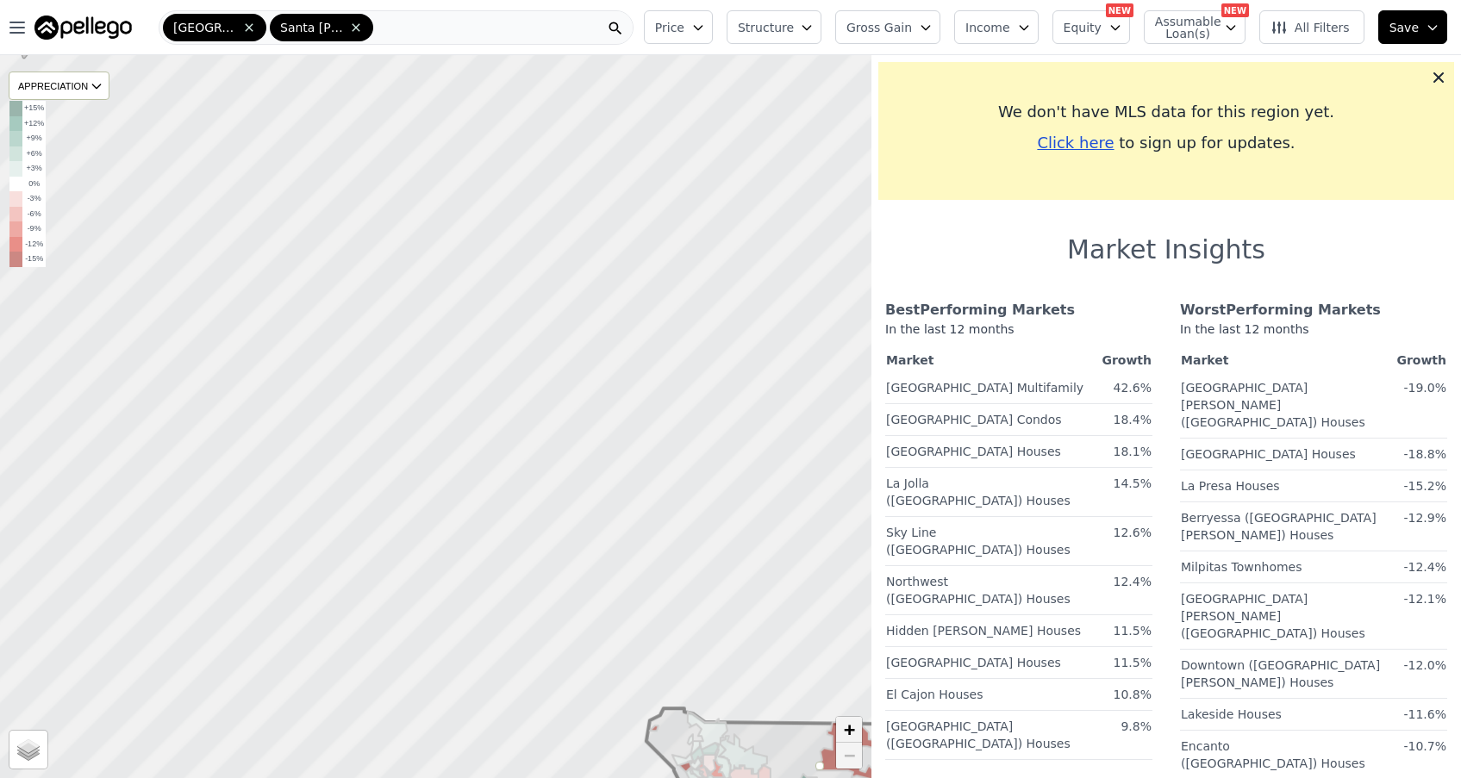
click at [852, 737] on span "+" at bounding box center [849, 730] width 11 height 22
drag, startPoint x: 720, startPoint y: 657, endPoint x: 679, endPoint y: 494, distance: 167.8
click at [679, 494] on div at bounding box center [432, 406] width 1045 height 868
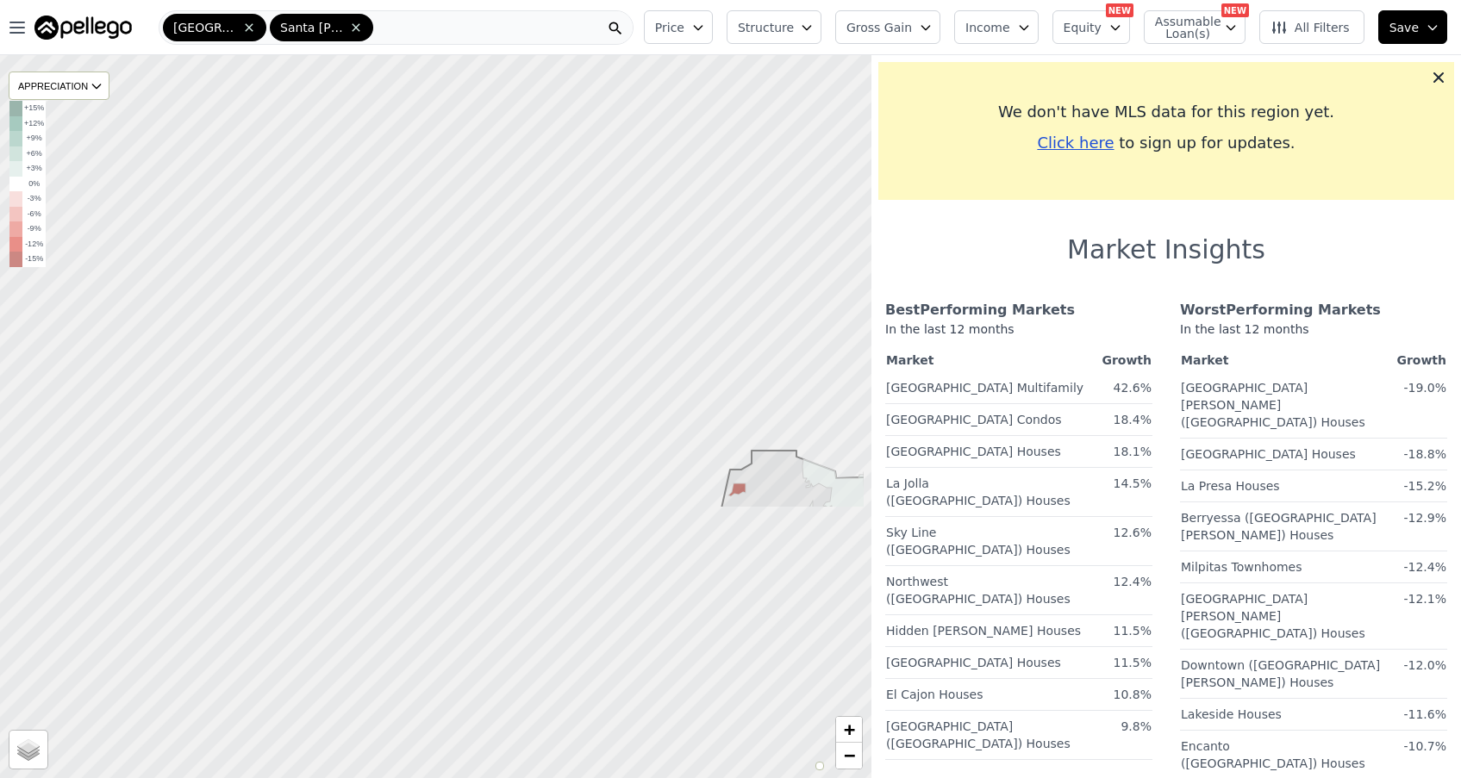
drag, startPoint x: 714, startPoint y: 674, endPoint x: 615, endPoint y: 328, distance: 359.5
click at [619, 329] on div at bounding box center [433, 415] width 1045 height 868
drag, startPoint x: 499, startPoint y: 311, endPoint x: 708, endPoint y: 556, distance: 322.1
click at [708, 556] on div at bounding box center [444, 421] width 1045 height 868
drag, startPoint x: 815, startPoint y: 635, endPoint x: 674, endPoint y: 472, distance: 215.6
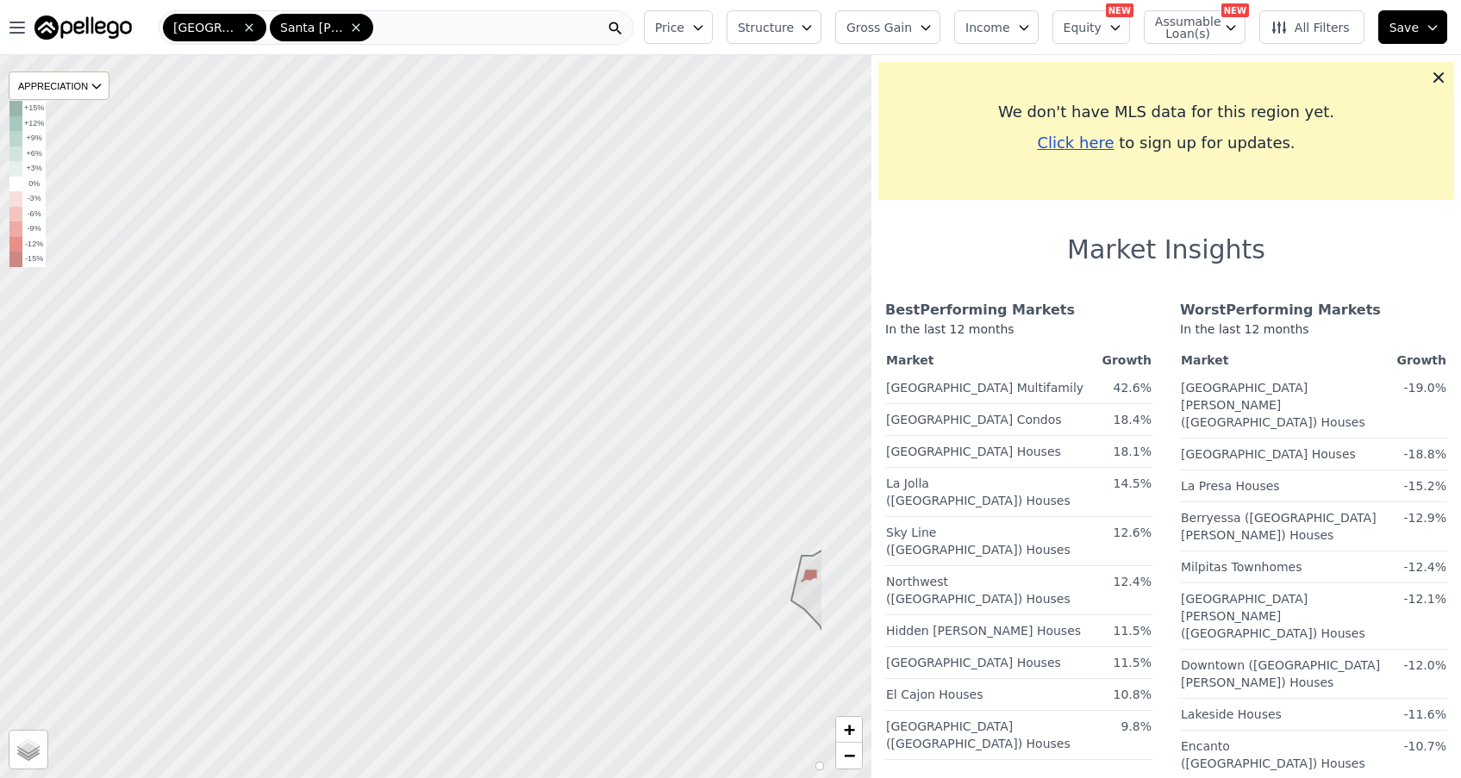
click at [674, 472] on div at bounding box center [435, 417] width 1045 height 868
click at [857, 734] on link "+" at bounding box center [849, 730] width 26 height 26
drag, startPoint x: 826, startPoint y: 658, endPoint x: 677, endPoint y: 578, distance: 168.1
click at [680, 581] on div at bounding box center [429, 412] width 1045 height 868
click at [844, 729] on span "+" at bounding box center [849, 730] width 11 height 22
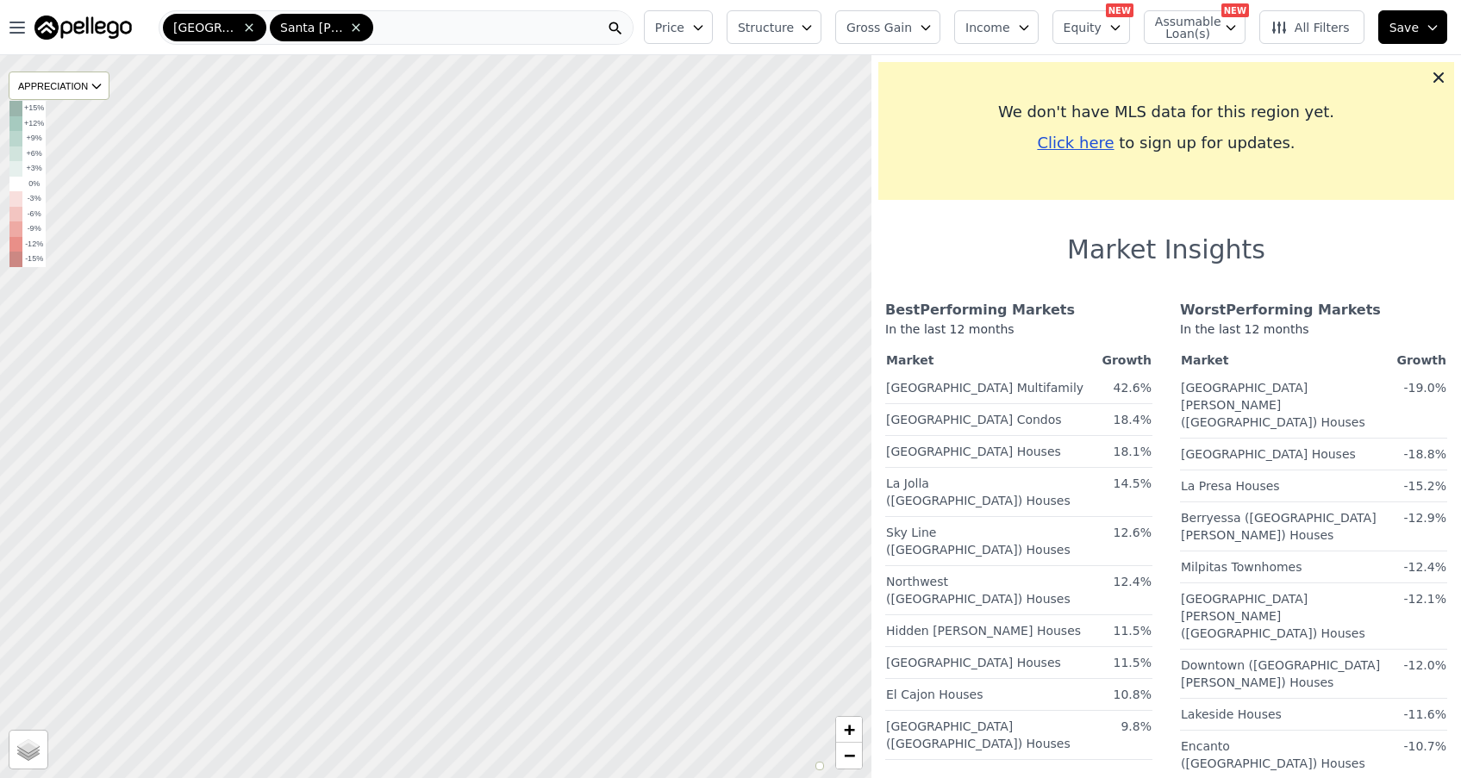
drag, startPoint x: 831, startPoint y: 664, endPoint x: 545, endPoint y: 546, distance: 309.2
click at [545, 546] on div at bounding box center [406, 413] width 1045 height 868
drag, startPoint x: 782, startPoint y: 568, endPoint x: 570, endPoint y: 476, distance: 230.4
click at [570, 476] on div at bounding box center [435, 417] width 1045 height 868
click at [1439, 74] on icon at bounding box center [1438, 77] width 17 height 17
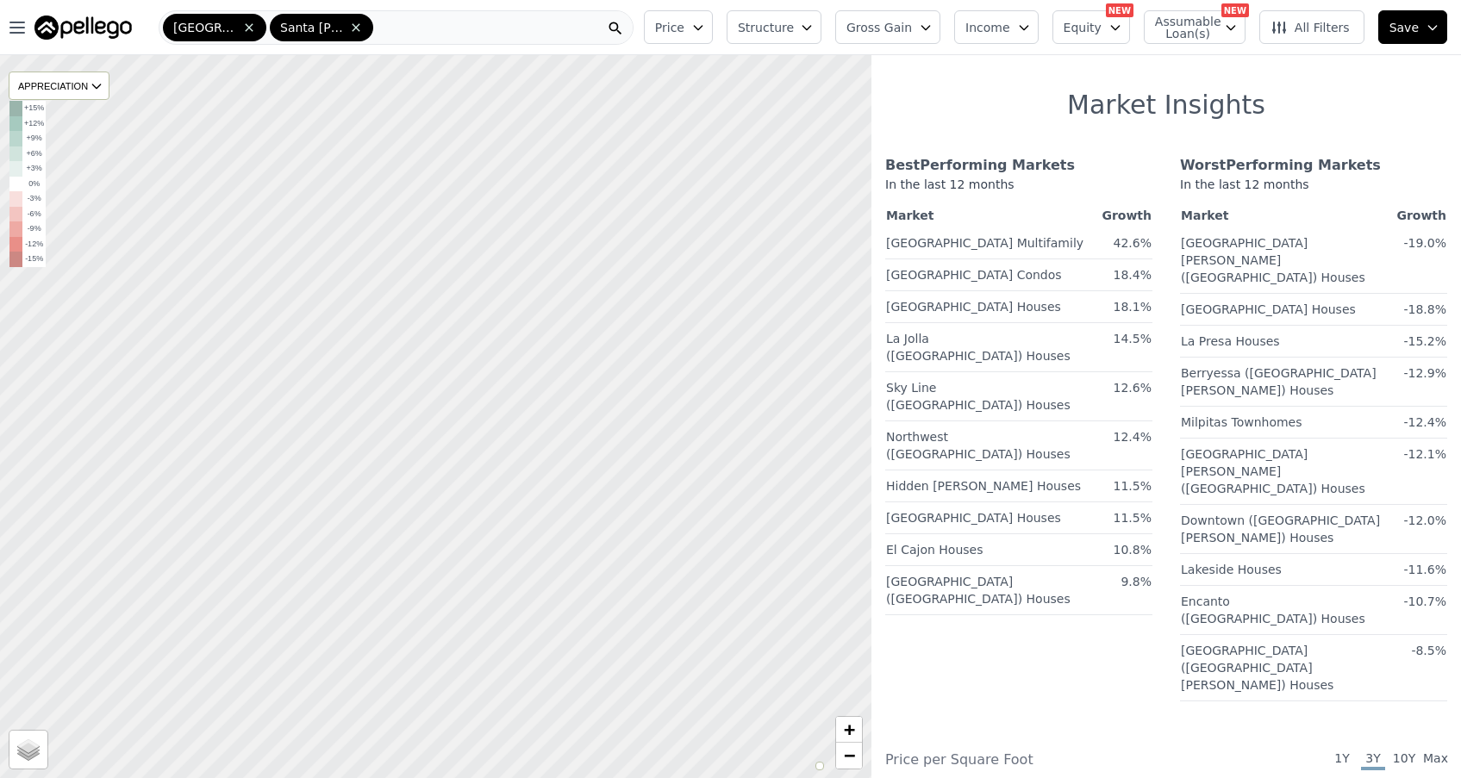
drag, startPoint x: 773, startPoint y: 492, endPoint x: 577, endPoint y: 426, distance: 207.4
click at [577, 426] on div at bounding box center [435, 417] width 1045 height 868
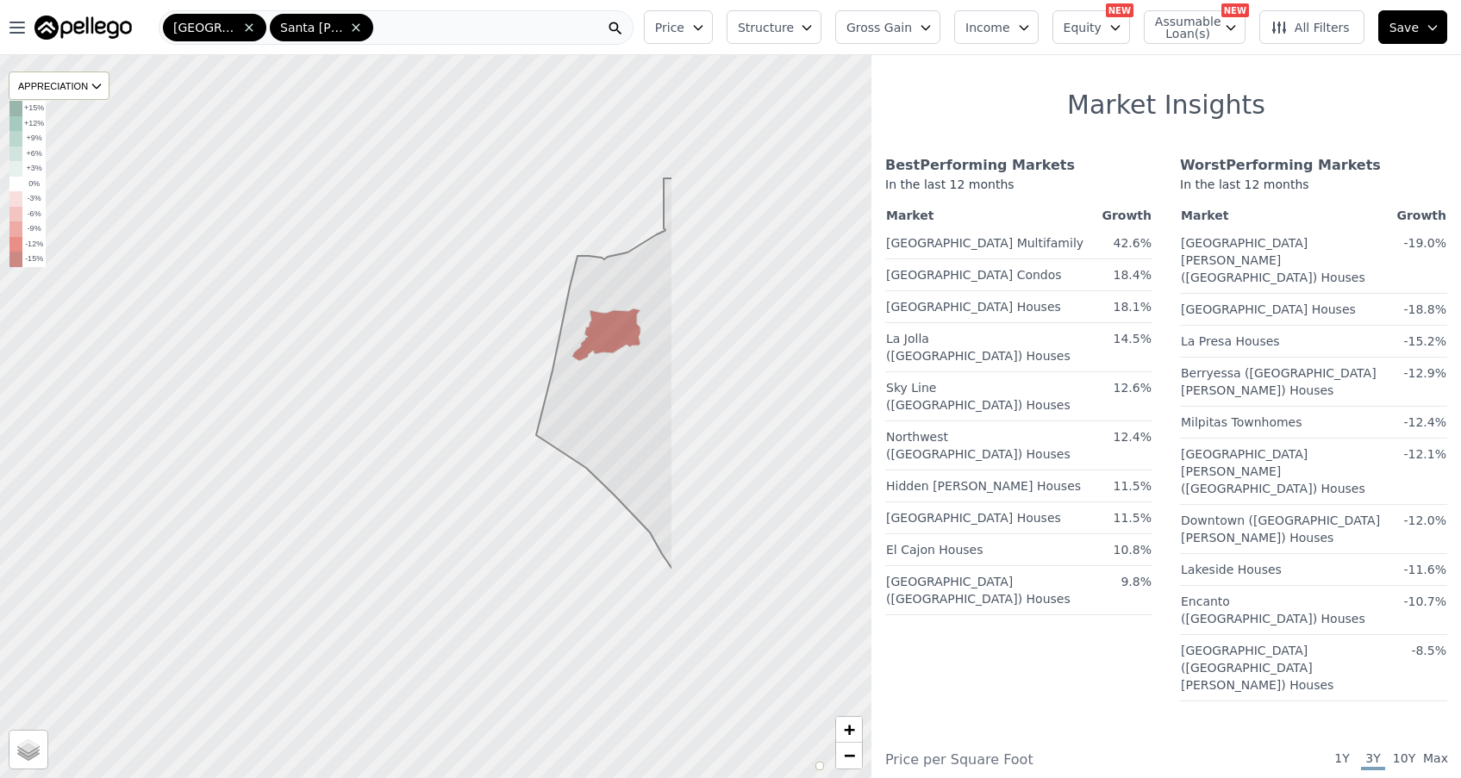
drag, startPoint x: 800, startPoint y: 631, endPoint x: 505, endPoint y: 376, distance: 389.8
click at [505, 375] on div at bounding box center [435, 417] width 1045 height 868
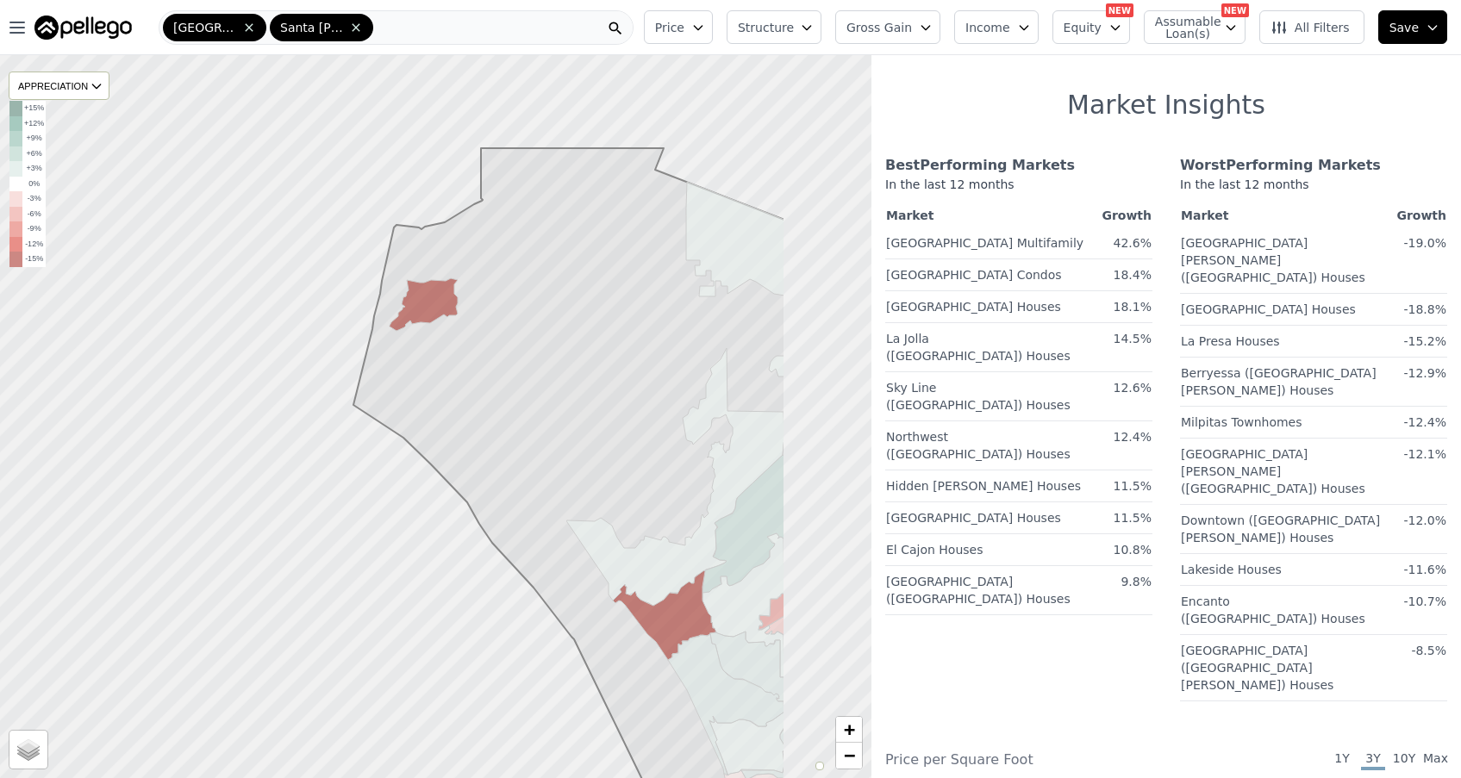
drag, startPoint x: 624, startPoint y: 465, endPoint x: 449, endPoint y: 441, distance: 176.6
click at [449, 441] on icon at bounding box center [569, 488] width 432 height 680
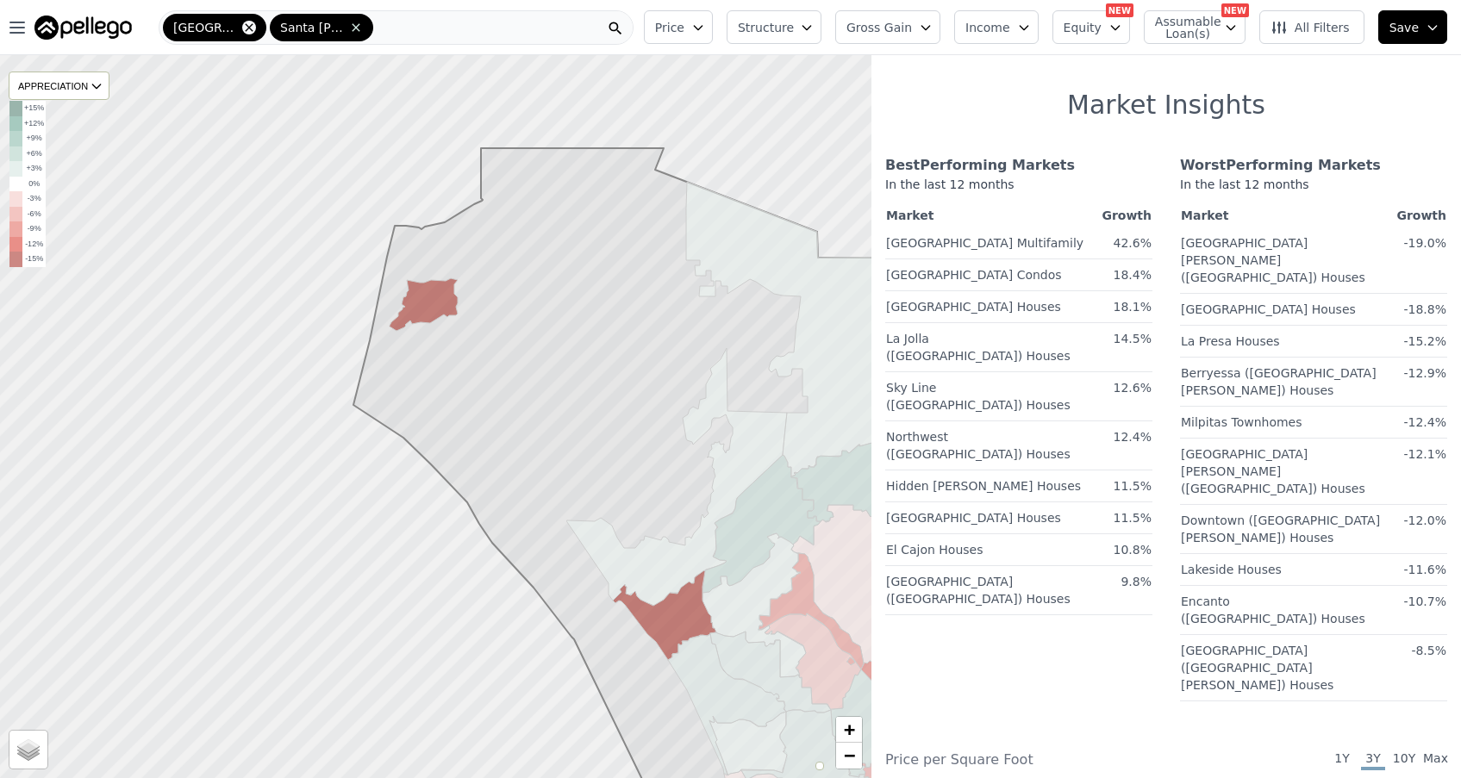
click at [245, 27] on icon at bounding box center [249, 27] width 8 height 8
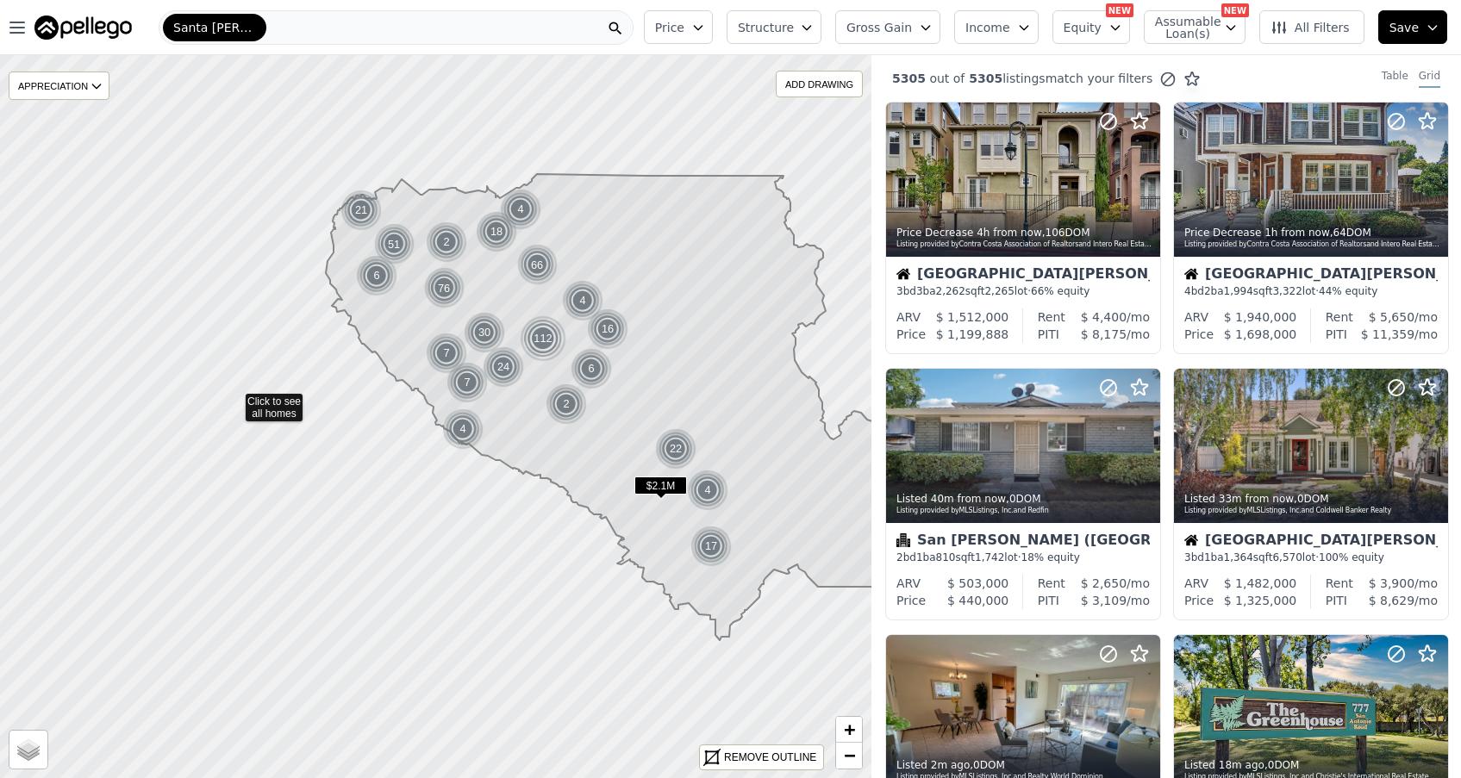
drag, startPoint x: 181, startPoint y: 477, endPoint x: 72, endPoint y: 284, distance: 221.5
click at [82, 293] on icon at bounding box center [543, 381] width 1050 height 873
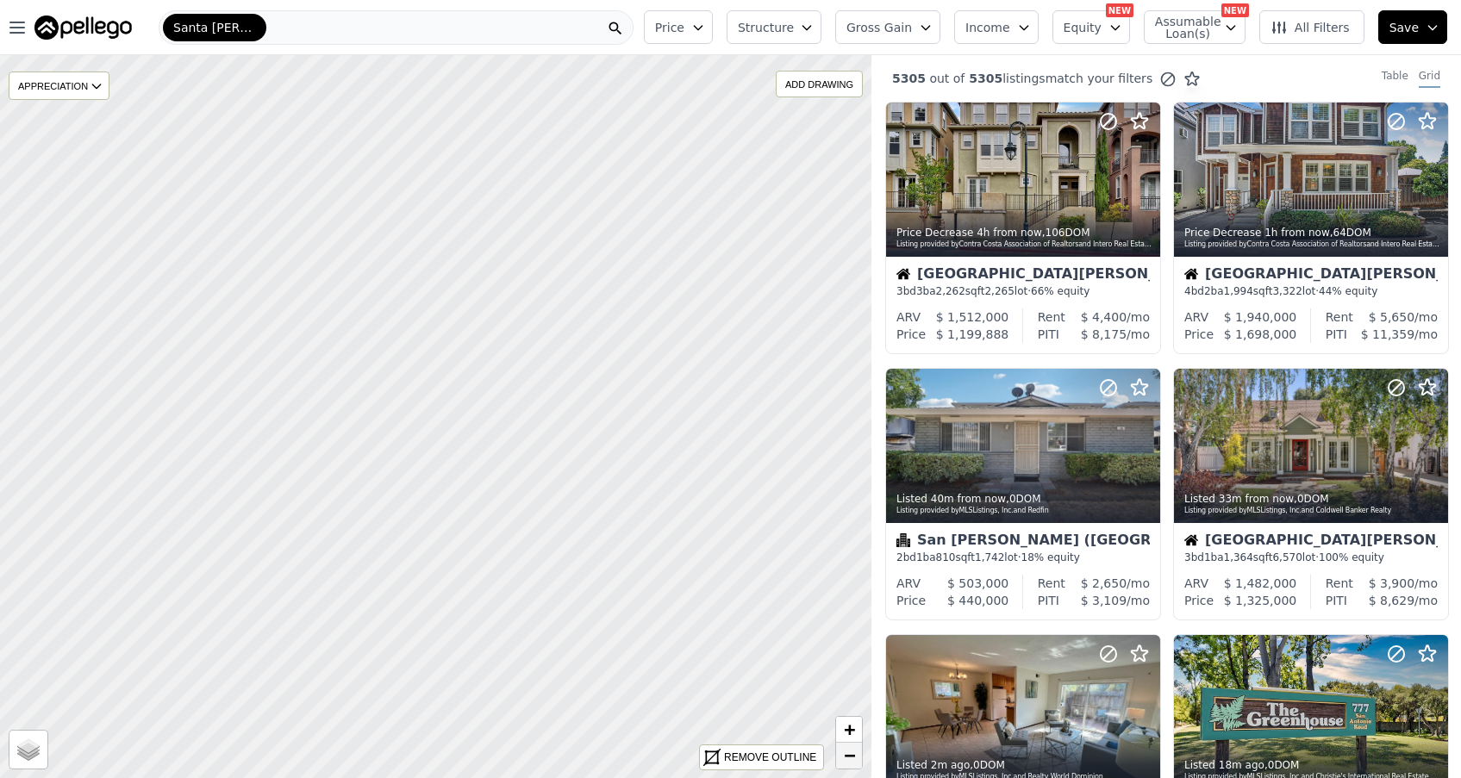
click at [849, 758] on span "−" at bounding box center [849, 756] width 11 height 22
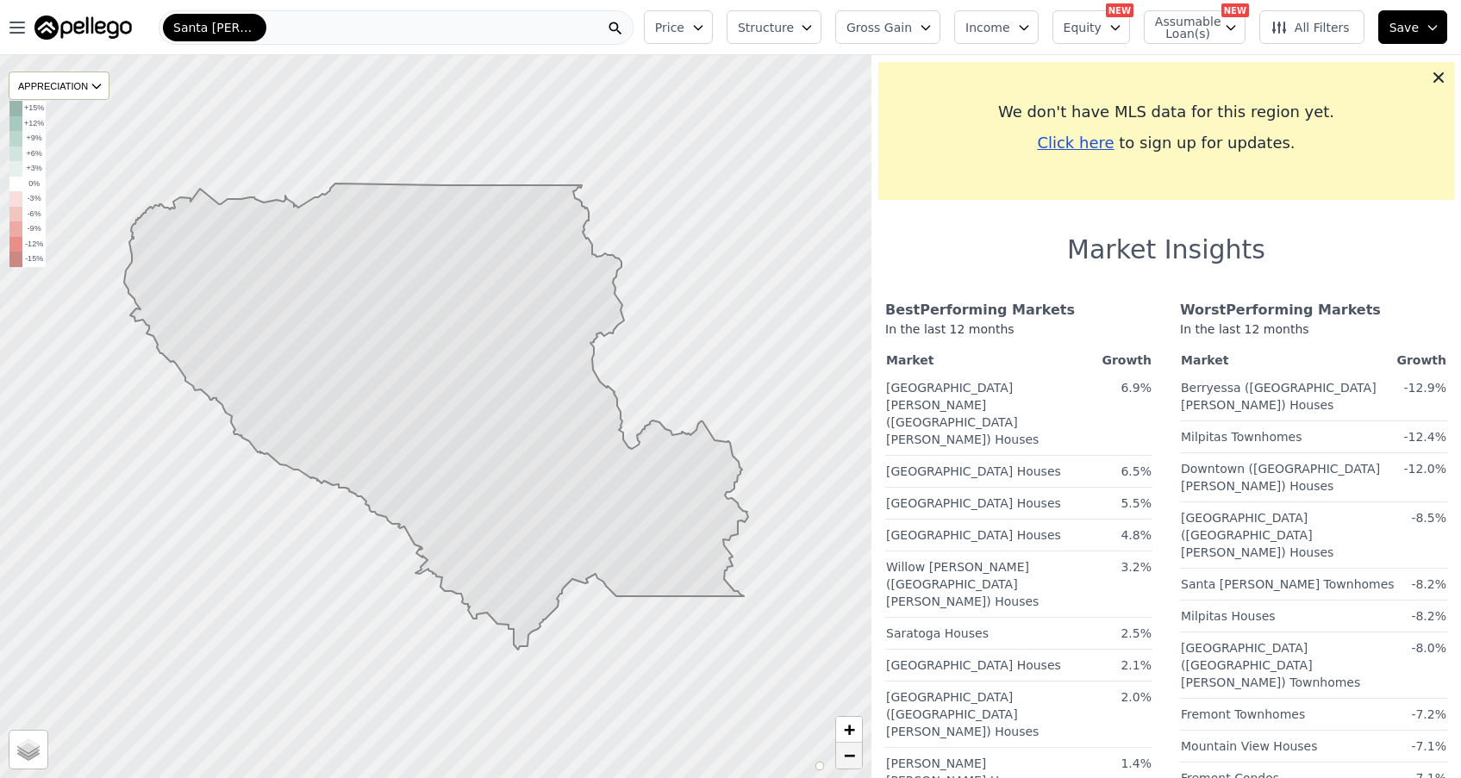
click at [850, 758] on span "−" at bounding box center [849, 756] width 11 height 22
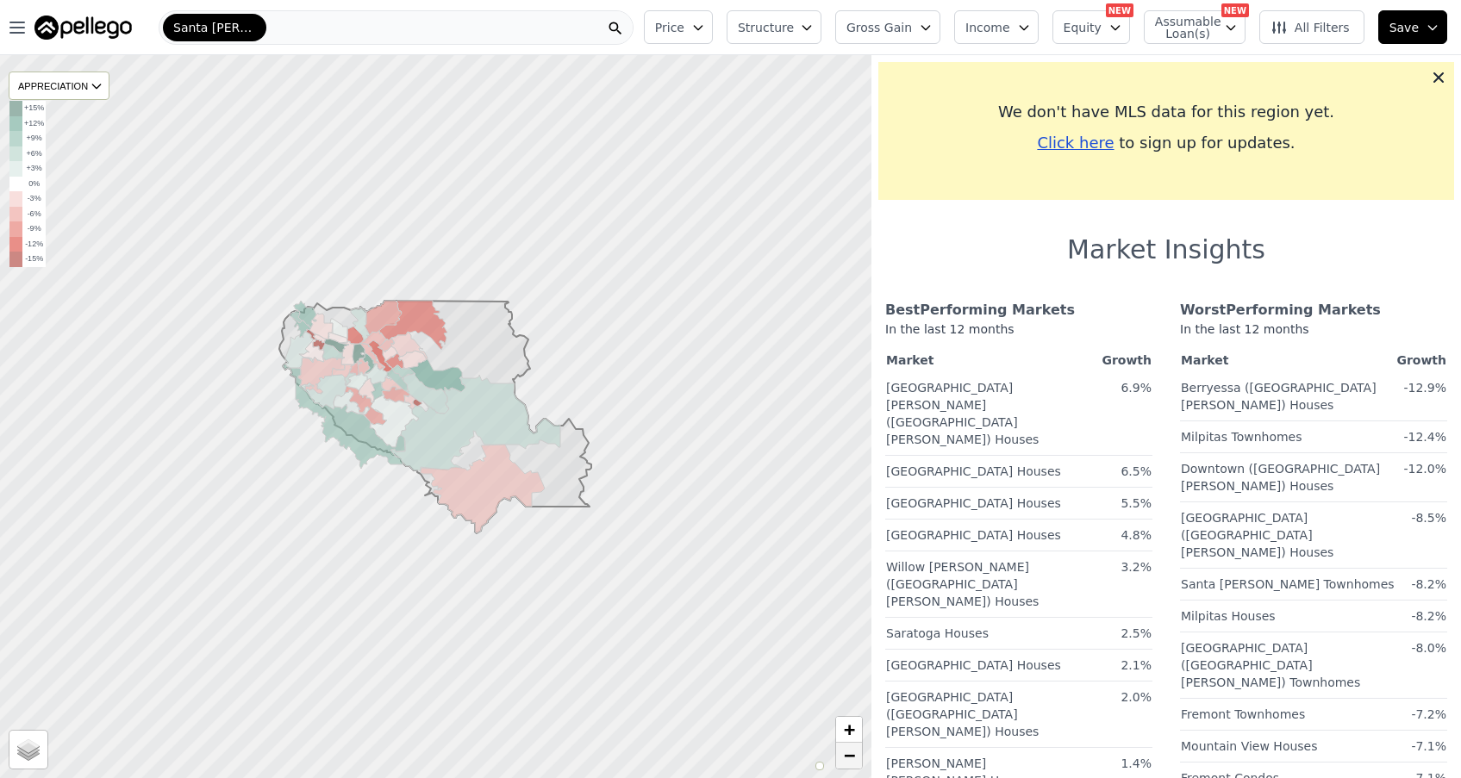
click at [850, 759] on span "−" at bounding box center [849, 756] width 11 height 22
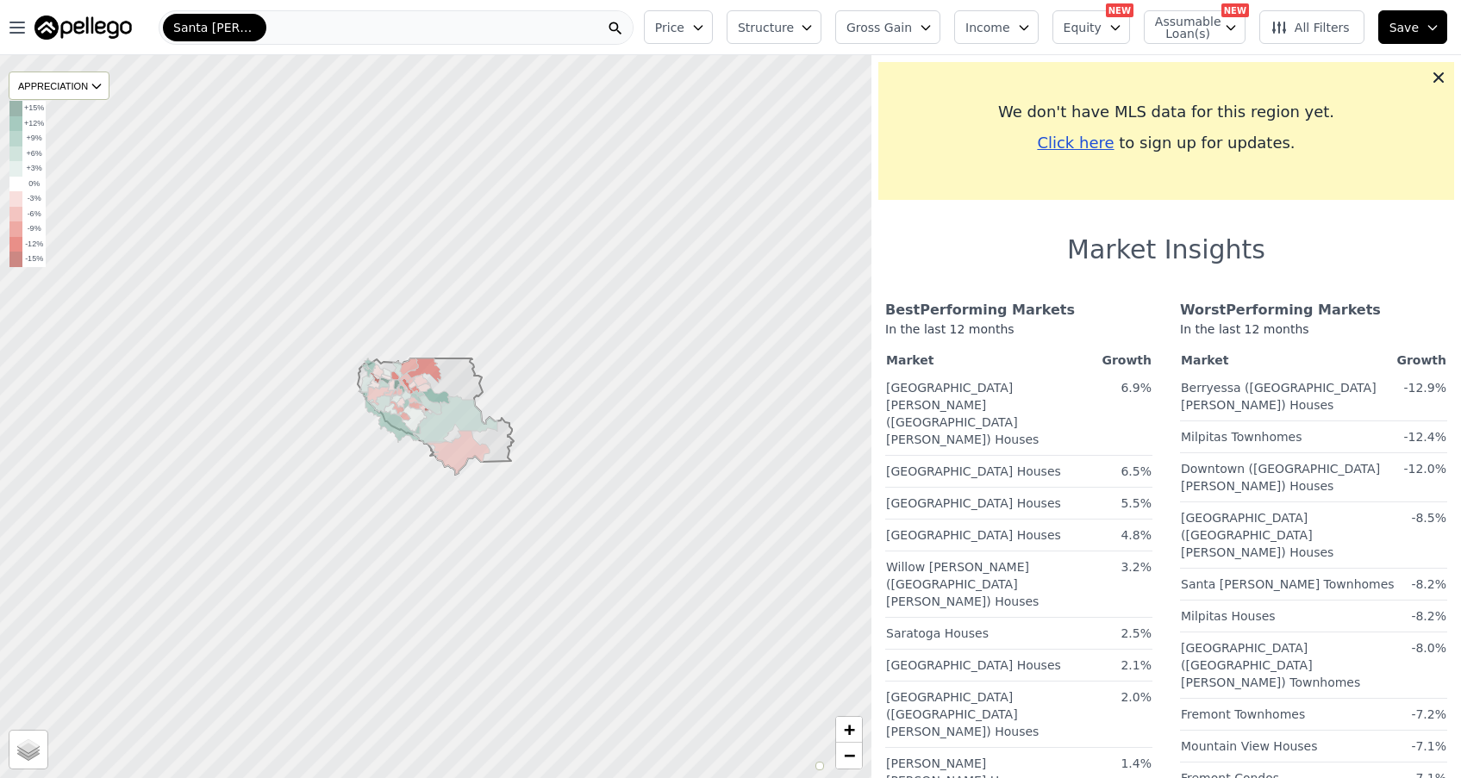
click at [253, 25] on div "Santa Clara" at bounding box center [396, 27] width 475 height 34
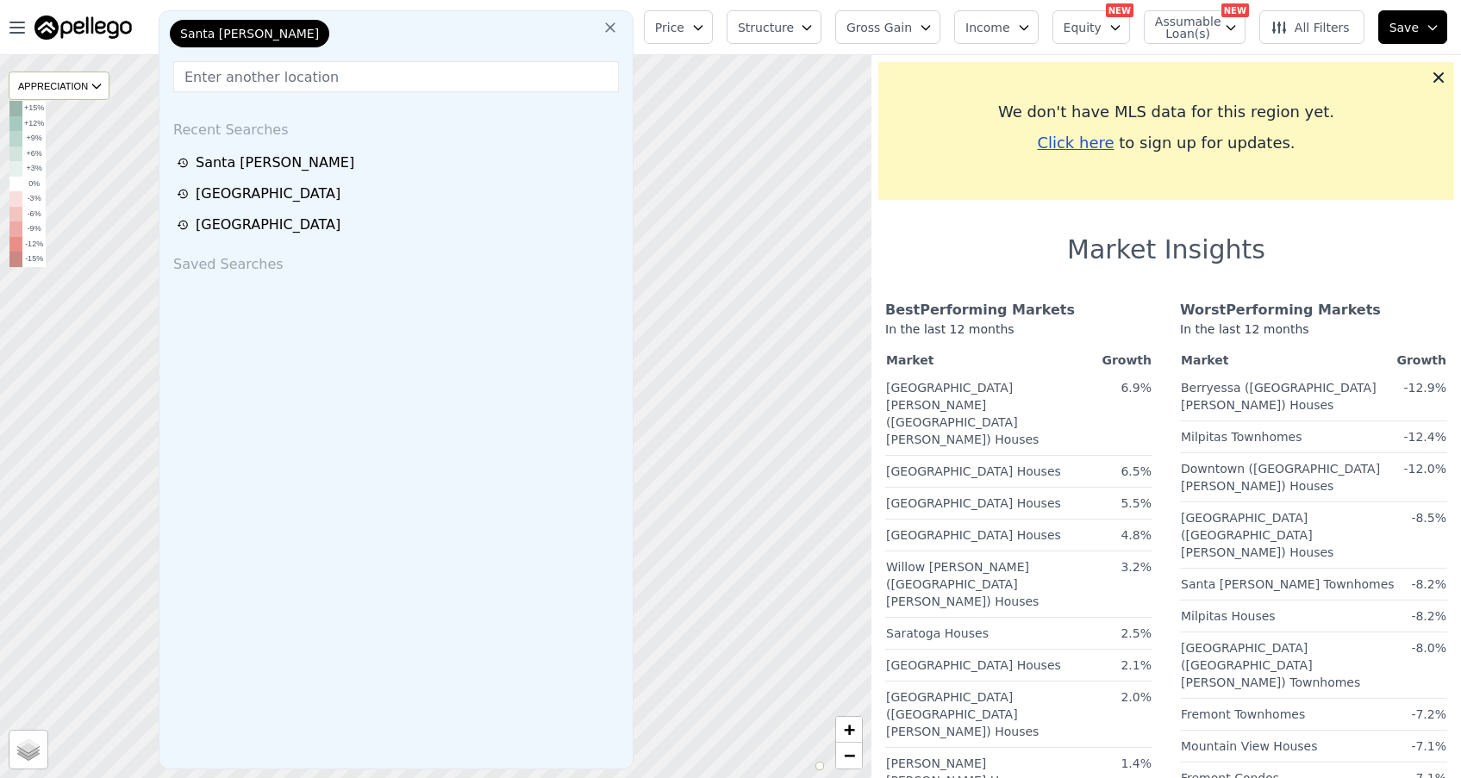
click at [619, 24] on icon at bounding box center [609, 27] width 17 height 17
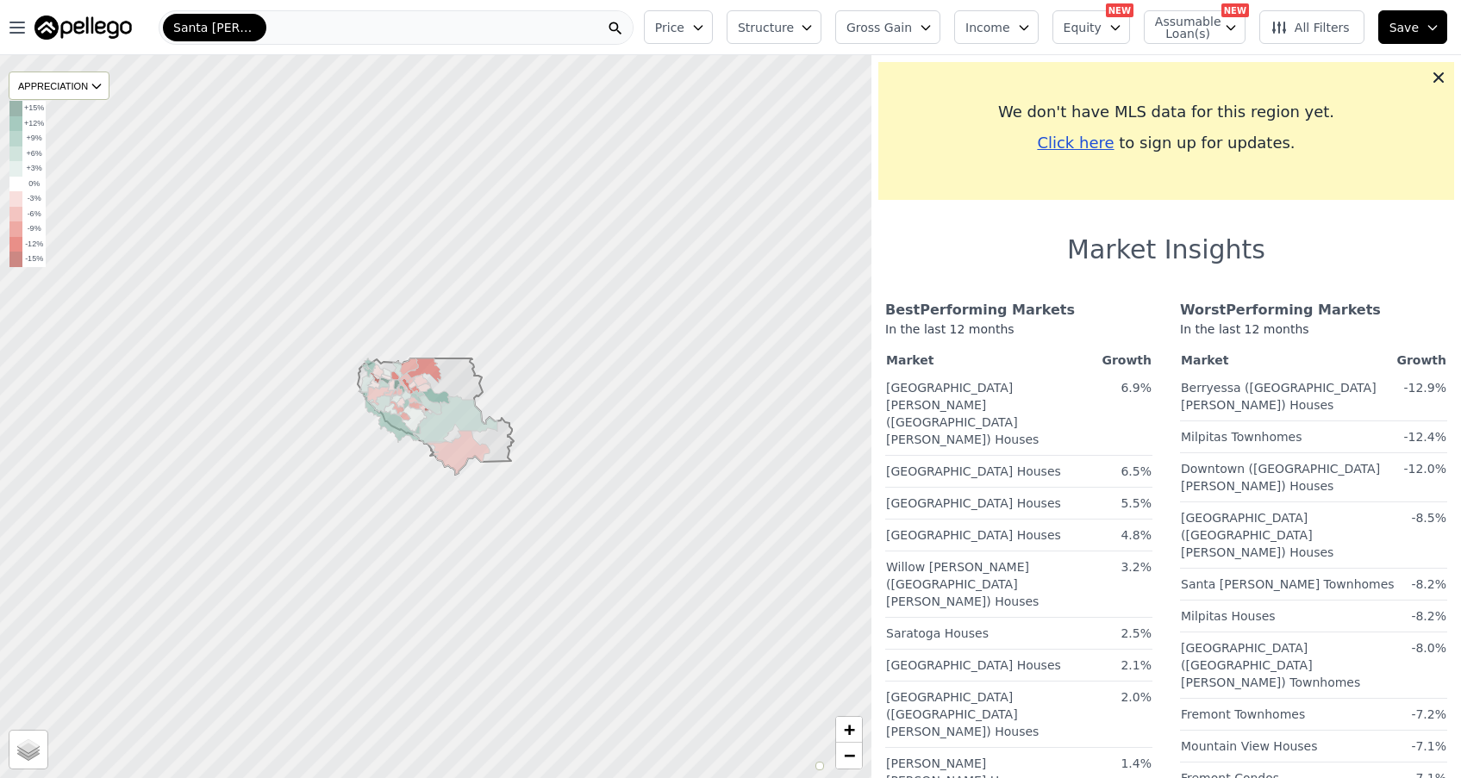
click at [390, 14] on div "Santa Clara" at bounding box center [396, 27] width 475 height 34
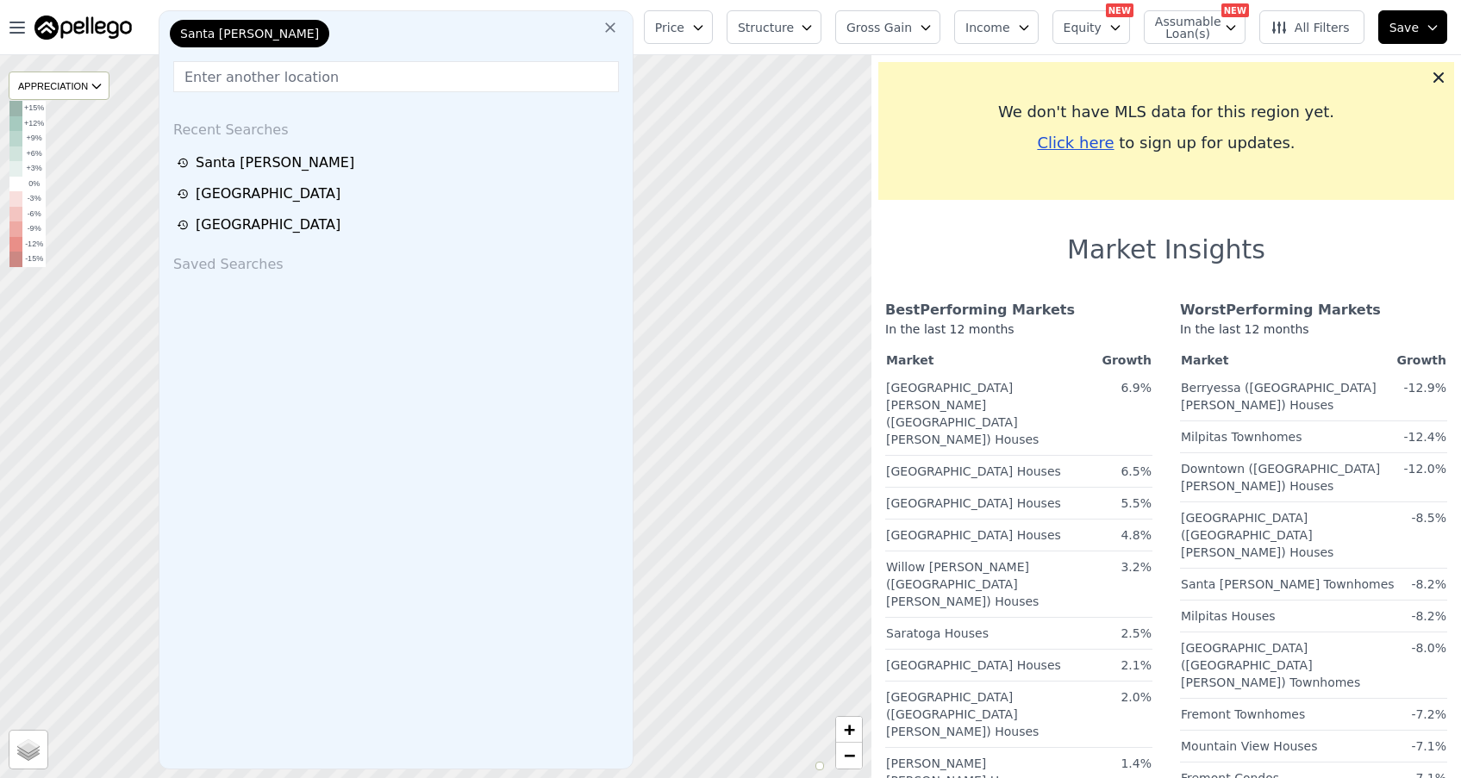
click at [381, 24] on div "Santa Clara" at bounding box center [395, 37] width 459 height 34
click at [354, 90] on input "text" at bounding box center [396, 76] width 446 height 31
click at [363, 81] on input "text" at bounding box center [396, 76] width 446 height 31
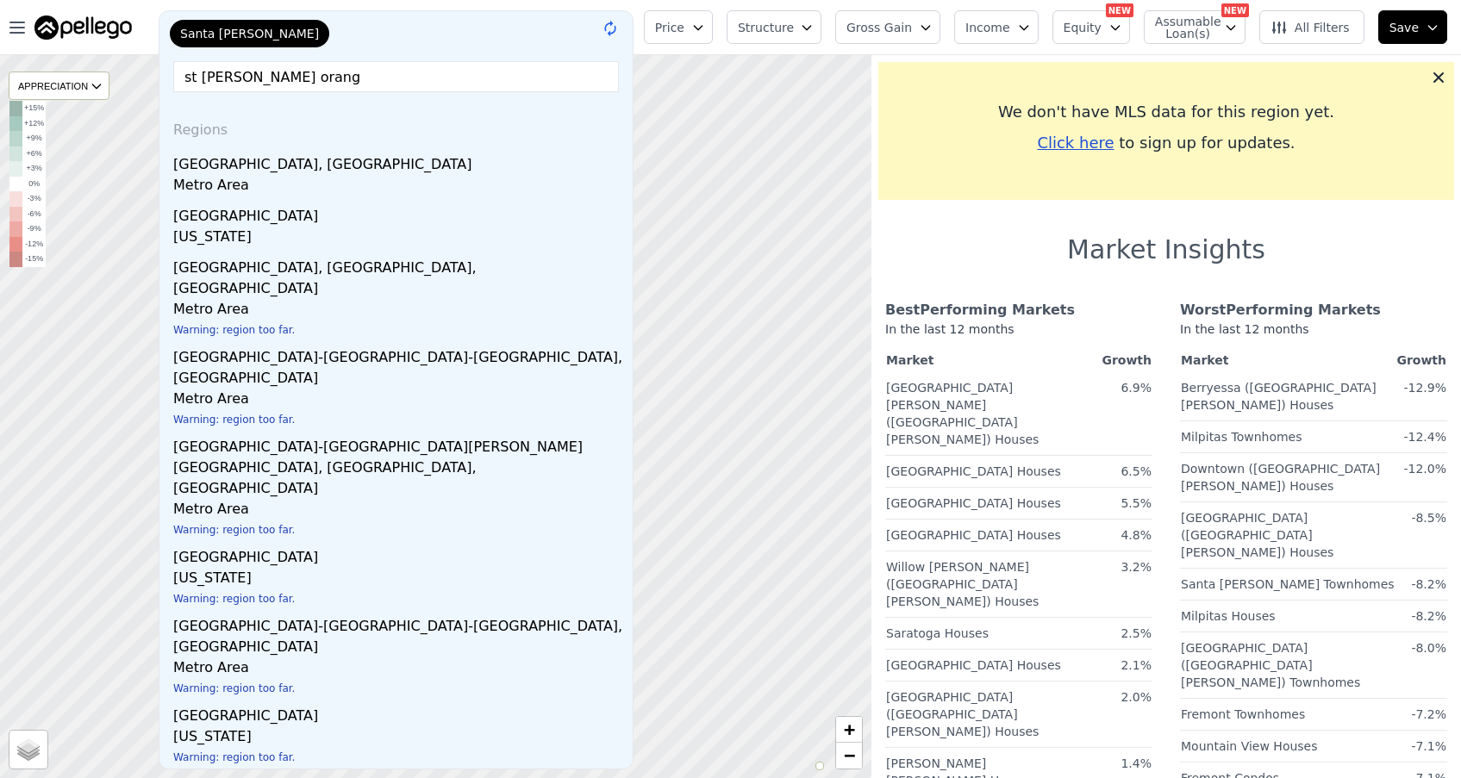
type input "st clement orange"
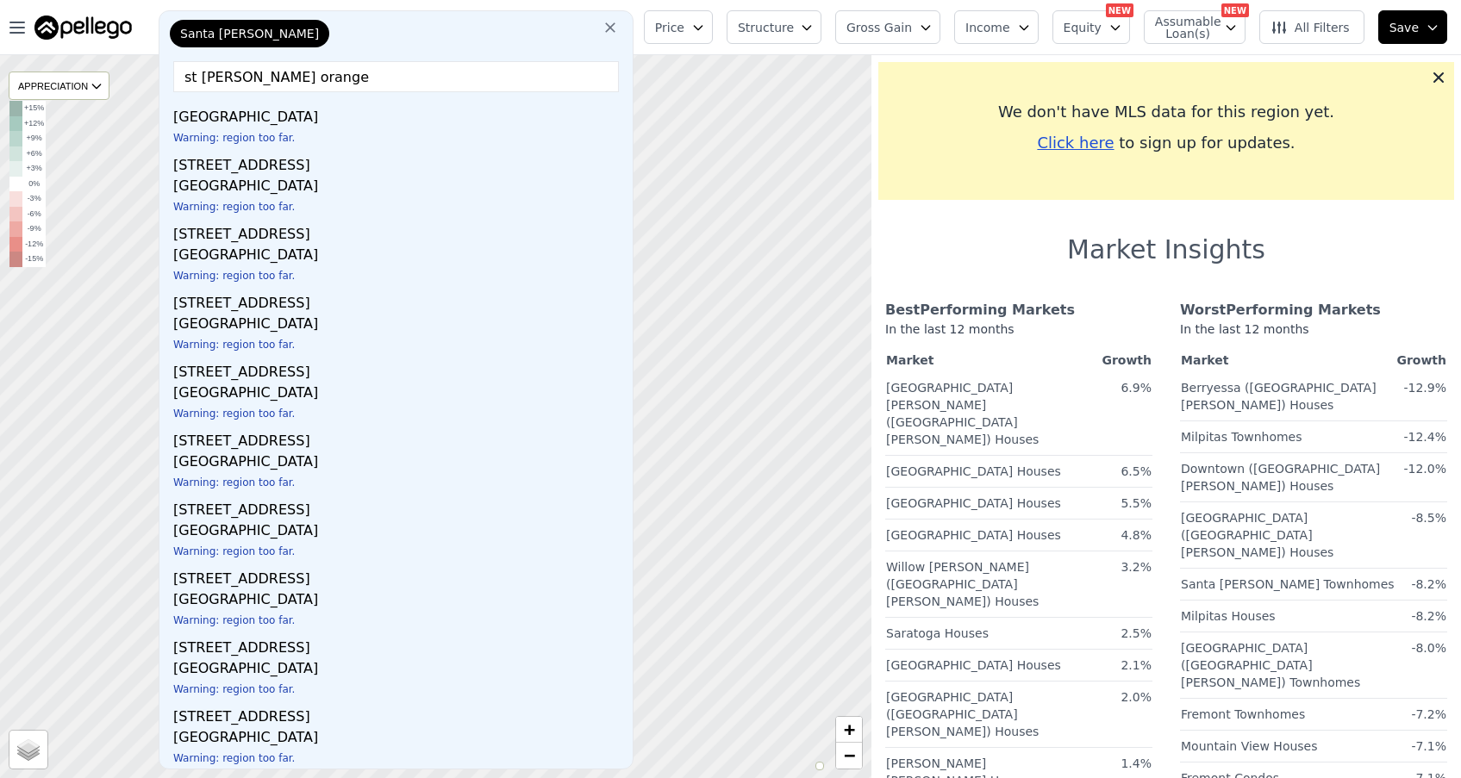
scroll to position [68, 0]
click at [1437, 77] on icon at bounding box center [1438, 77] width 10 height 10
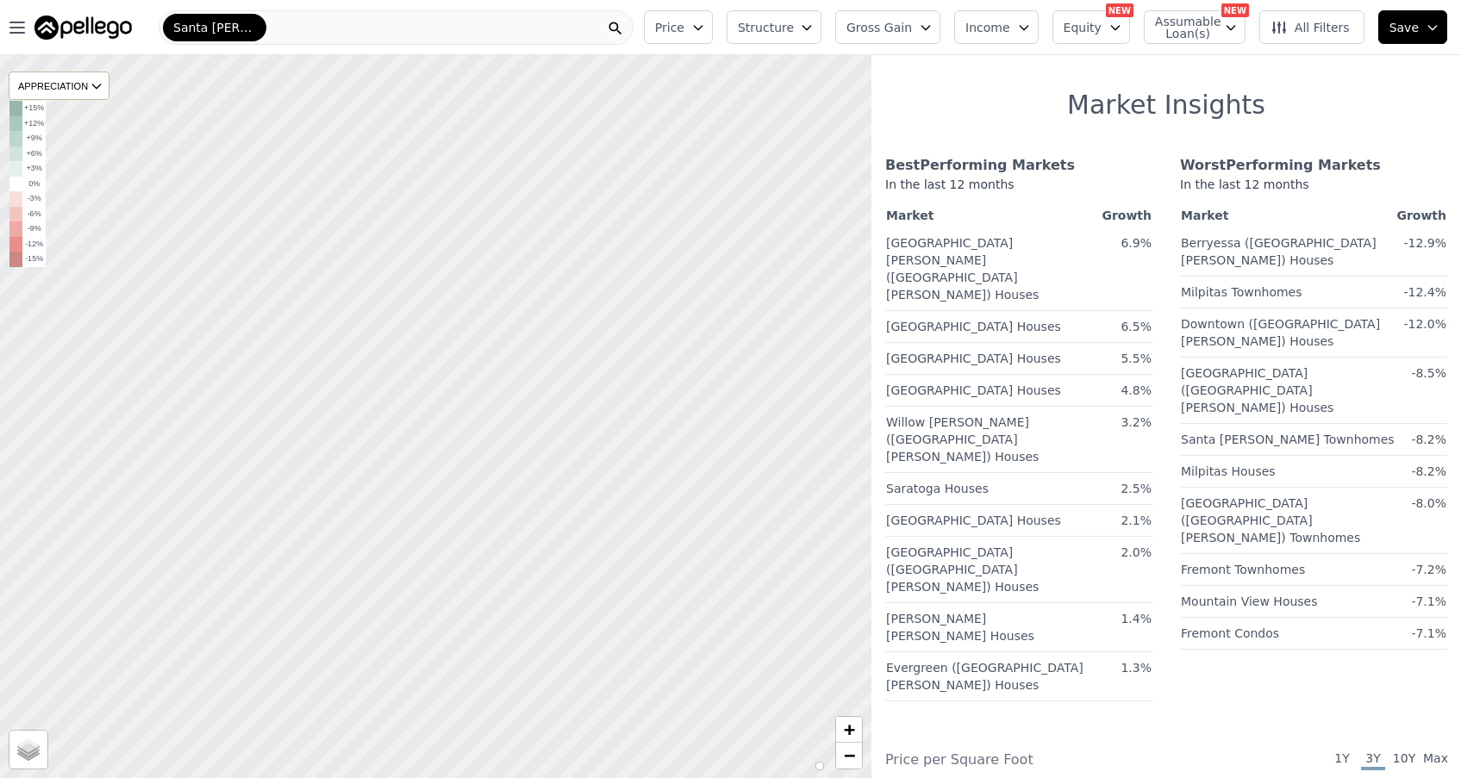
drag, startPoint x: 786, startPoint y: 721, endPoint x: 651, endPoint y: 186, distance: 551.8
click at [651, 186] on div at bounding box center [435, 390] width 1045 height 868
click at [13, 30] on icon "button" at bounding box center [17, 27] width 21 height 21
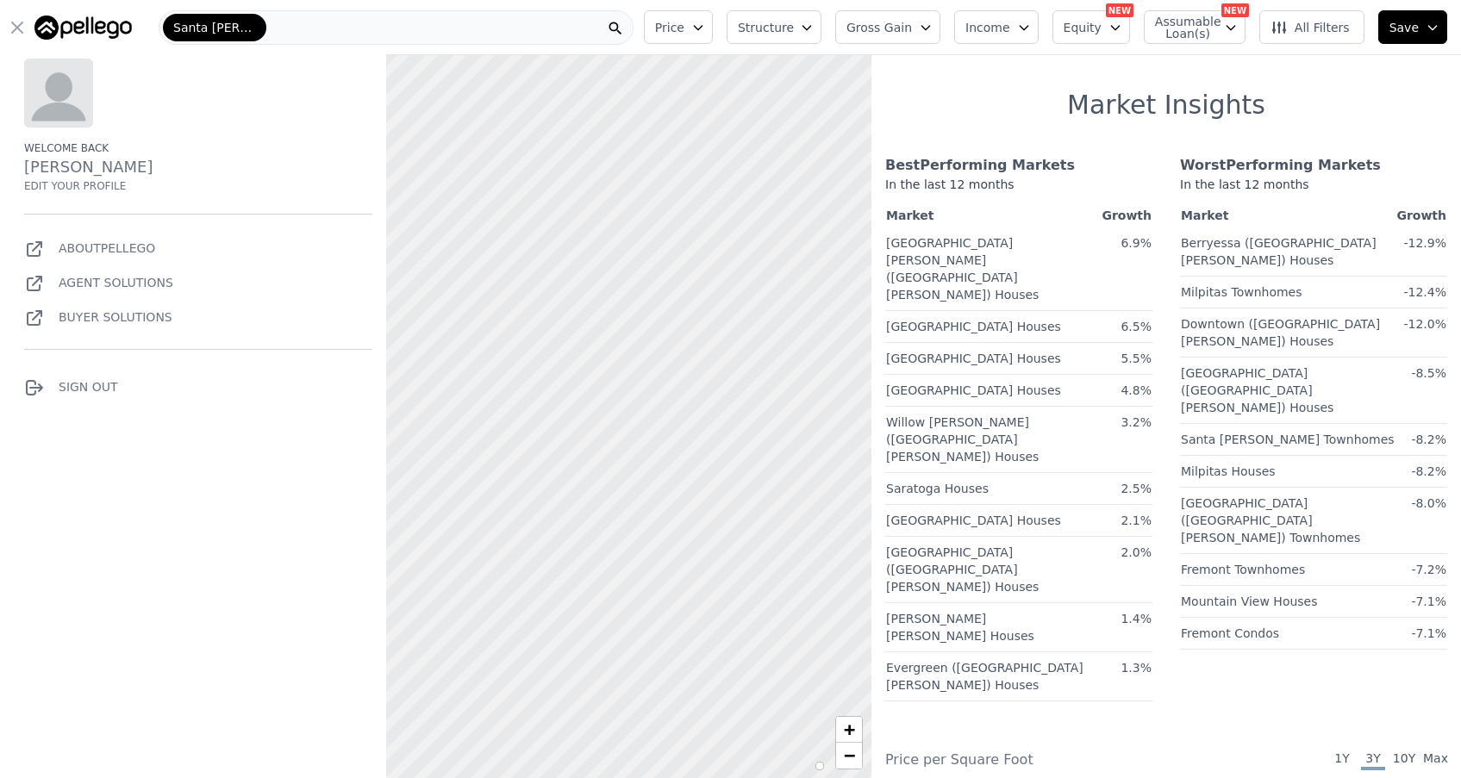
click at [134, 321] on link "Buyer Solutions" at bounding box center [98, 317] width 148 height 14
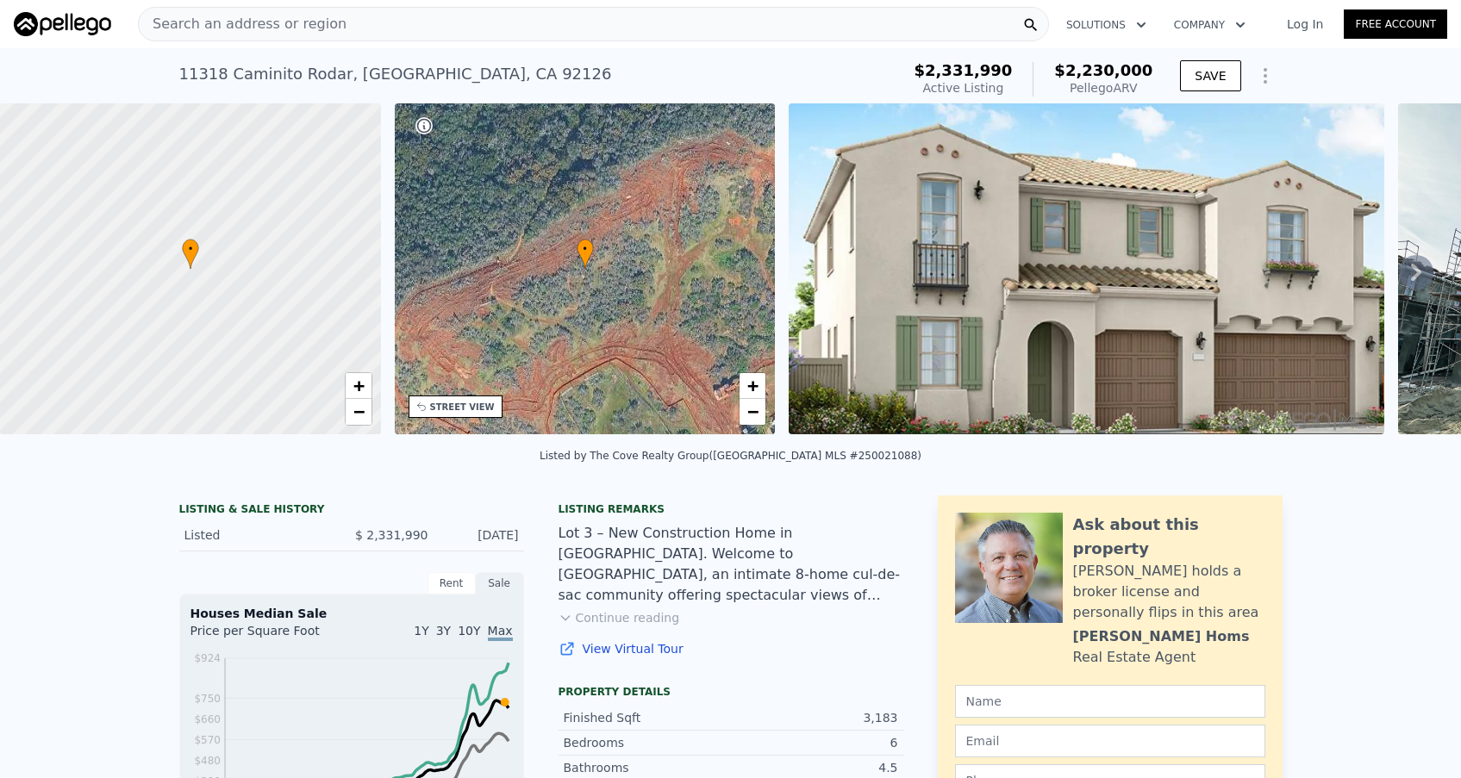
click at [1411, 275] on icon at bounding box center [1416, 272] width 34 height 34
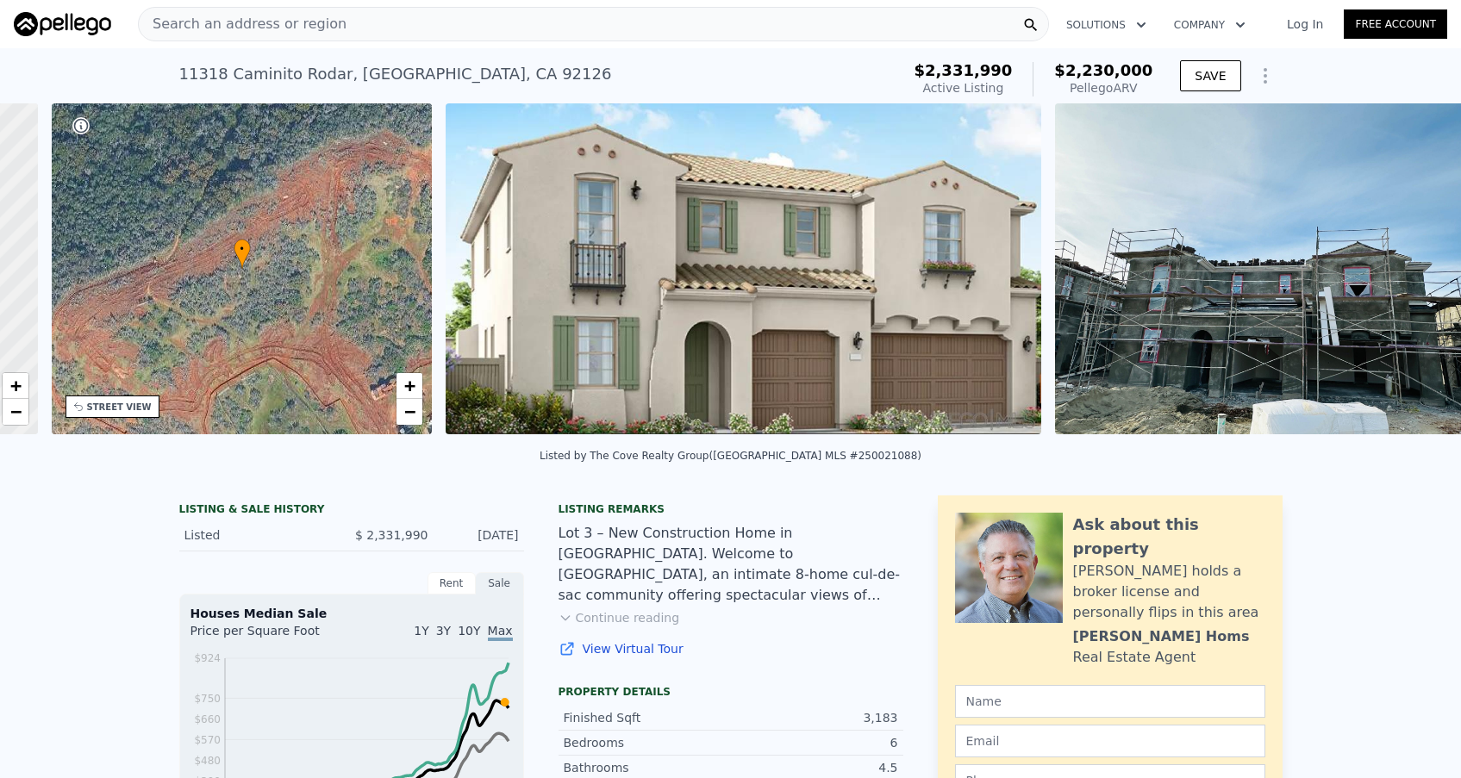
scroll to position [0, 402]
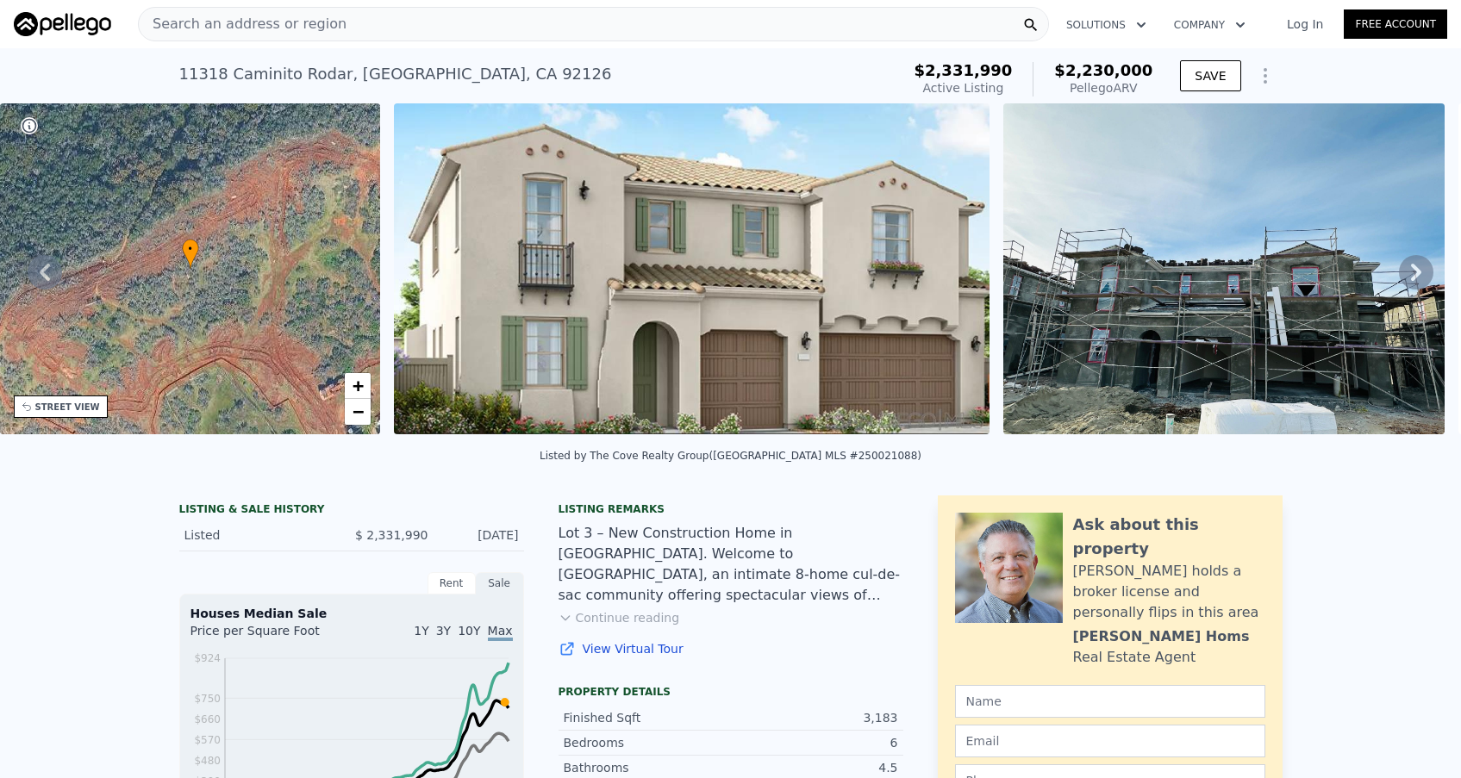
click at [1415, 271] on icon at bounding box center [1416, 272] width 34 height 34
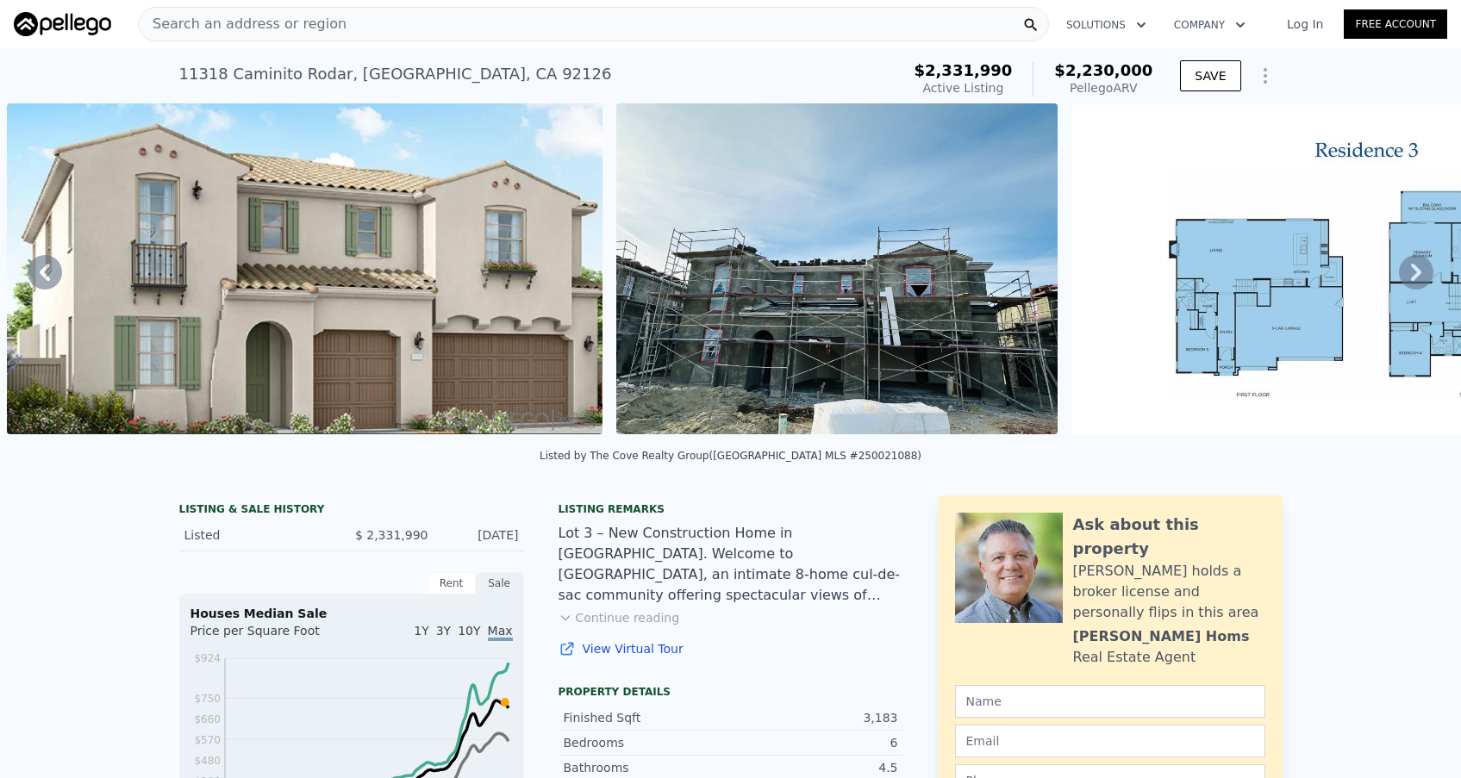
click at [1415, 271] on icon at bounding box center [1416, 272] width 34 height 34
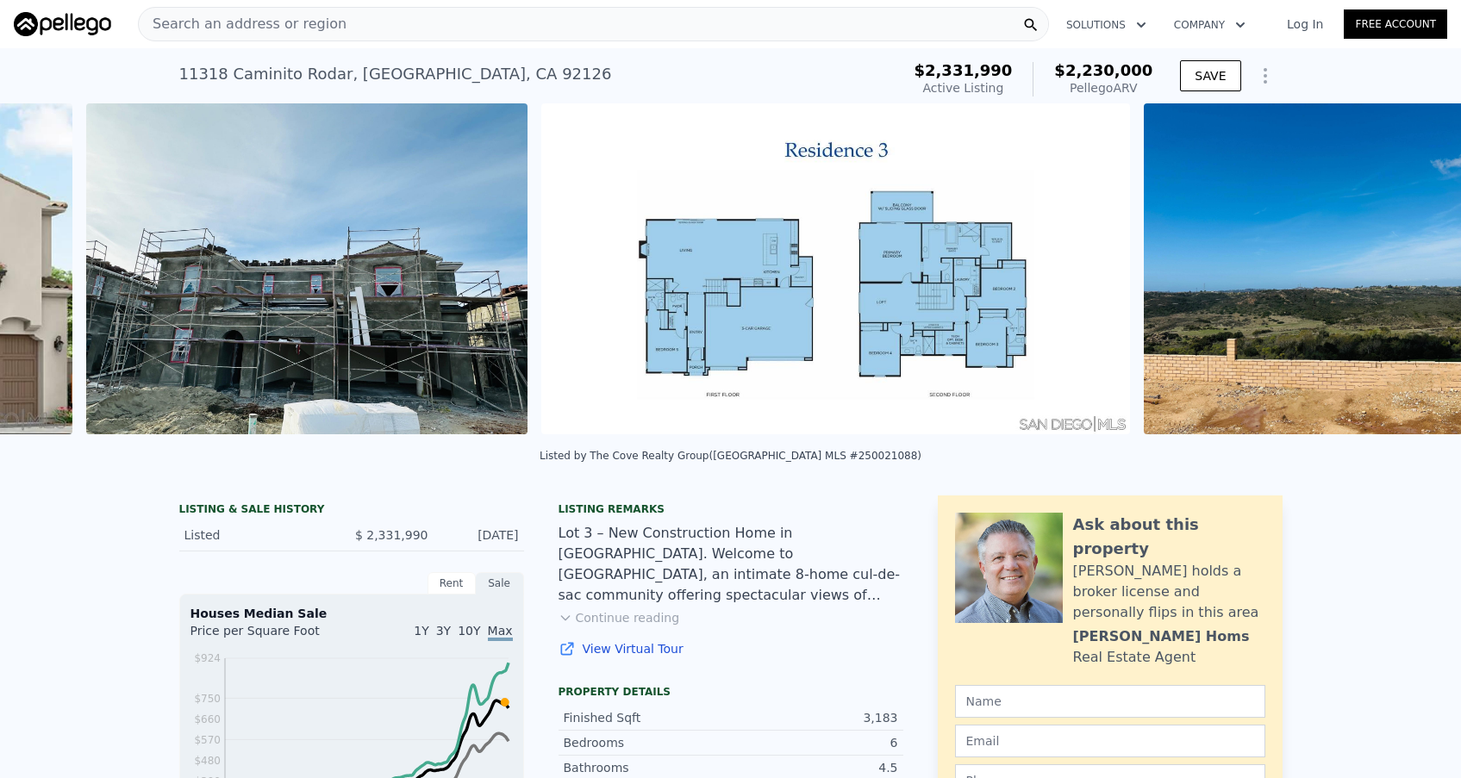
scroll to position [0, 1398]
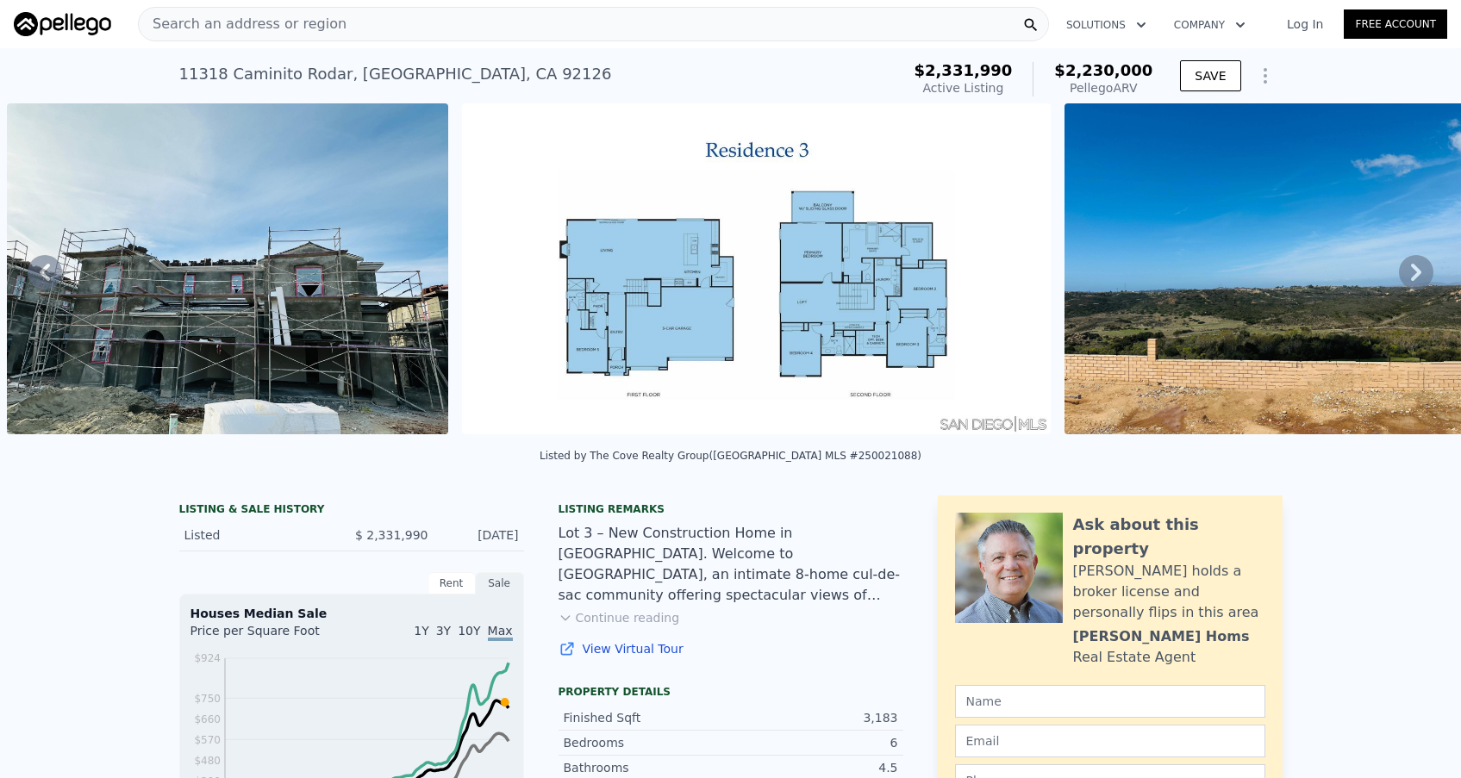
click at [1415, 271] on icon at bounding box center [1416, 272] width 34 height 34
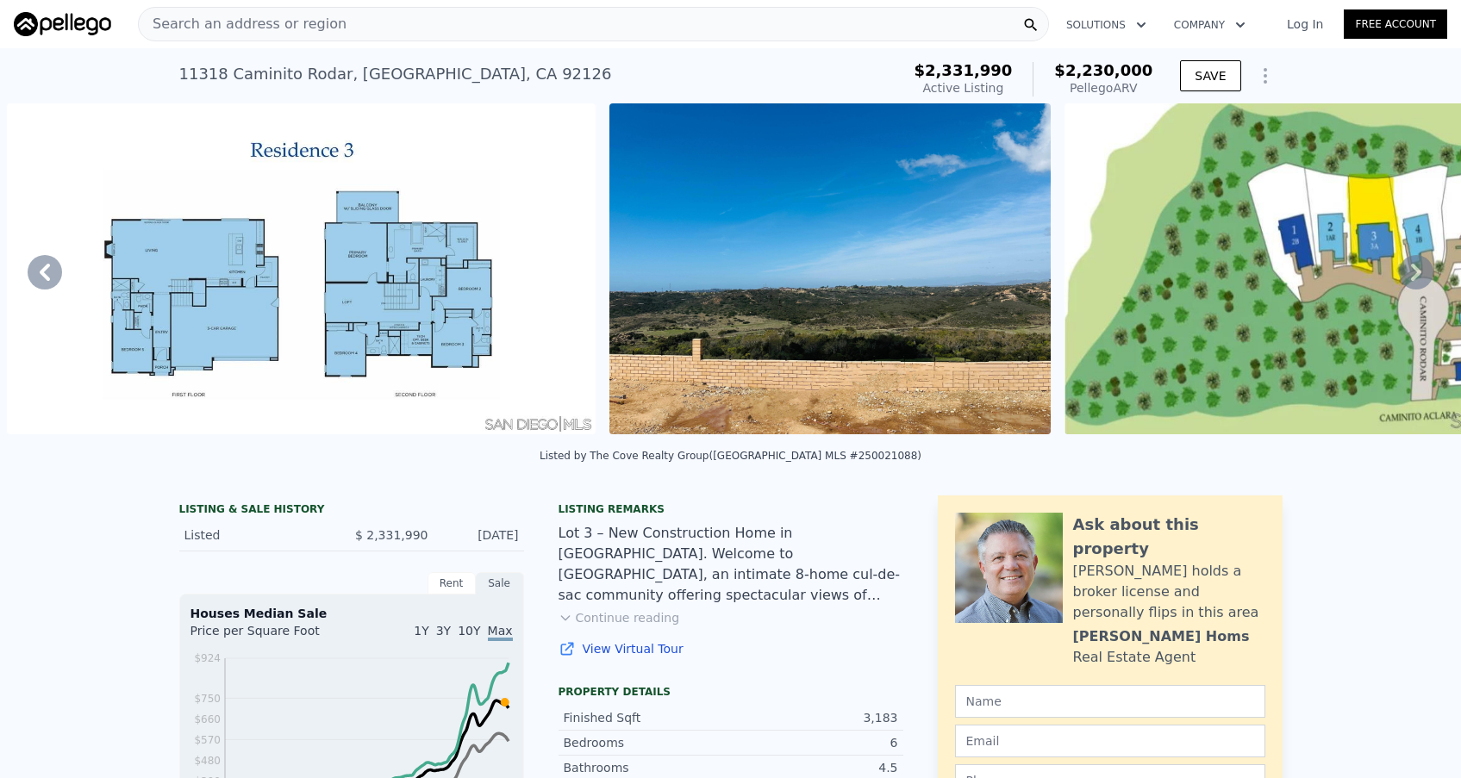
click at [1415, 271] on icon at bounding box center [1416, 272] width 34 height 34
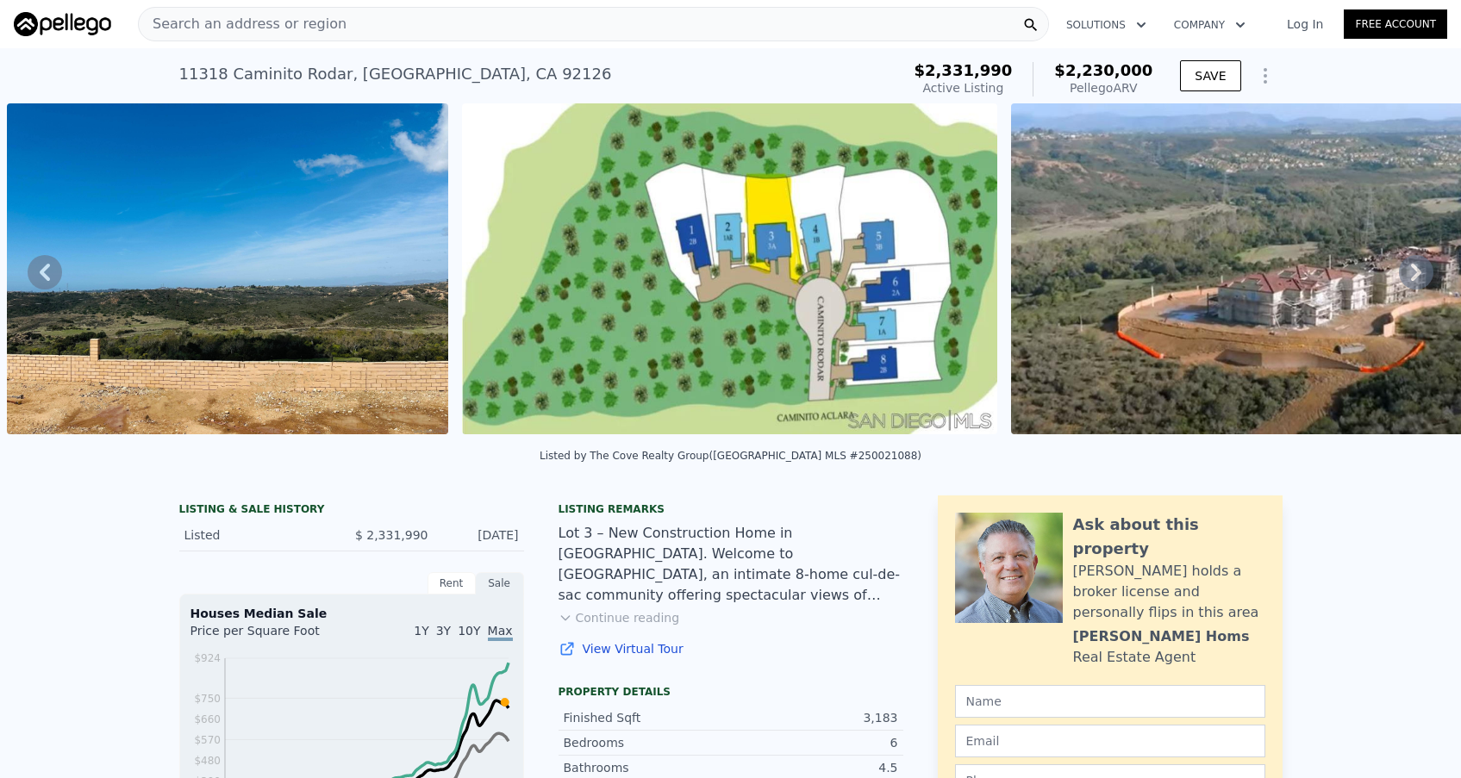
click at [1415, 271] on icon at bounding box center [1416, 272] width 34 height 34
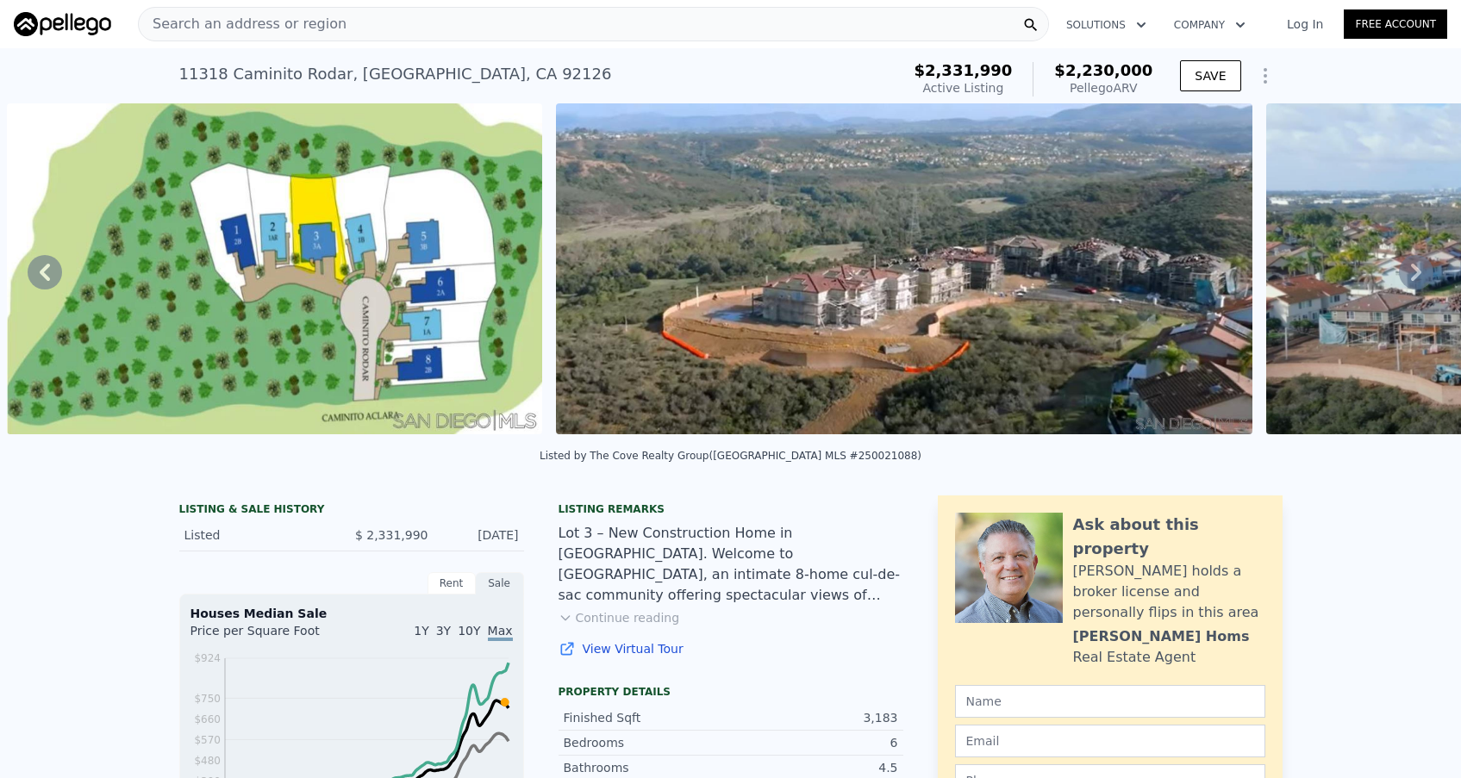
click at [1392, 23] on link "Free Account" at bounding box center [1394, 23] width 103 height 29
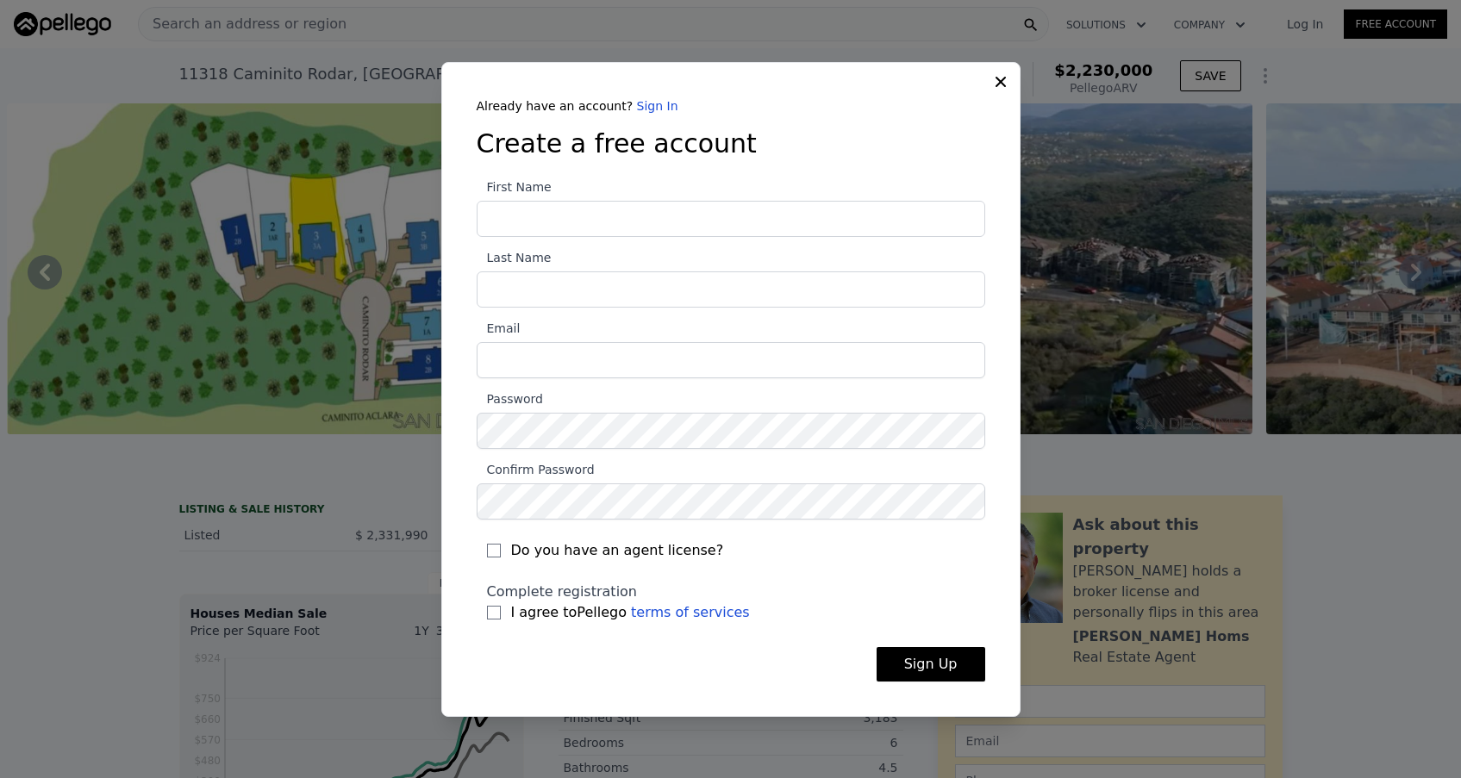
click at [1000, 82] on div "Already have an account? Sign In Create a free account First Name Last Name Ema…" at bounding box center [730, 389] width 579 height 655
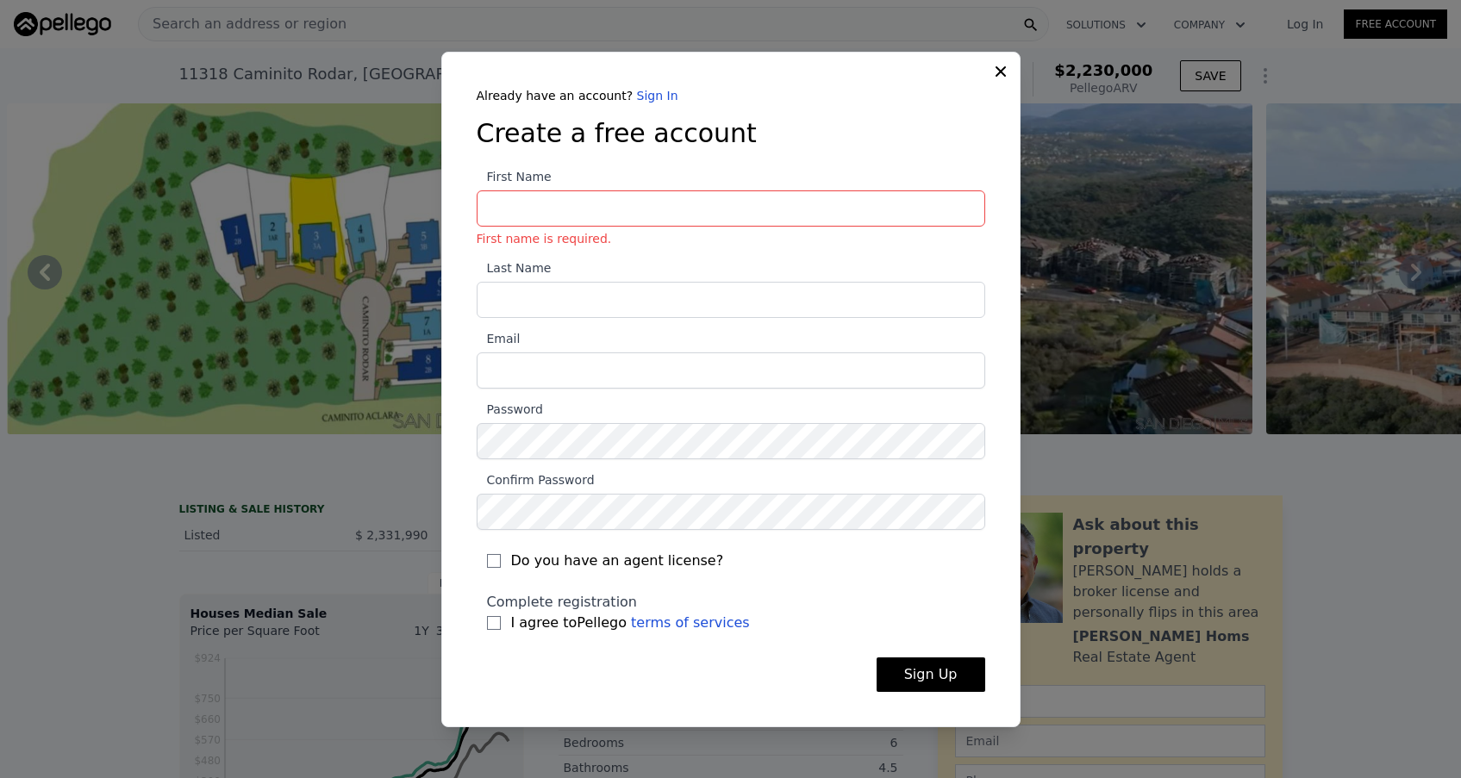
click at [996, 70] on icon at bounding box center [1000, 71] width 17 height 17
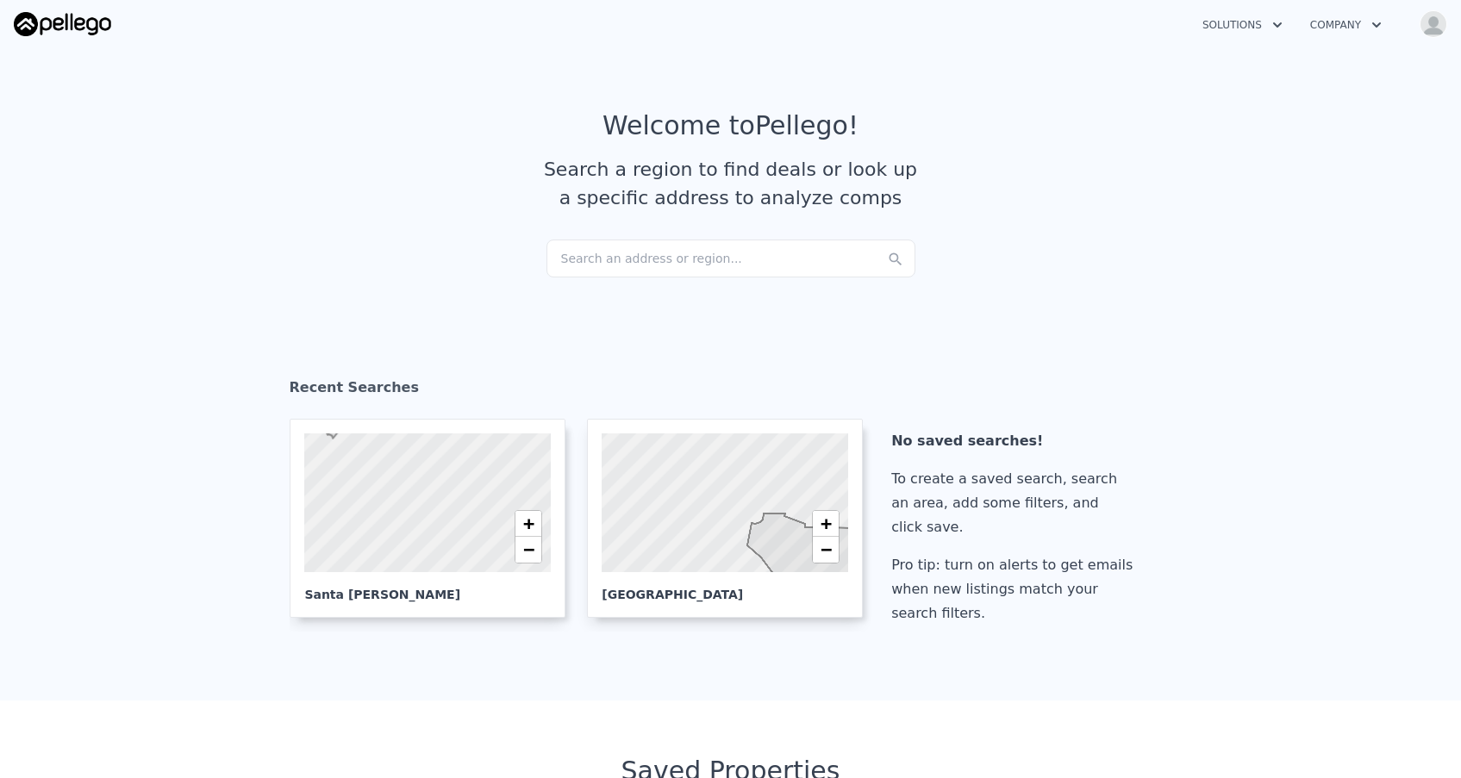
click at [1435, 33] on img "button" at bounding box center [1433, 24] width 28 height 28
checkbox input "true"
click at [1348, 204] on link "Agent Plans" at bounding box center [1343, 204] width 96 height 14
